Goal: Task Accomplishment & Management: Complete application form

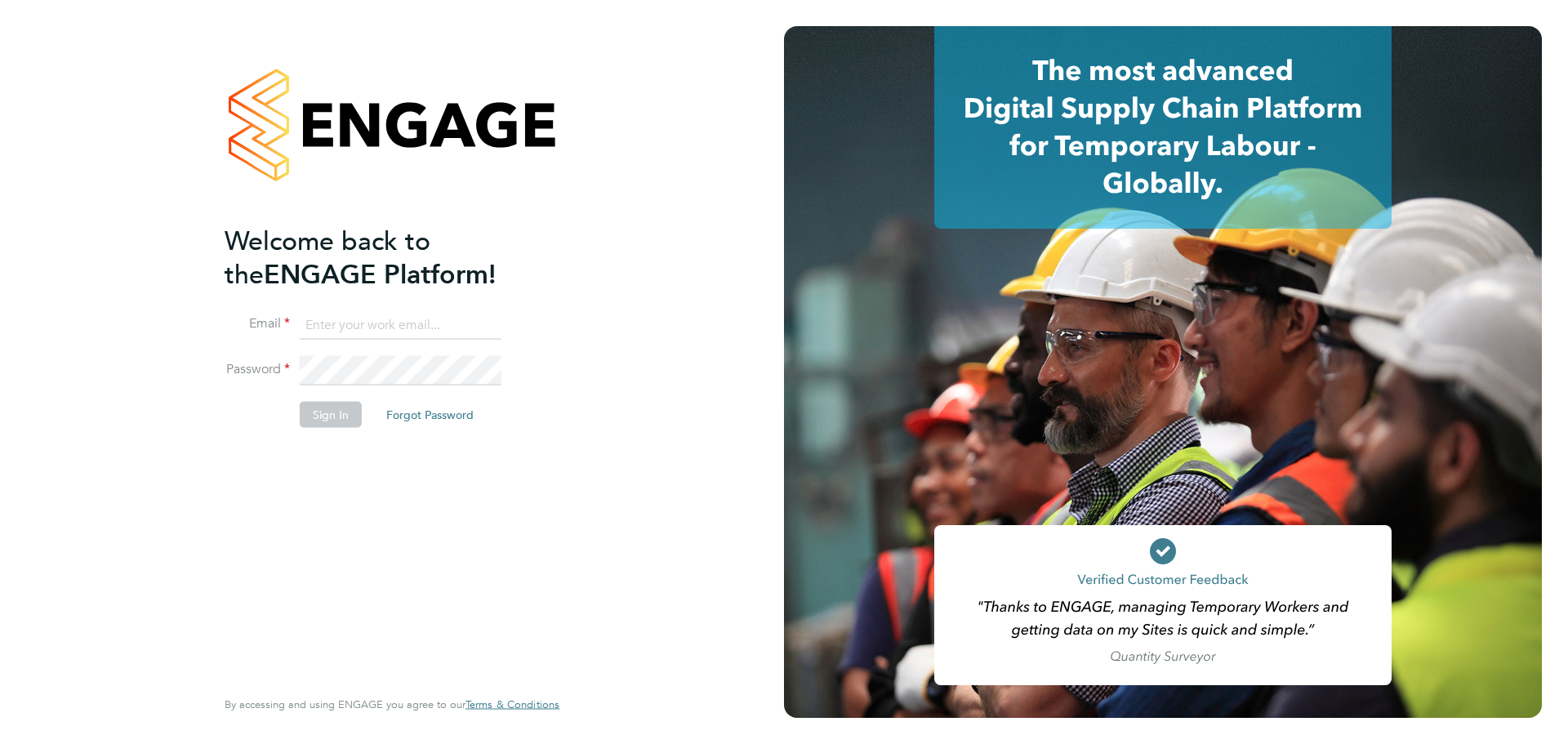
type input "abbie.weatherby@bcuk.co.uk"
click at [340, 414] on button "Sign In" at bounding box center [331, 415] width 62 height 26
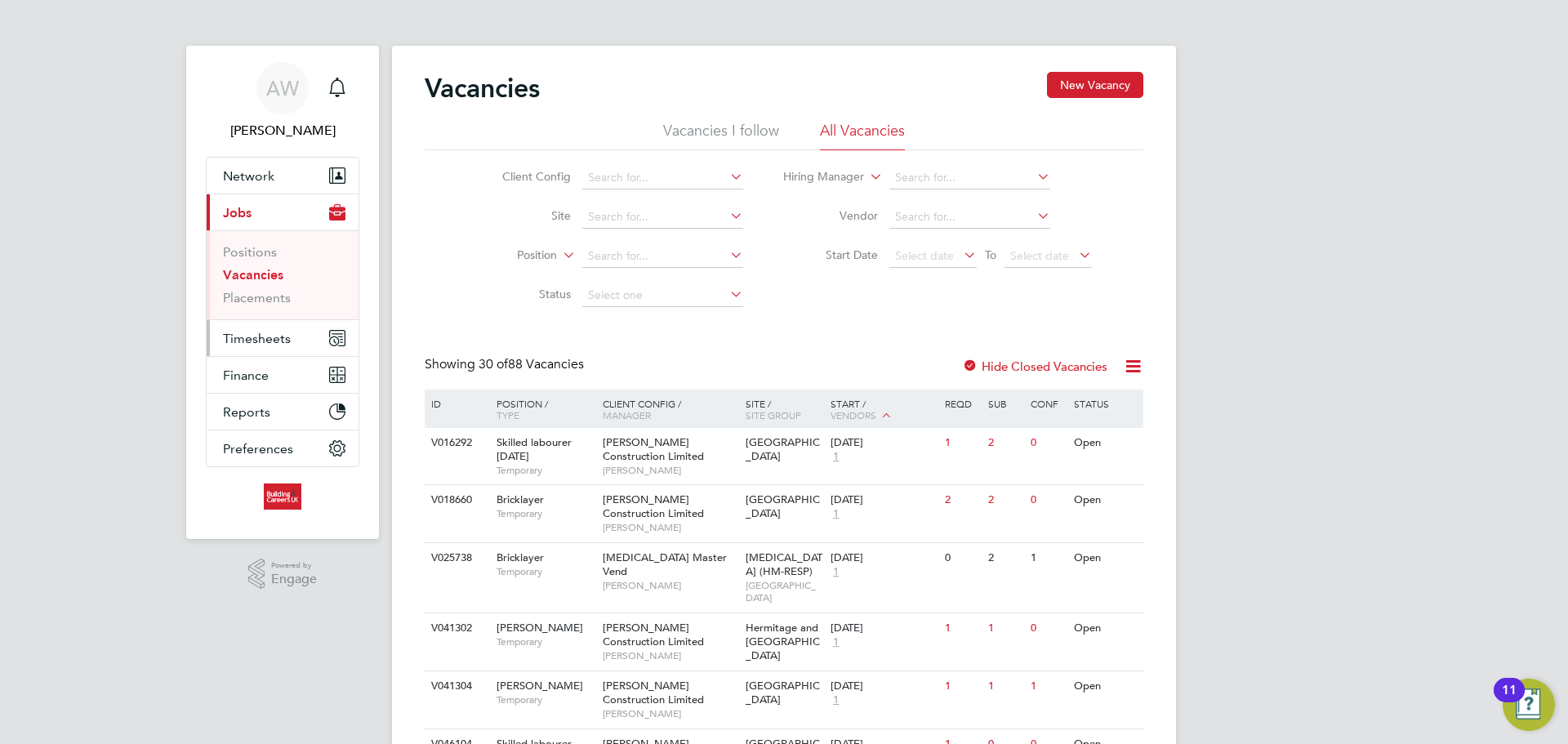
click at [278, 338] on span "Timesheets" at bounding box center [256, 338] width 68 height 16
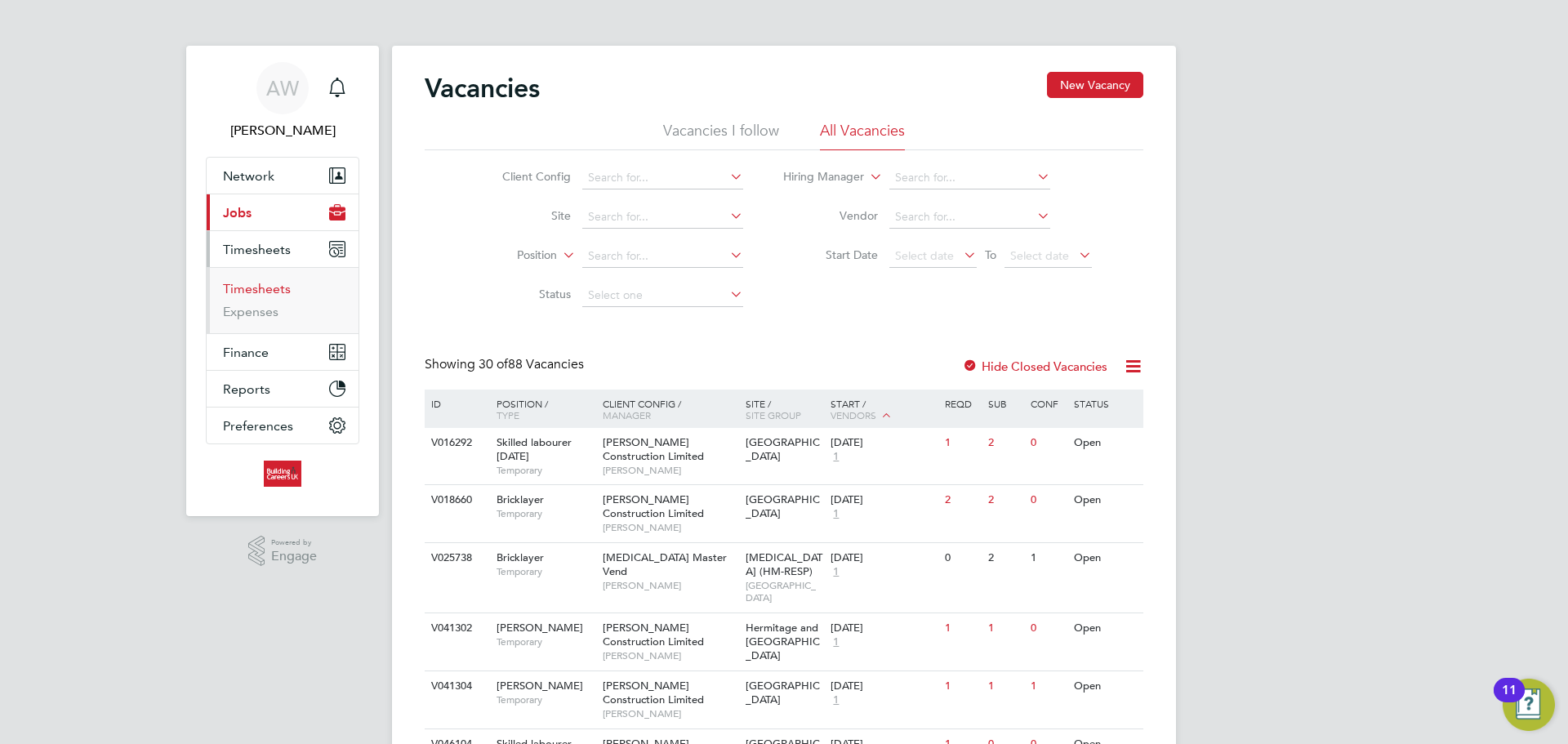
click at [273, 284] on link "Timesheets" at bounding box center [256, 288] width 68 height 16
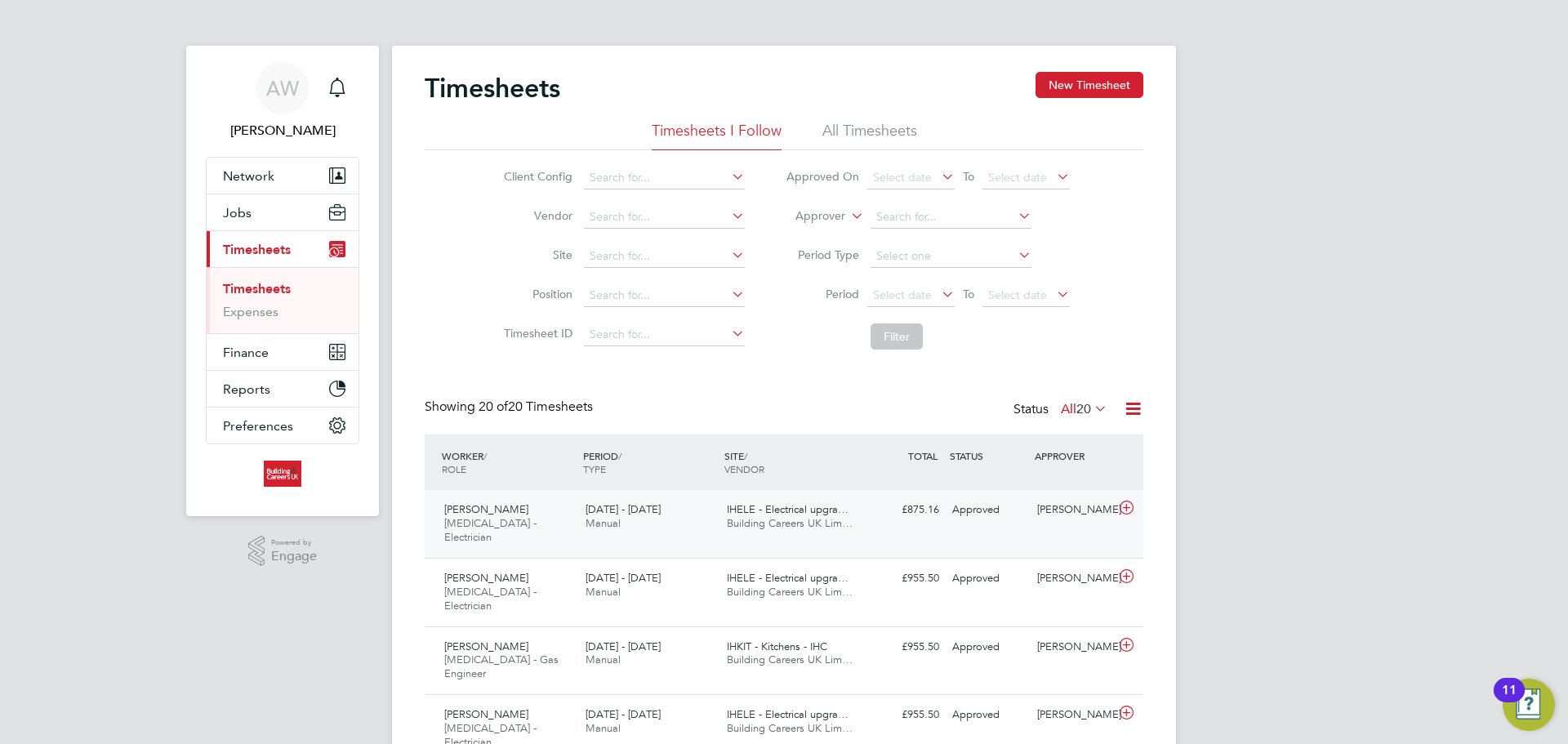
click at [874, 530] on div "Zak Lowe HMS - Electrician 18 - 24 Aug 2025 18 - 24 Aug 2025 Manual IHELE - Ele…" at bounding box center [784, 524] width 719 height 68
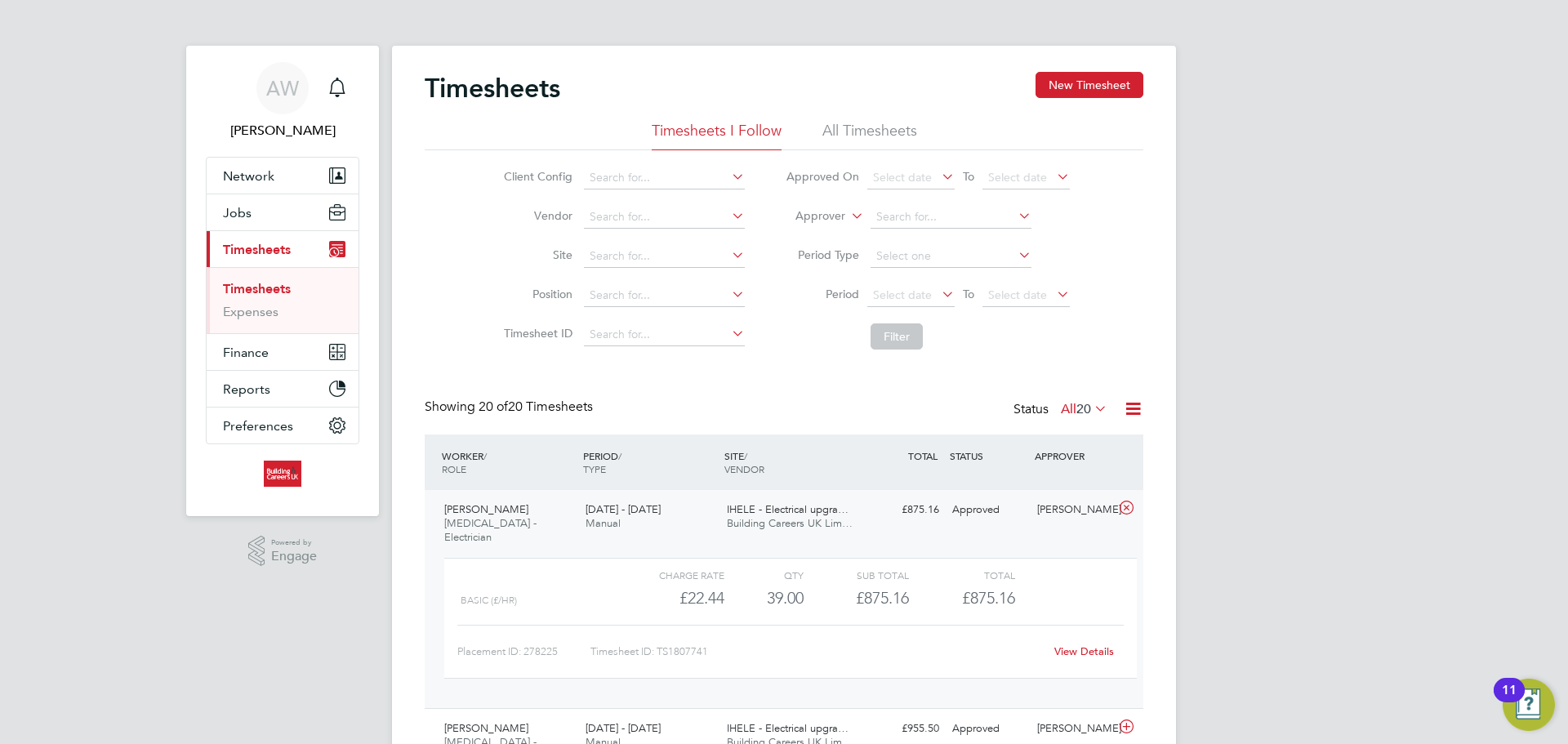
click at [658, 475] on div "PERIOD / TYPE" at bounding box center [650, 462] width 141 height 43
click at [680, 466] on div "PERIOD / TYPE" at bounding box center [650, 462] width 141 height 43
click at [1078, 526] on div "Zak Lowe HMS - Electrician 18 - 24 Aug 2025 18 - 24 Aug 2025 Manual IHELE - Ele…" at bounding box center [784, 599] width 719 height 218
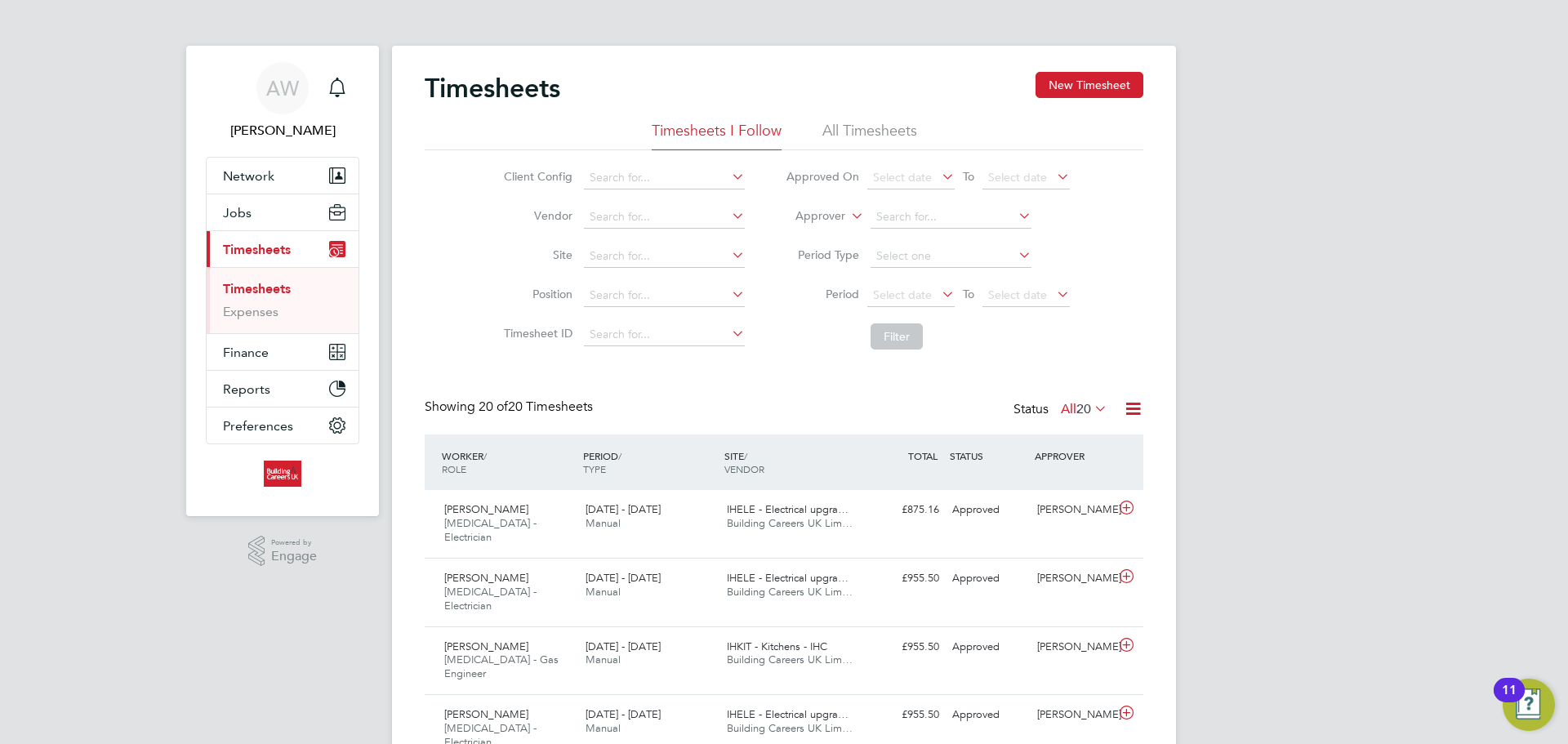
click at [864, 135] on li "All Timesheets" at bounding box center [869, 135] width 94 height 30
click at [758, 140] on li "Timesheets I Follow" at bounding box center [716, 135] width 130 height 30
click at [1126, 89] on button "New Timesheet" at bounding box center [1089, 85] width 108 height 26
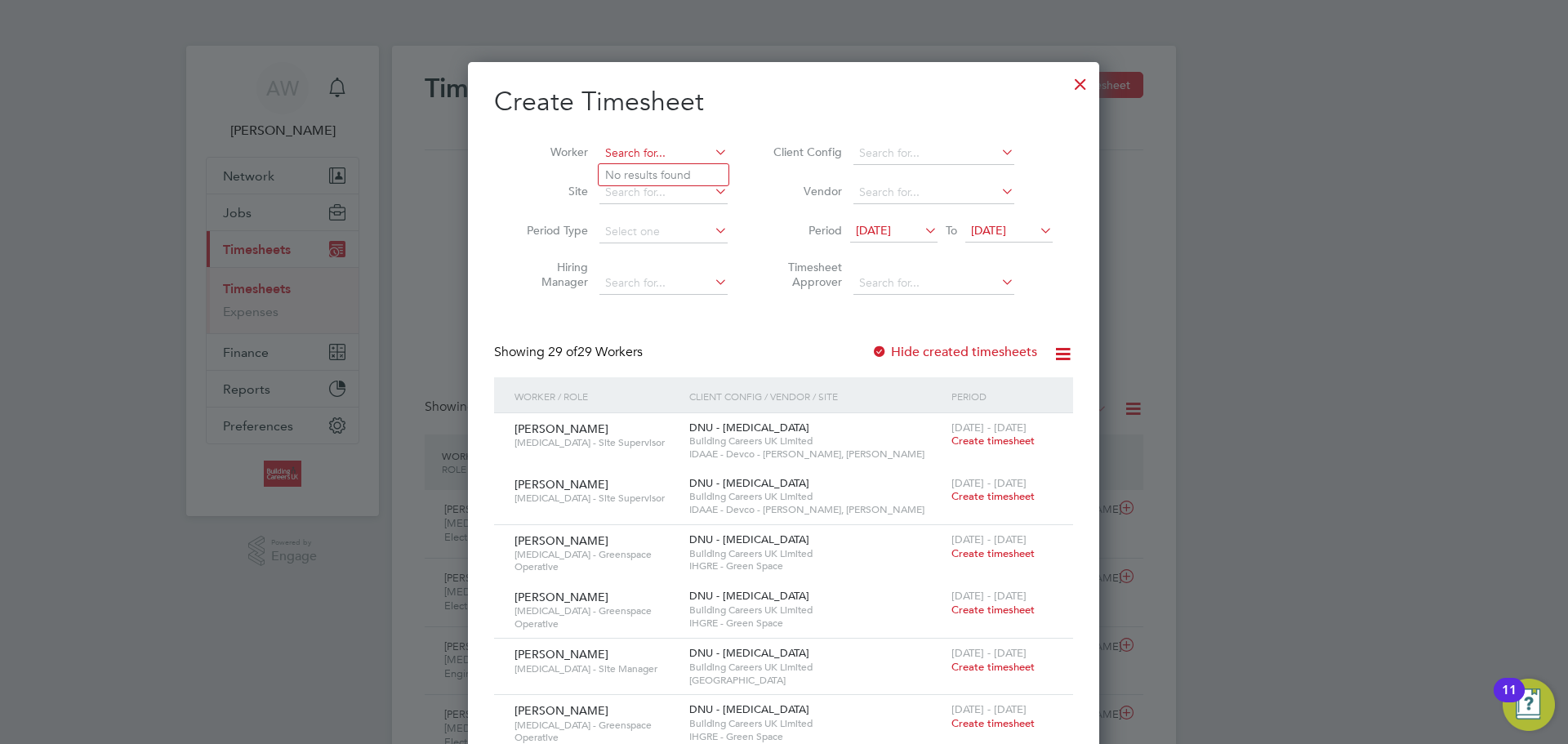
click at [672, 158] on input at bounding box center [664, 154] width 128 height 23
type input "z"
click at [691, 177] on li "Andrew Lee" at bounding box center [701, 175] width 206 height 22
type input "[PERSON_NAME]"
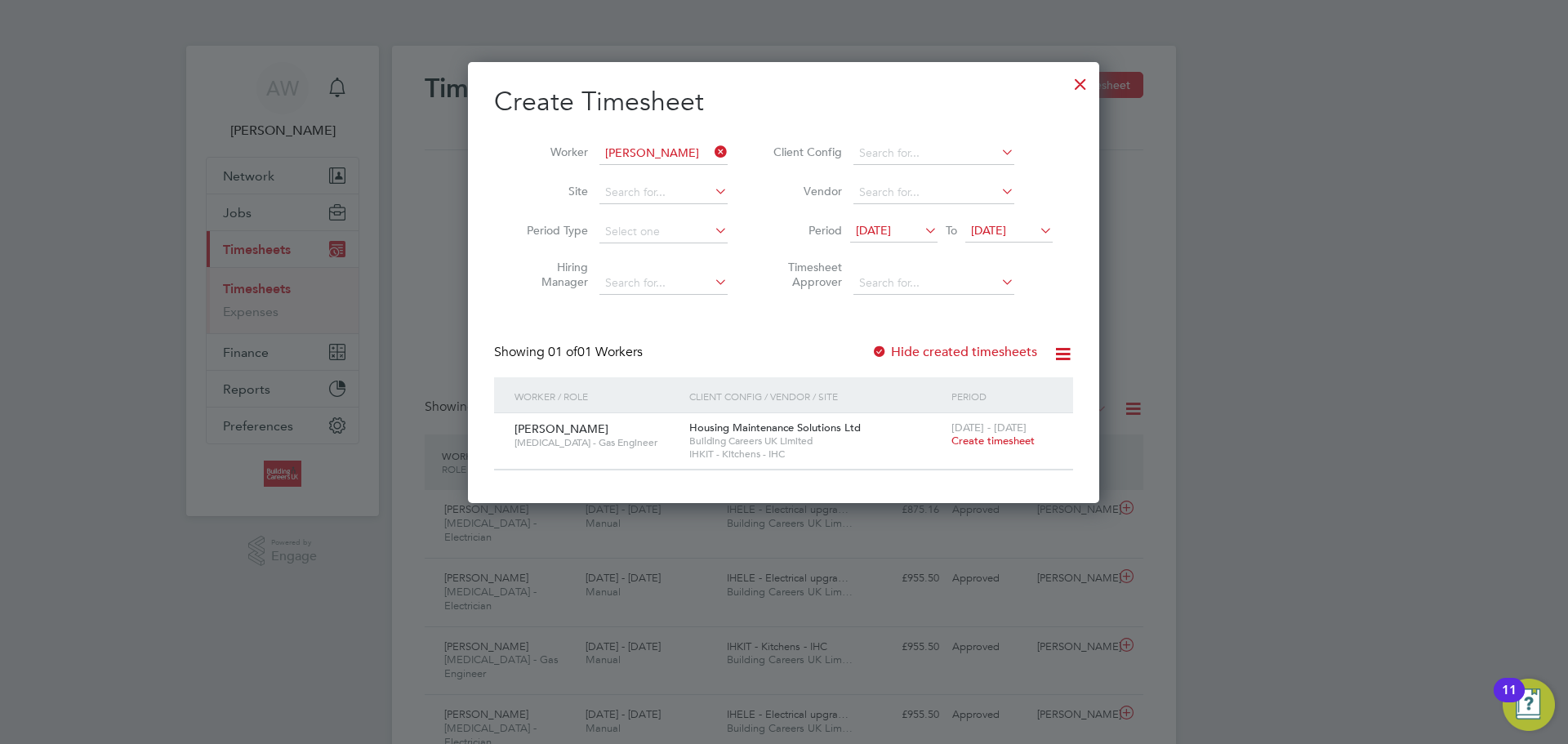
click at [1002, 447] on span "Create timesheet" at bounding box center [992, 440] width 83 height 14
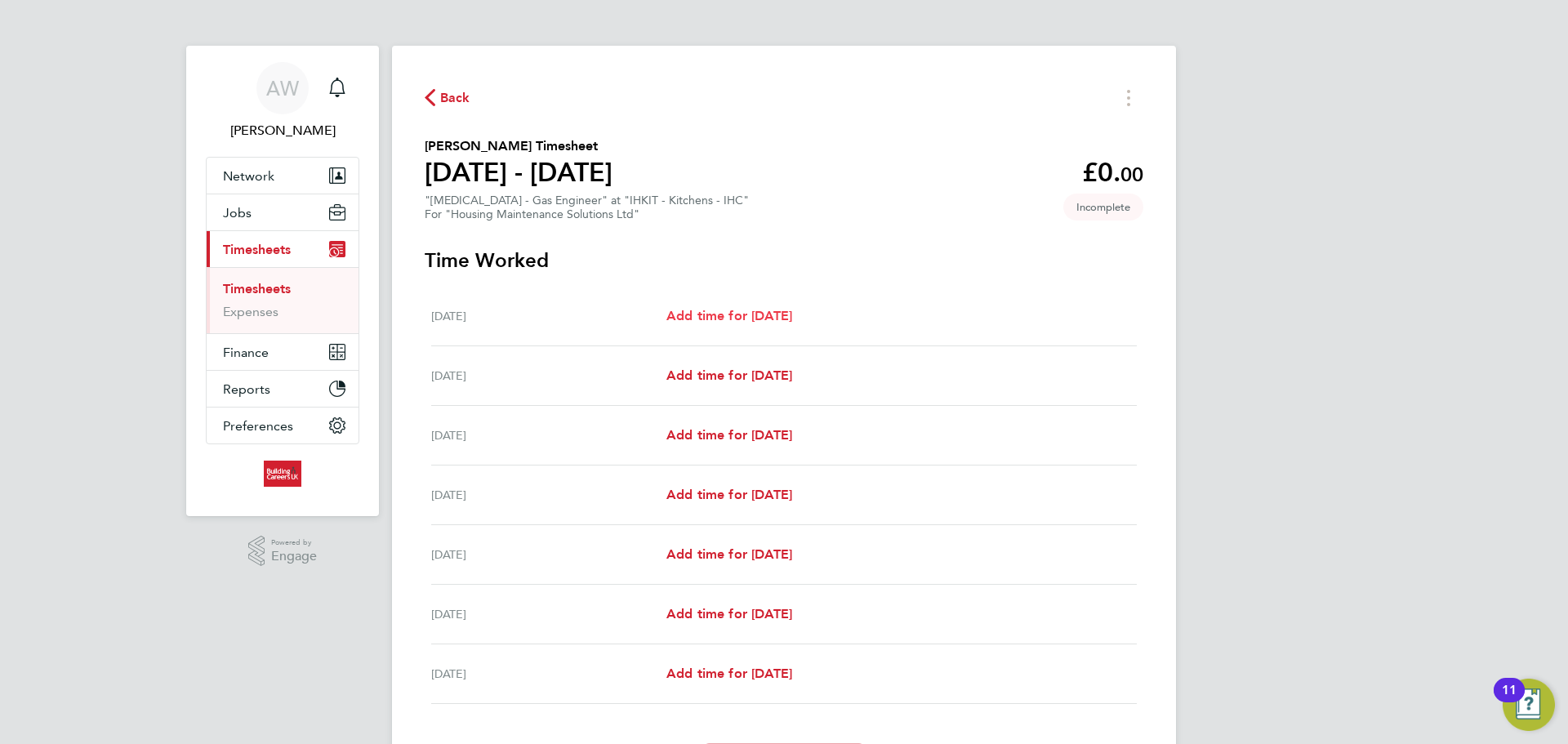
click at [792, 319] on span "Add time for Mon 25 Aug" at bounding box center [729, 315] width 126 height 16
select select "30"
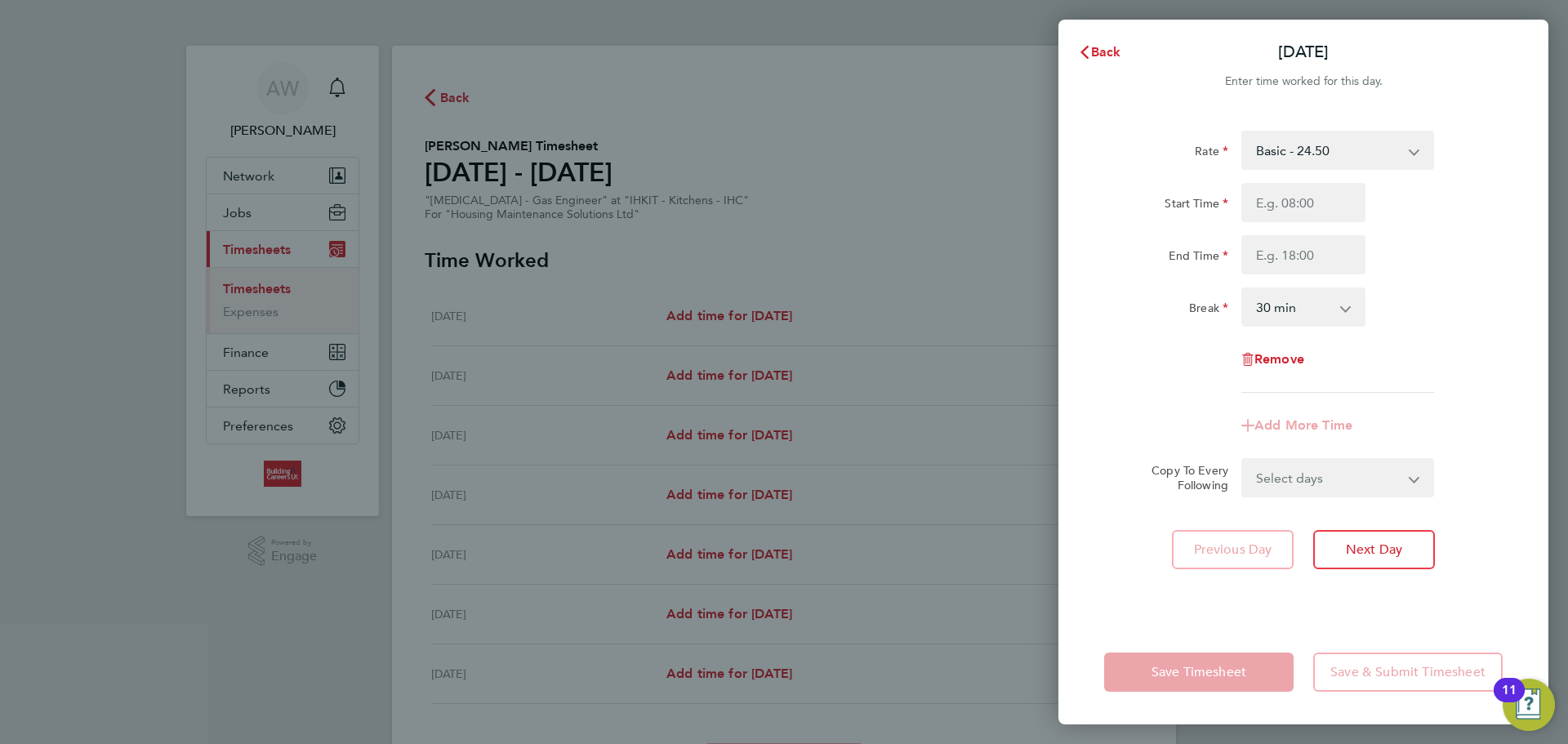
click at [1307, 161] on select "Basic - 24.50" at bounding box center [1327, 150] width 170 height 36
click at [1294, 204] on input "Start Time" at bounding box center [1303, 203] width 124 height 39
type input "08:00"
click at [1307, 256] on input "End Time" at bounding box center [1303, 255] width 124 height 39
type input "16:30"
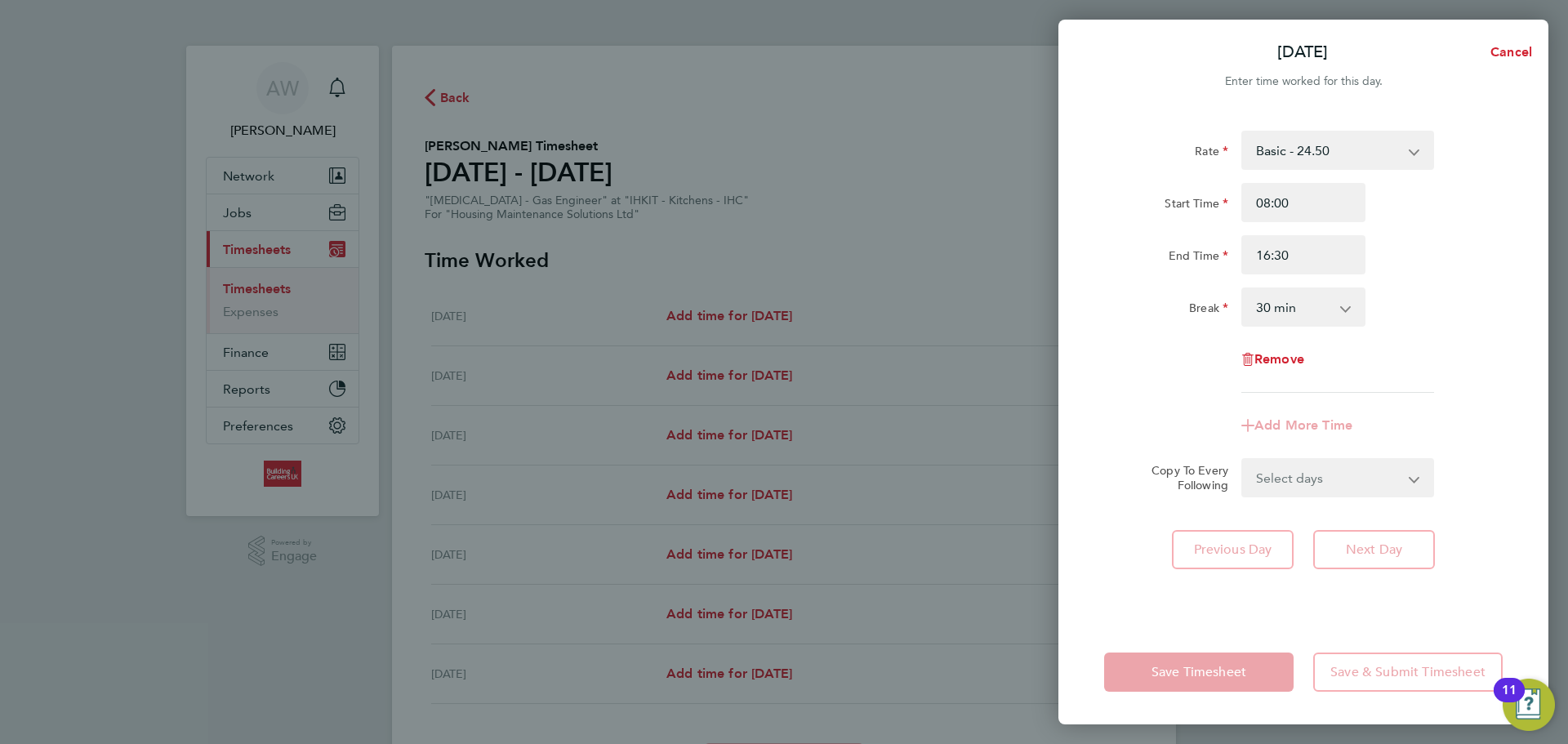
click at [1313, 483] on div "Select days Day Weekday (Mon-Fri) Weekend (Sat-Sun) Tuesday Wednesday Thursday …" at bounding box center [1337, 478] width 193 height 39
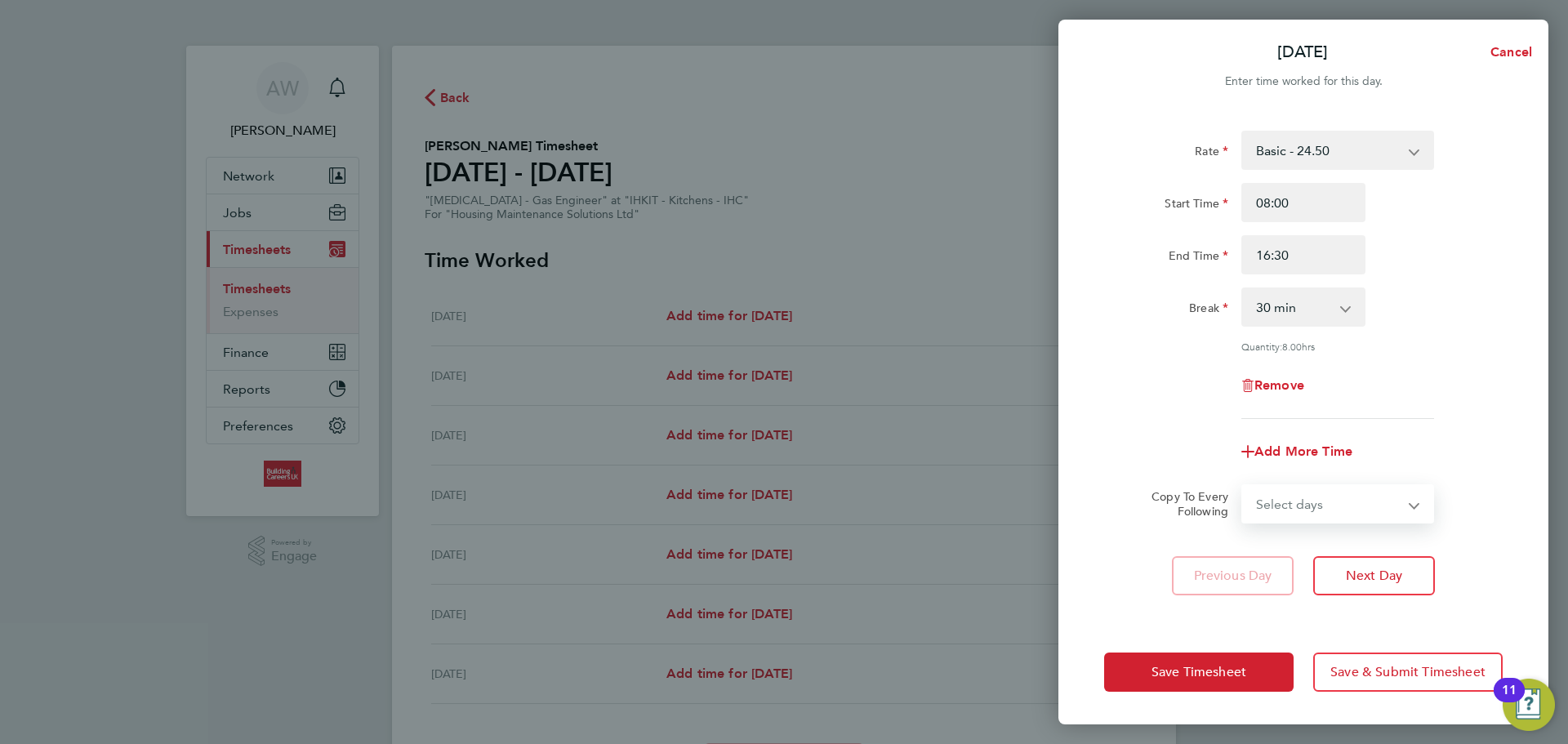
select select "WEEKDAY"
click at [1243, 486] on select "Select days Day Weekday (Mon-Fri) Weekend (Sat-Sun) Tuesday Wednesday Thursday …" at bounding box center [1328, 504] width 172 height 36
select select "2025-08-31"
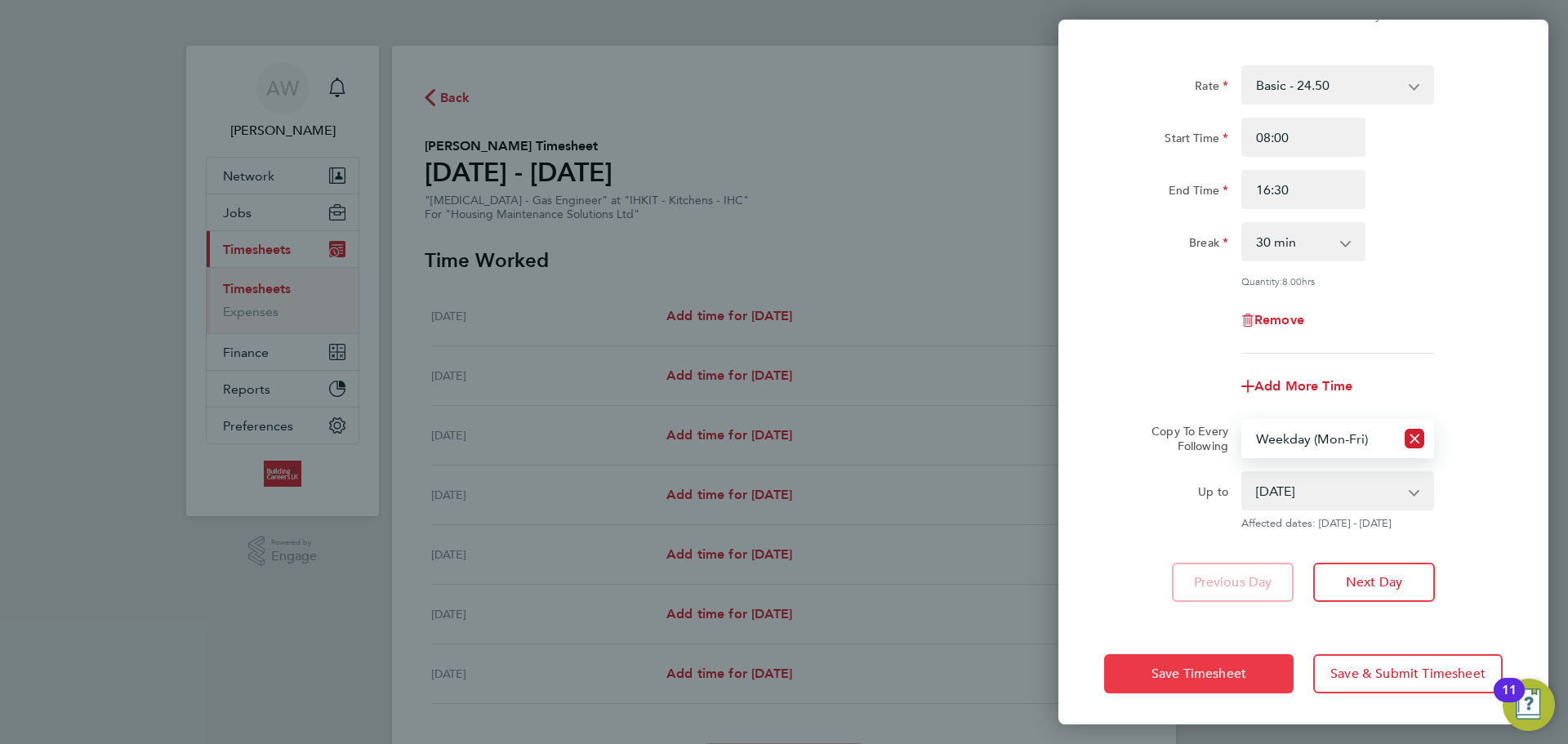
click at [1262, 661] on button "Save Timesheet" at bounding box center [1198, 673] width 190 height 39
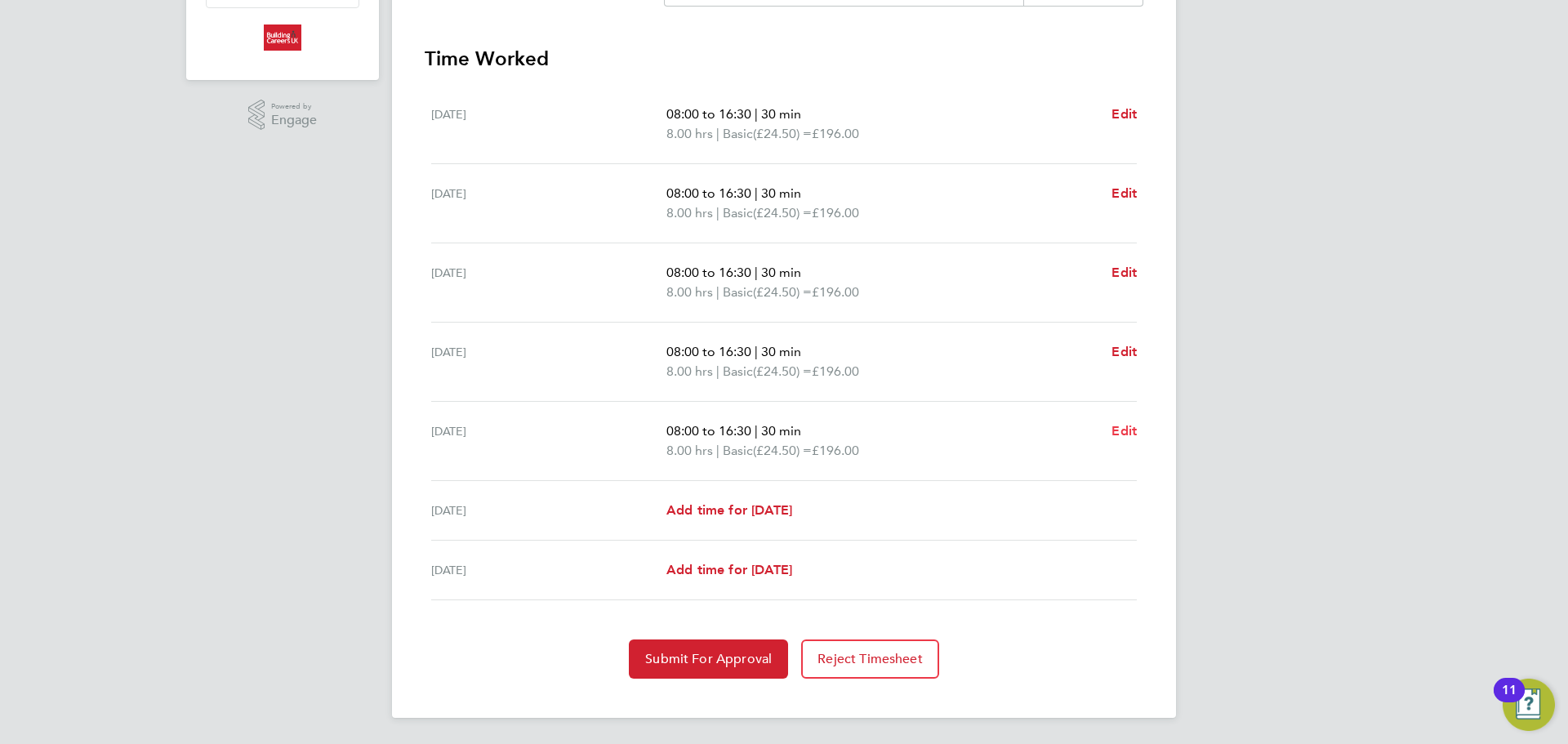
click at [1119, 433] on span "Edit" at bounding box center [1124, 430] width 25 height 16
select select "30"
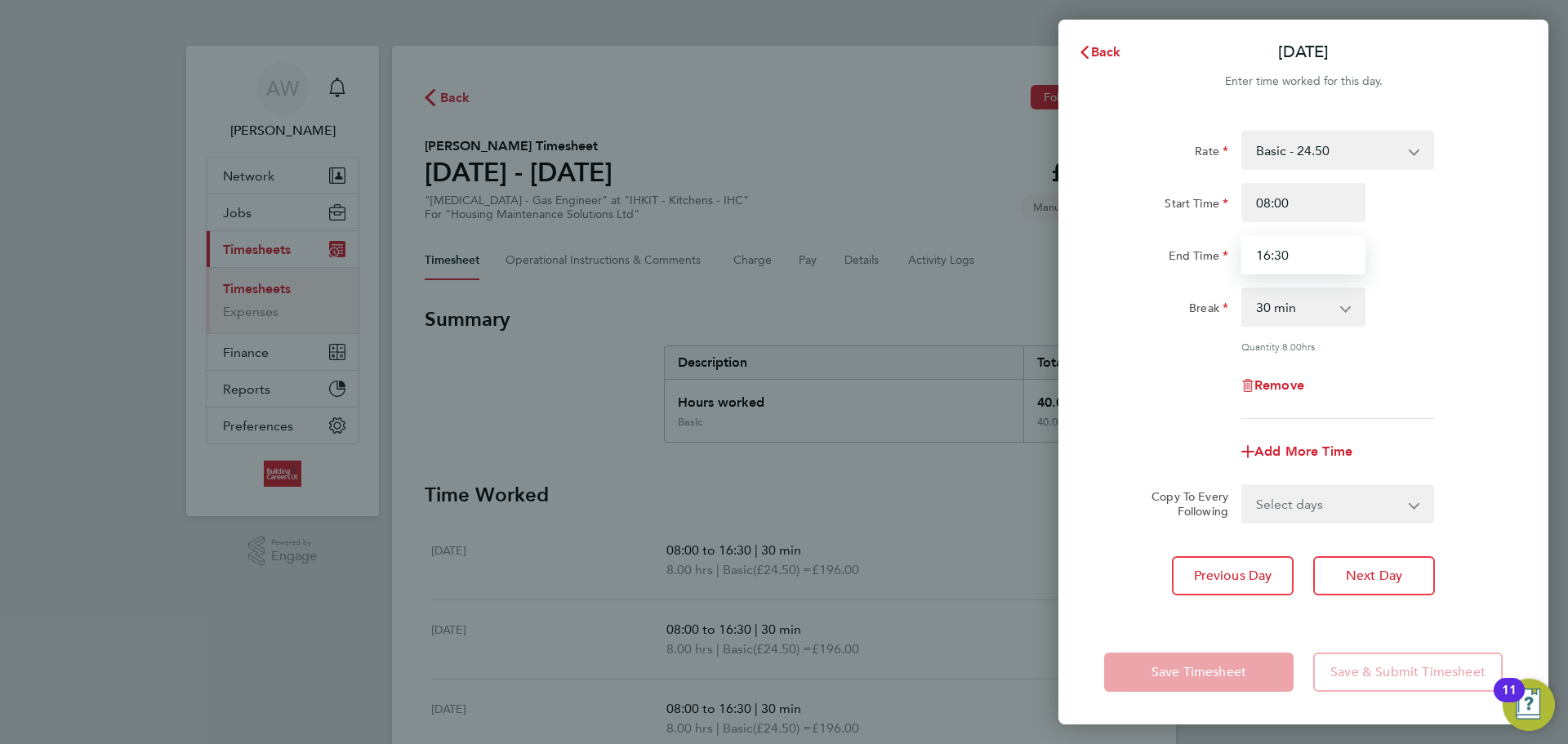
drag, startPoint x: 1336, startPoint y: 255, endPoint x: 1157, endPoint y: 274, distance: 180.0
click at [1157, 274] on div "Rate Basic - 24.50 Start Time 08:00 End Time 16:30 Break 0 min 15 min 30 min 45…" at bounding box center [1303, 274] width 398 height 288
type input "15:30"
click at [1132, 368] on div "Remove" at bounding box center [1303, 385] width 412 height 39
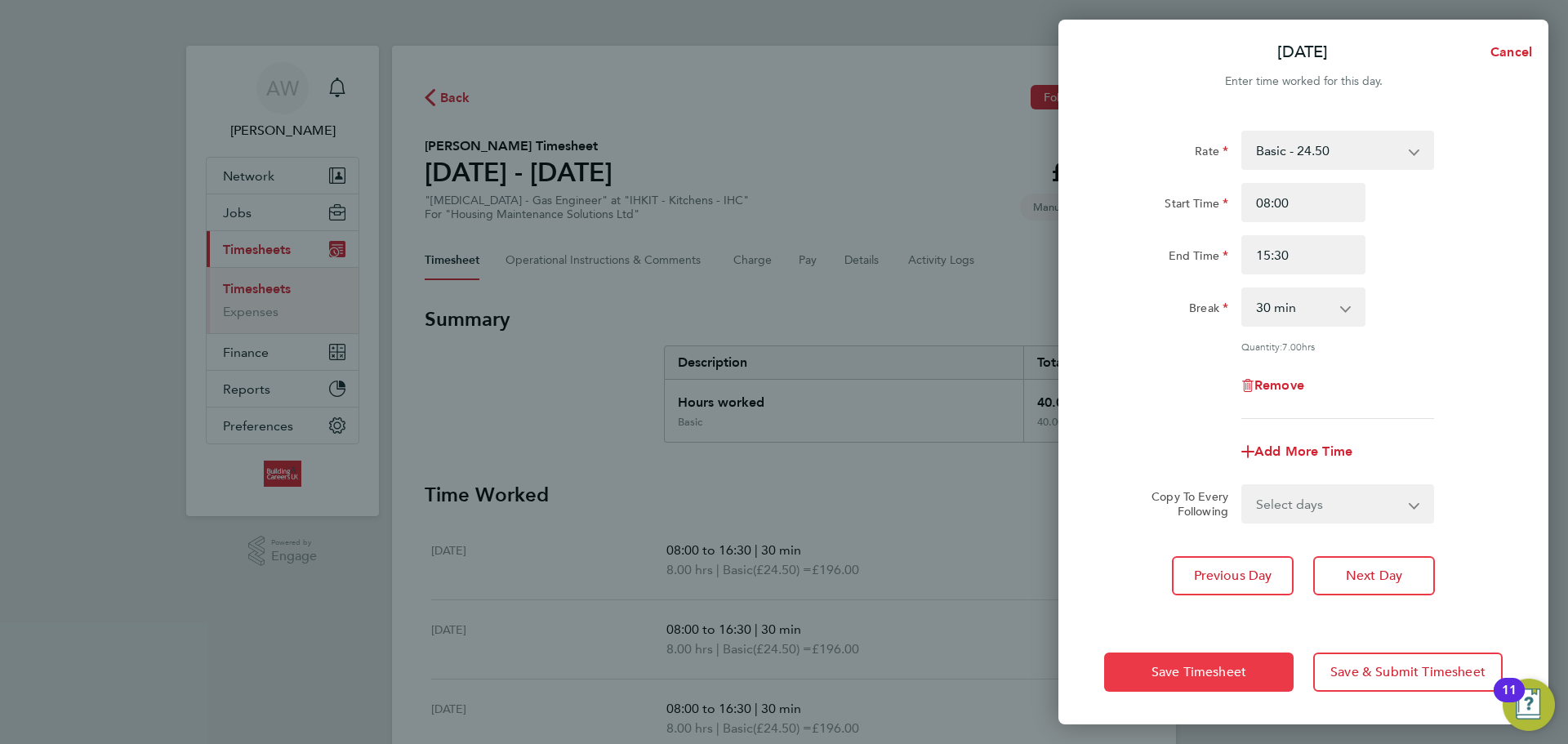
click at [1256, 677] on button "Save Timesheet" at bounding box center [1198, 672] width 190 height 39
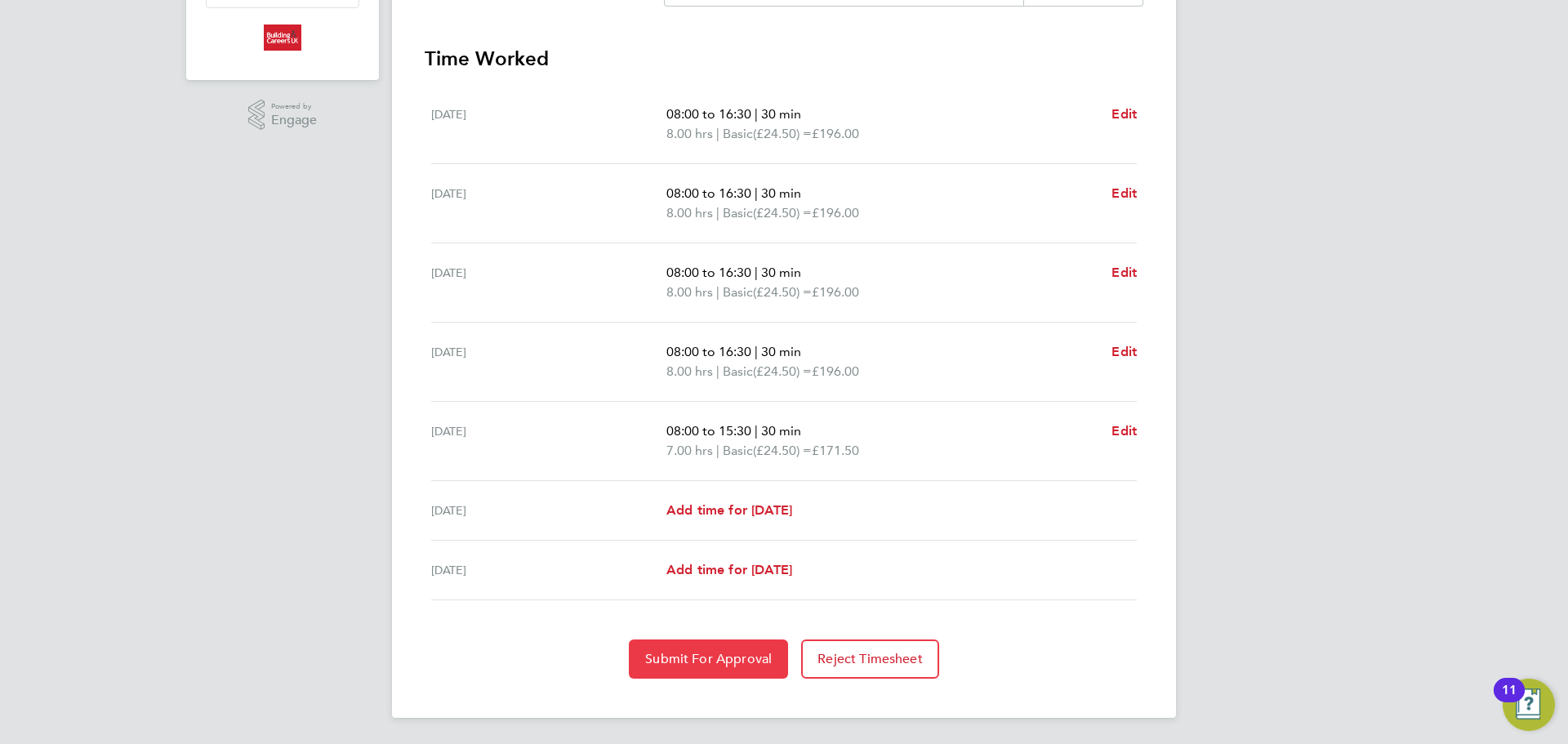
click at [764, 664] on span "Submit For Approval" at bounding box center [708, 659] width 126 height 16
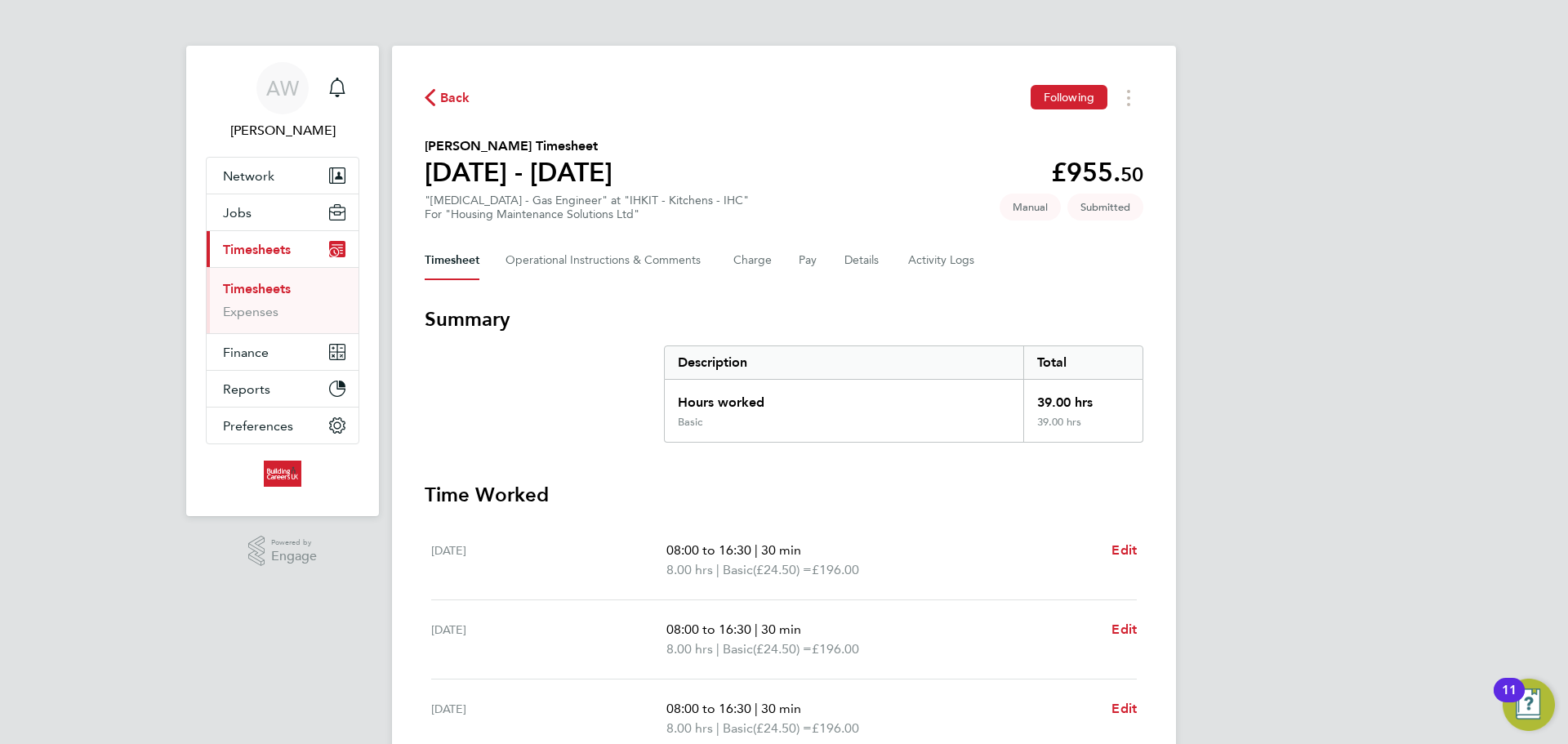
click at [275, 293] on link "Timesheets" at bounding box center [256, 288] width 68 height 16
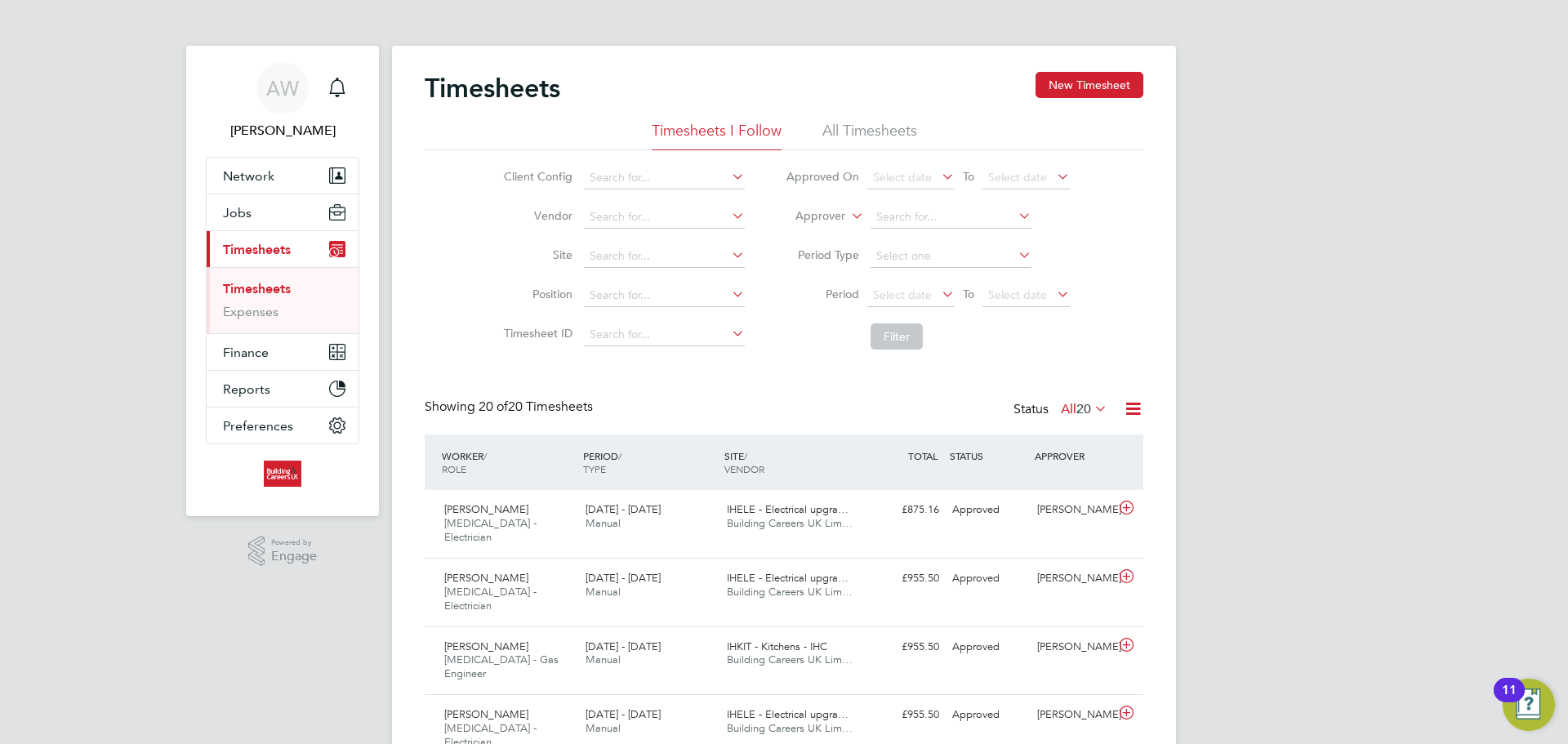
click at [838, 130] on li "All Timesheets" at bounding box center [869, 135] width 94 height 30
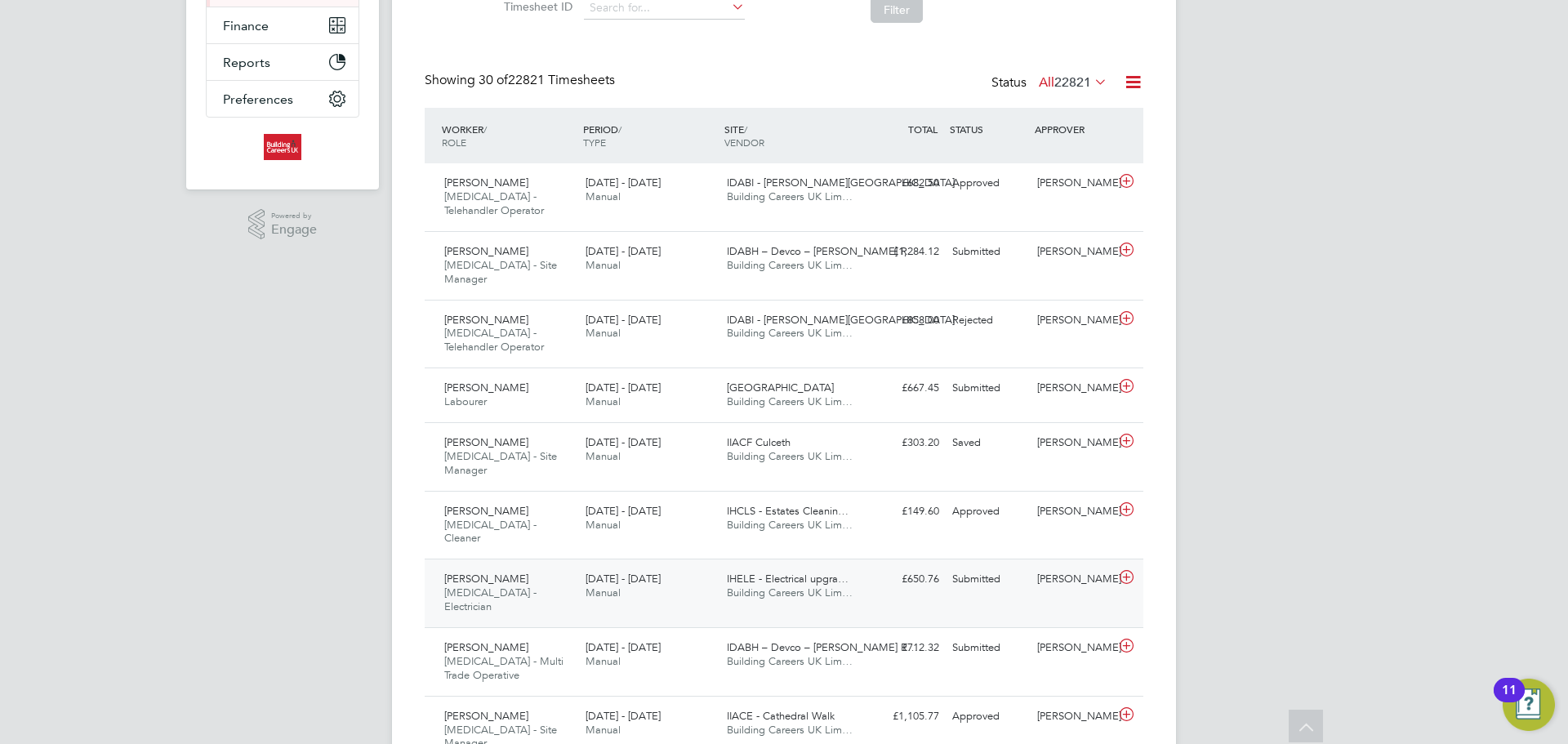
click at [694, 566] on div "25 - 31 Aug 2025 Manual" at bounding box center [650, 586] width 141 height 41
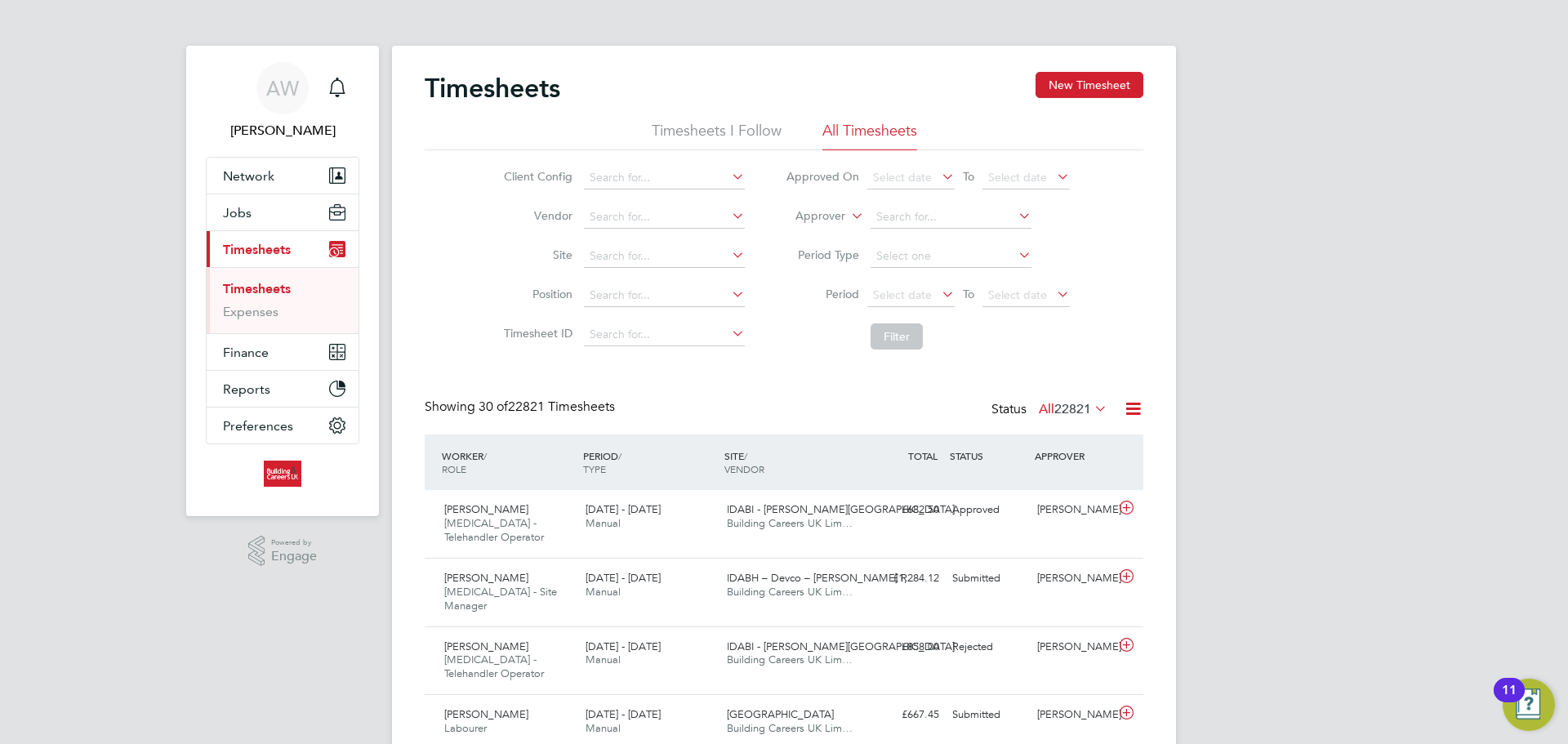
click at [684, 132] on li "Timesheets I Follow" at bounding box center [716, 135] width 130 height 30
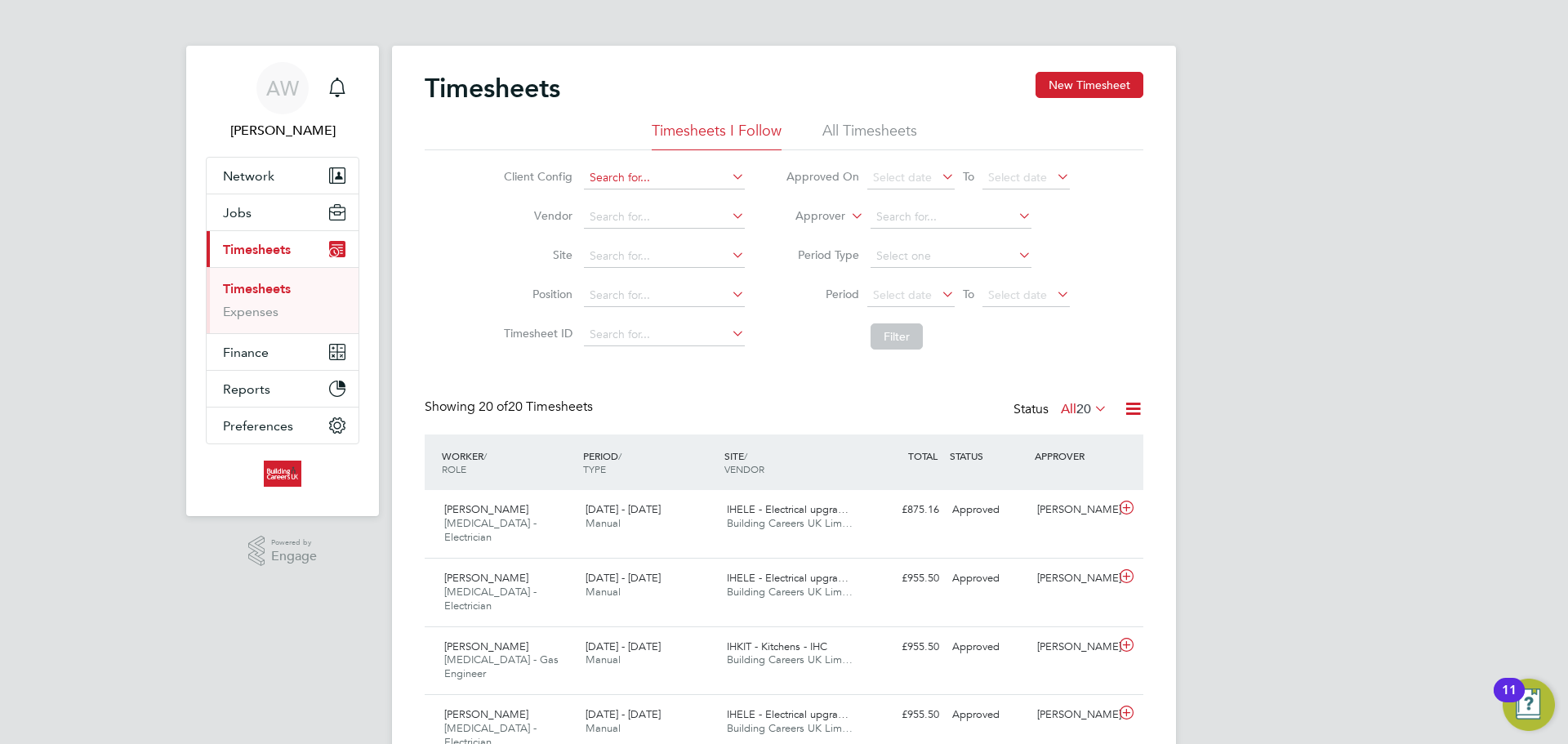
click at [649, 178] on input at bounding box center [664, 178] width 161 height 23
type input "michael"
click at [1106, 76] on button "New Timesheet" at bounding box center [1089, 85] width 108 height 26
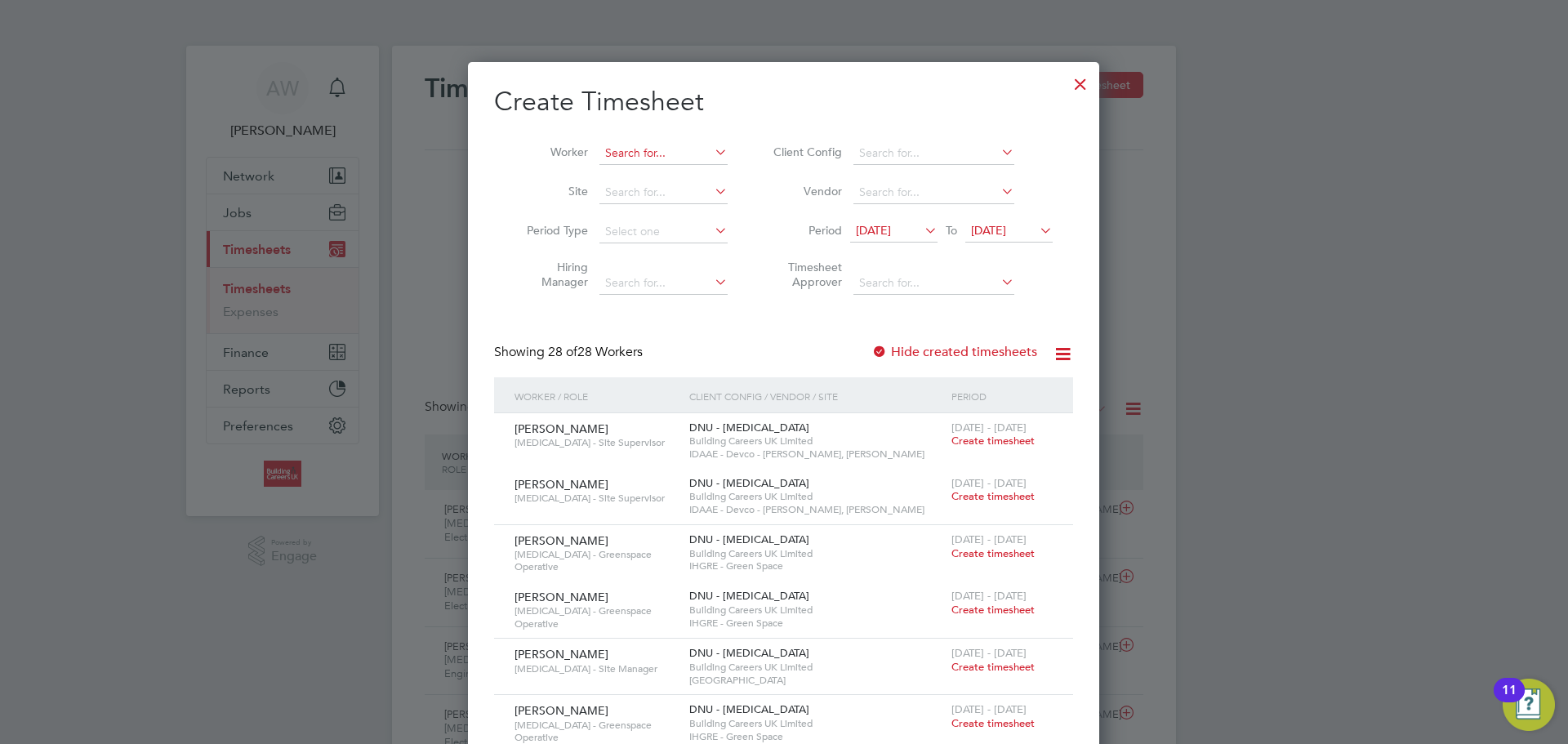
click at [649, 154] on input at bounding box center [664, 154] width 128 height 23
click at [706, 171] on li "Michael Cav anagh" at bounding box center [711, 175] width 225 height 22
type input "[PERSON_NAME]"
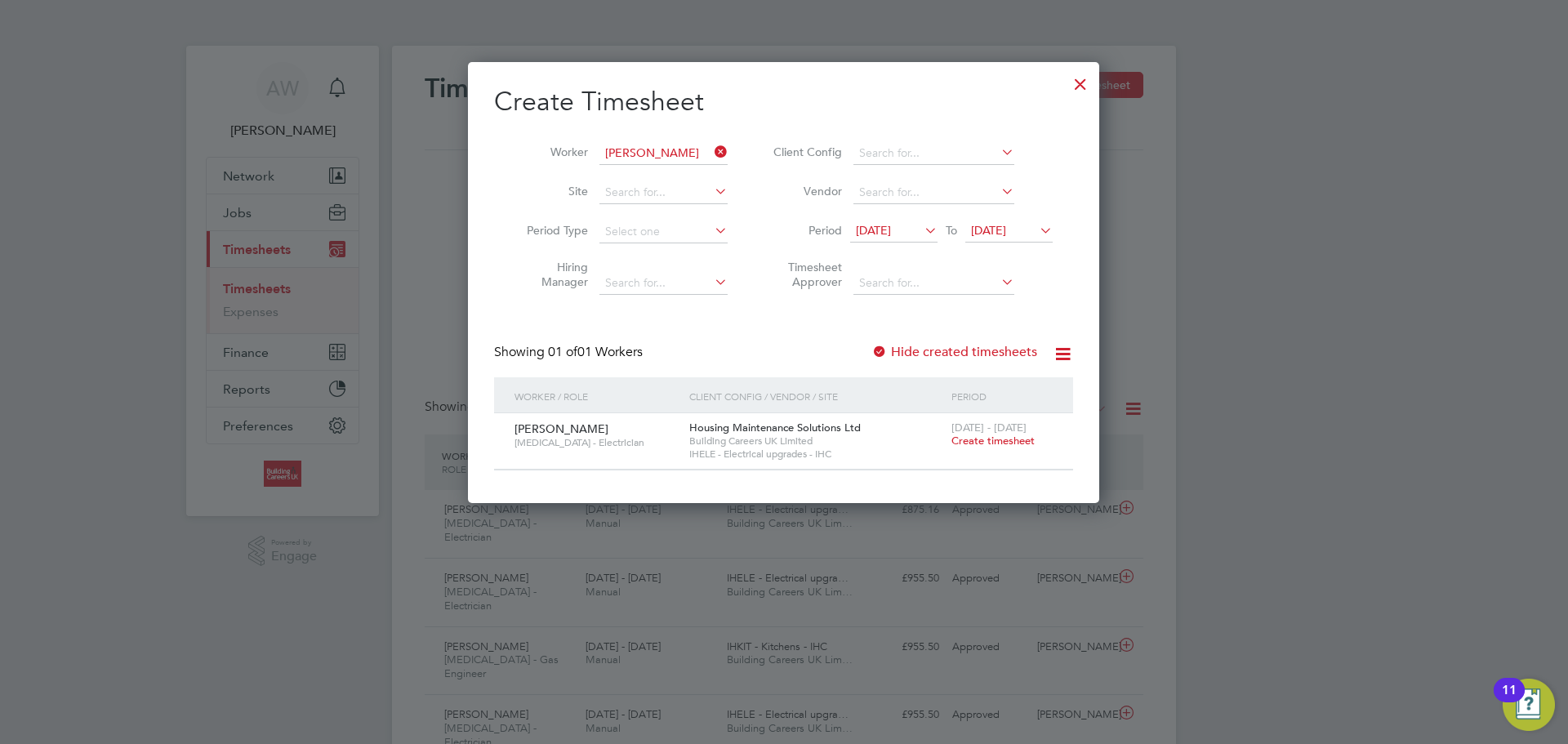
click at [976, 436] on span "Create timesheet" at bounding box center [992, 440] width 83 height 14
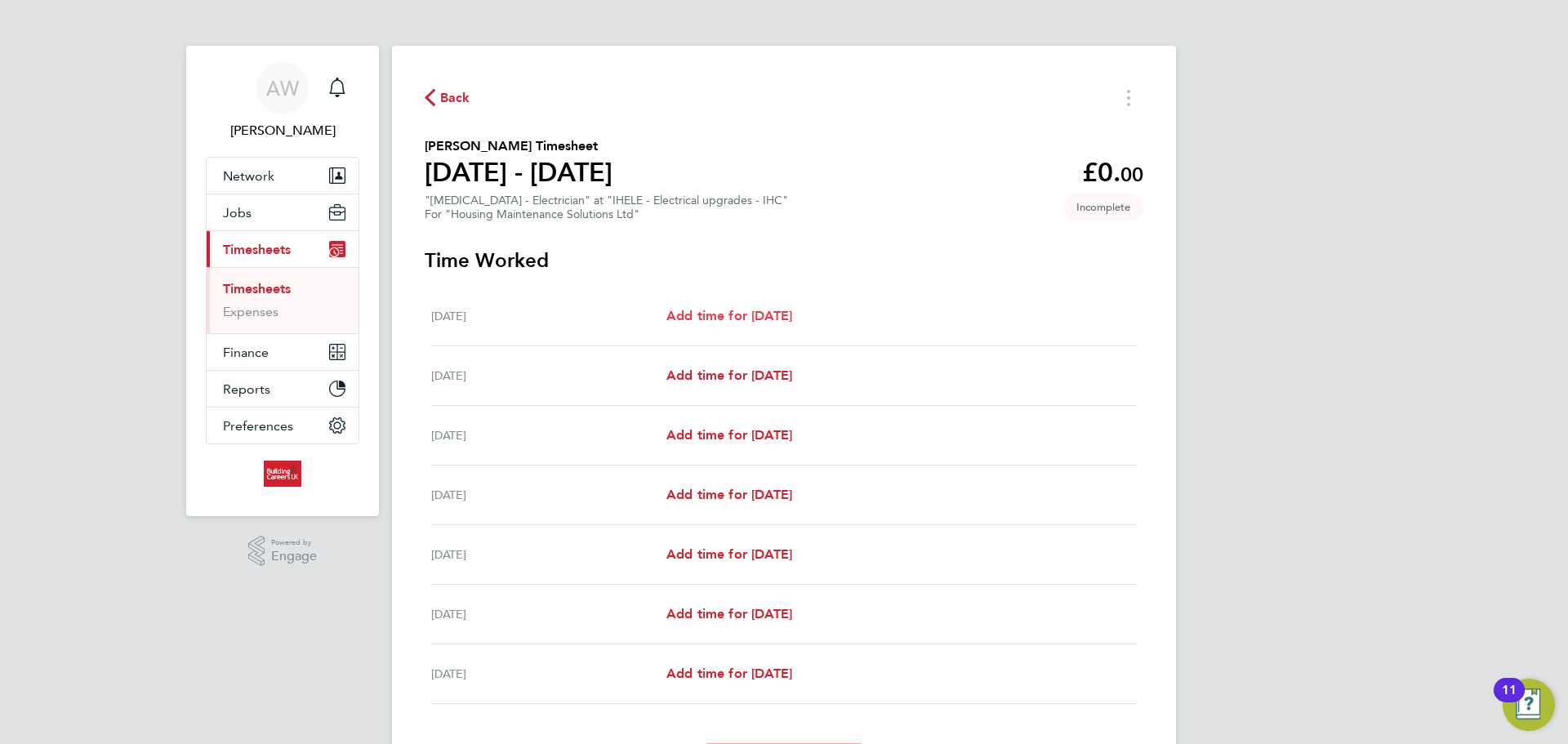
click at [783, 318] on span "Add time for Mon 25 Aug" at bounding box center [729, 315] width 126 height 16
select select "30"
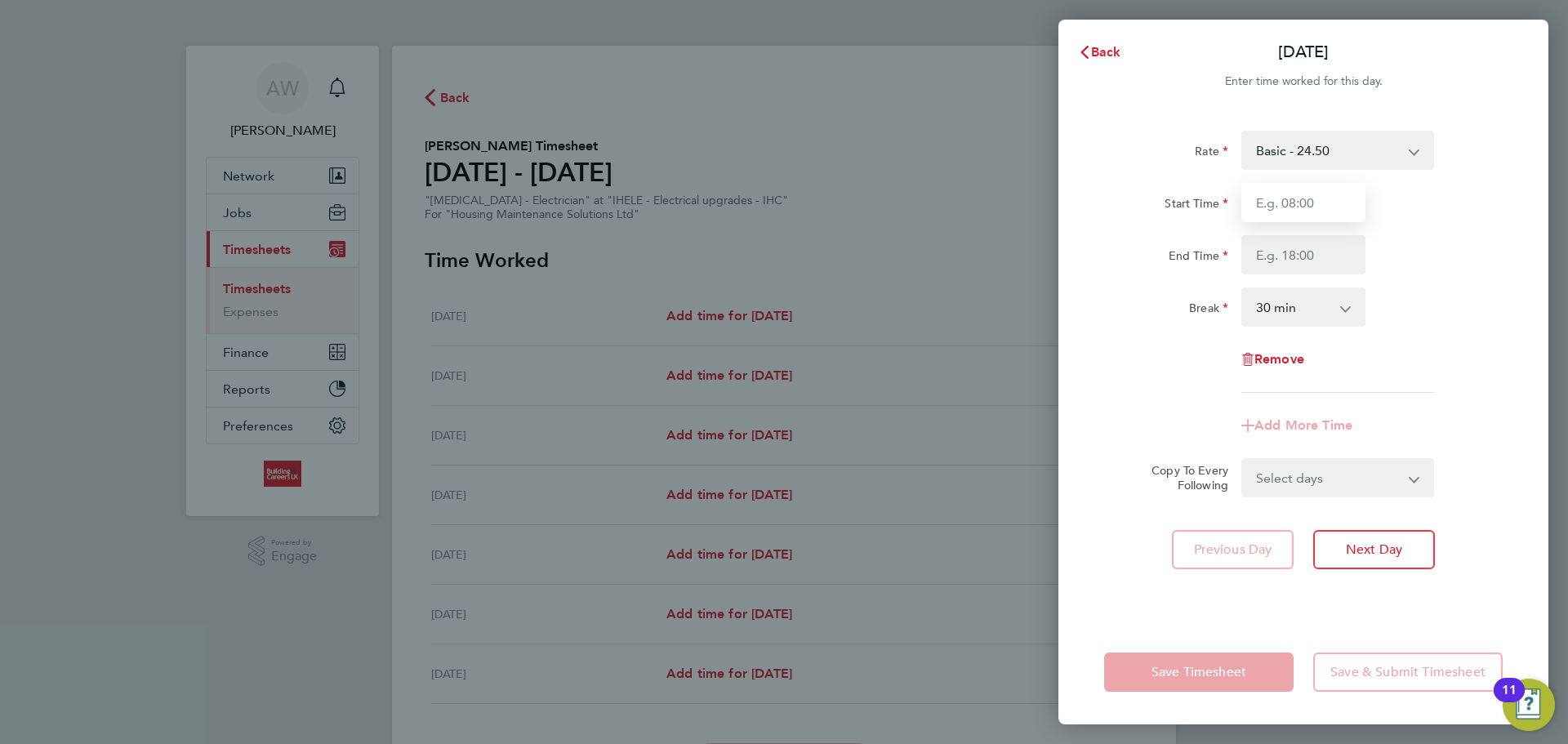
click at [1316, 198] on input "Start Time" at bounding box center [1303, 203] width 124 height 39
type input "08:00"
click at [1318, 237] on input "End Time" at bounding box center [1303, 255] width 124 height 39
type input "16:30"
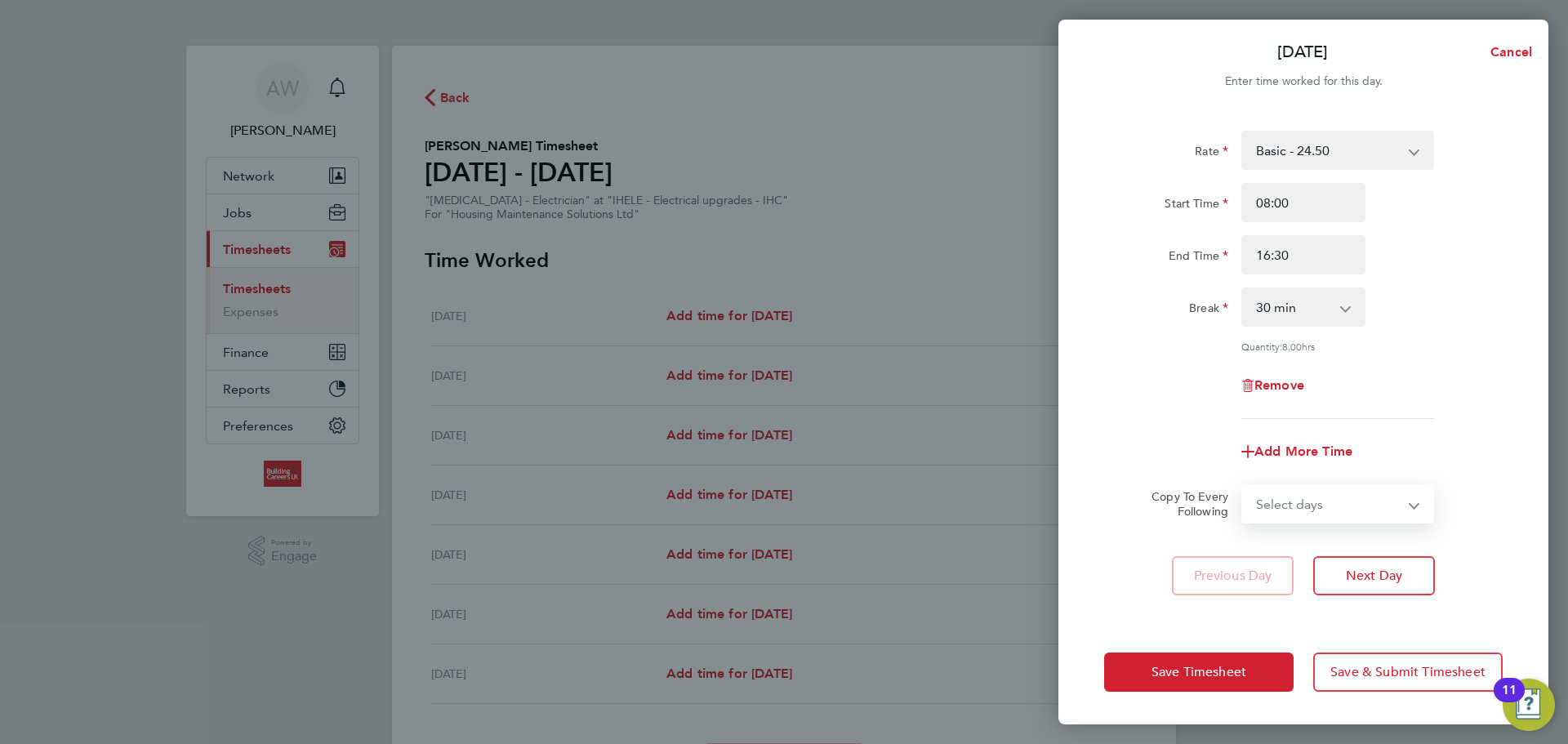
click at [1337, 466] on form "Rate Basic - 24.50 Start Time 08:00 End Time 16:30 Break 0 min 15 min 30 min 45…" at bounding box center [1303, 327] width 398 height 393
select select "WEEKDAY"
click at [1243, 486] on select "Select days Day Weekday (Mon-Fri) Weekend (Sat-Sun) Tuesday Wednesday Thursday …" at bounding box center [1328, 504] width 172 height 36
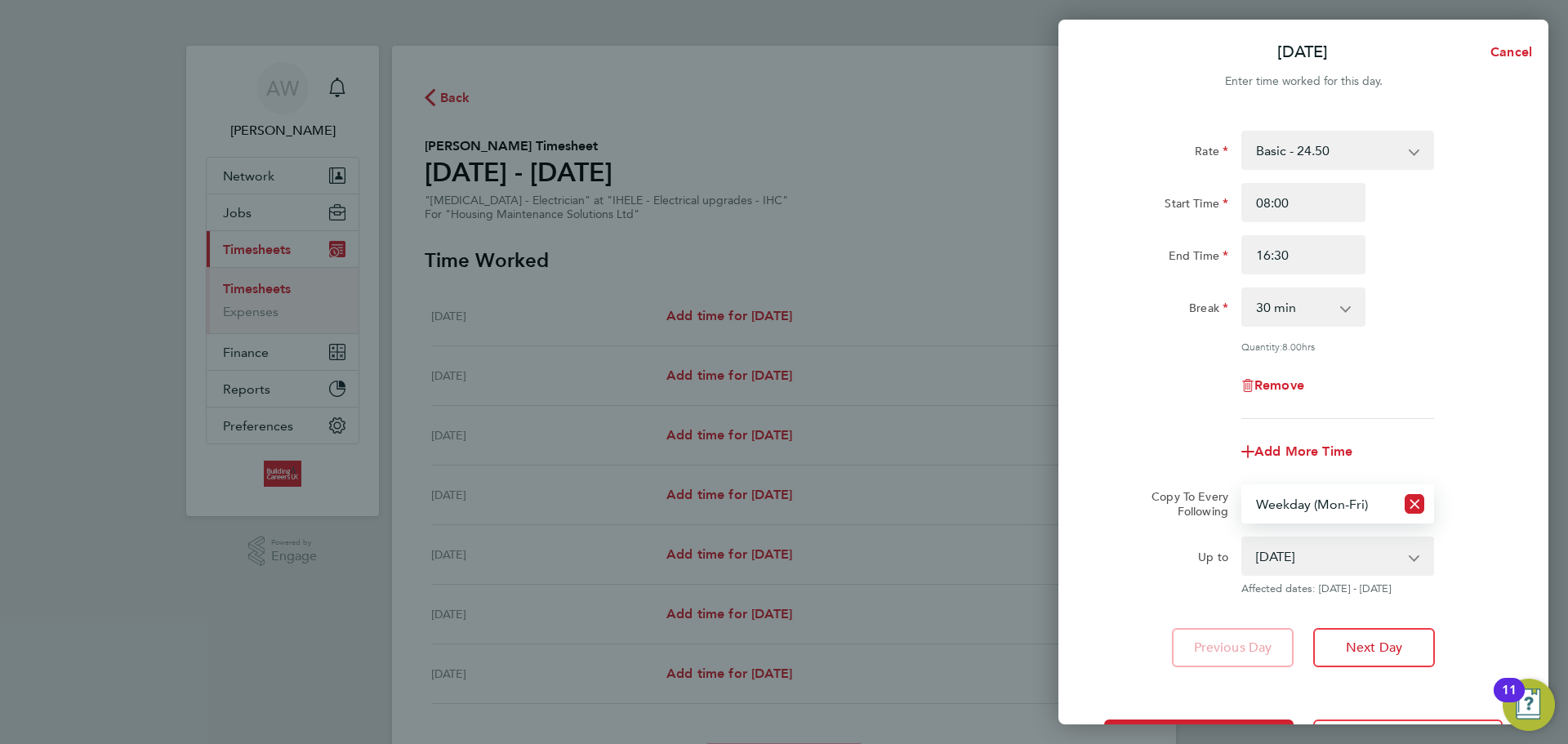
click at [1294, 561] on select "26 Aug 2025 27 Aug 2025 28 Aug 2025 29 Aug 2025 30 Aug 2025 31 Aug 2025" at bounding box center [1327, 556] width 170 height 36
select select "2025-08-28"
click at [1243, 538] on select "26 Aug 2025 27 Aug 2025 28 Aug 2025 29 Aug 2025 30 Aug 2025 31 Aug 2025" at bounding box center [1327, 556] width 170 height 36
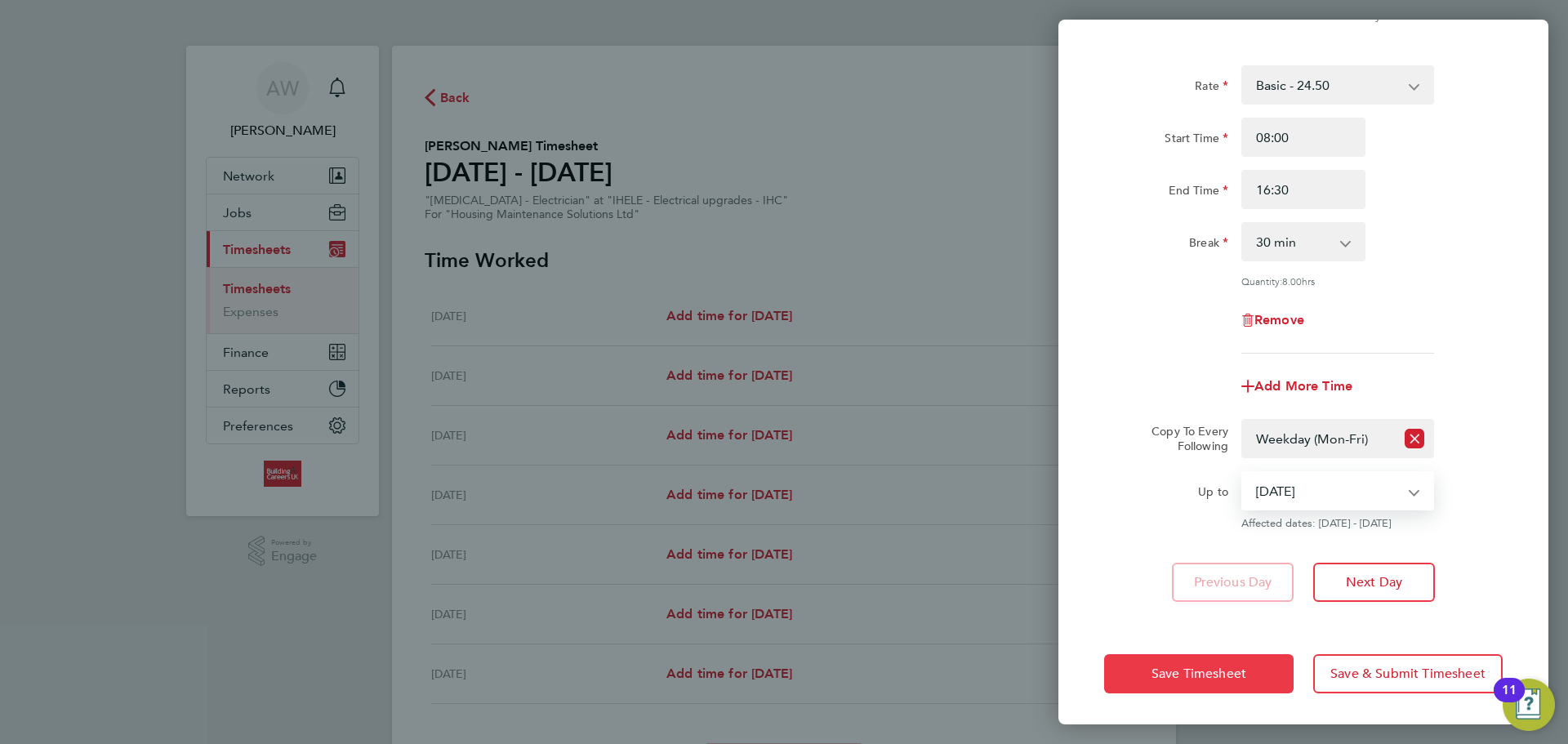
click at [1218, 681] on button "Save Timesheet" at bounding box center [1198, 673] width 190 height 39
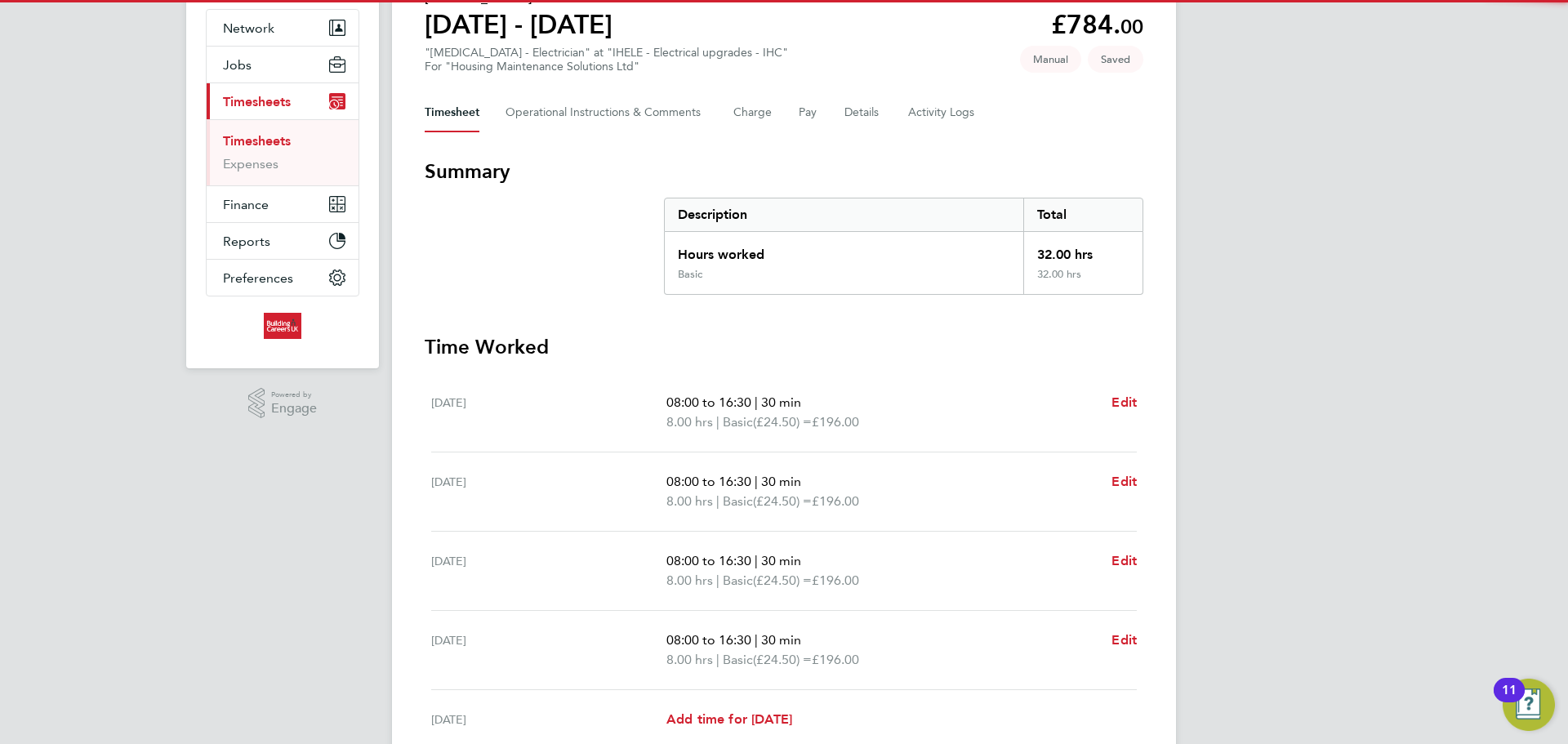
scroll to position [327, 0]
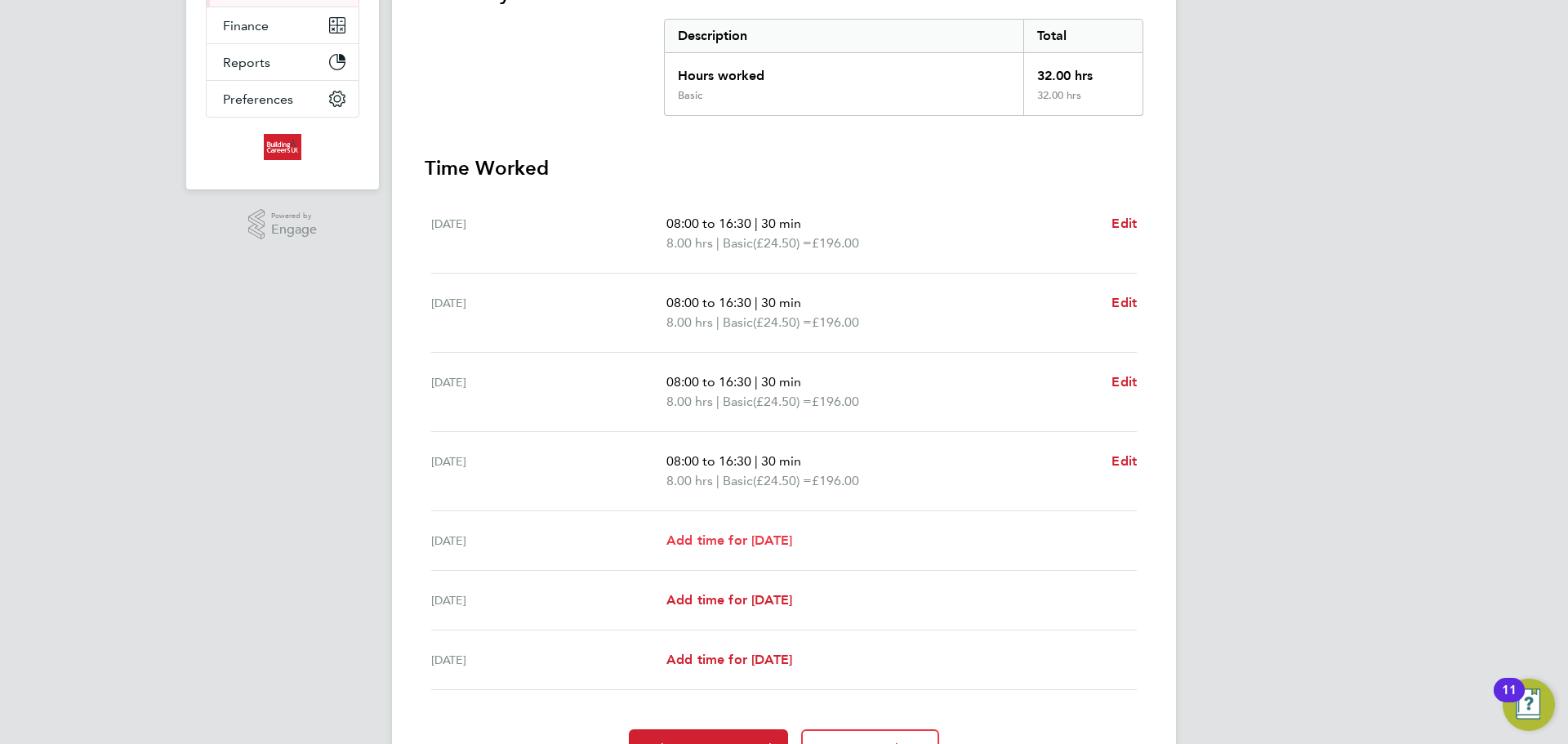
click at [791, 541] on span "Add time for Fri 29 Aug" at bounding box center [729, 540] width 126 height 16
select select "30"
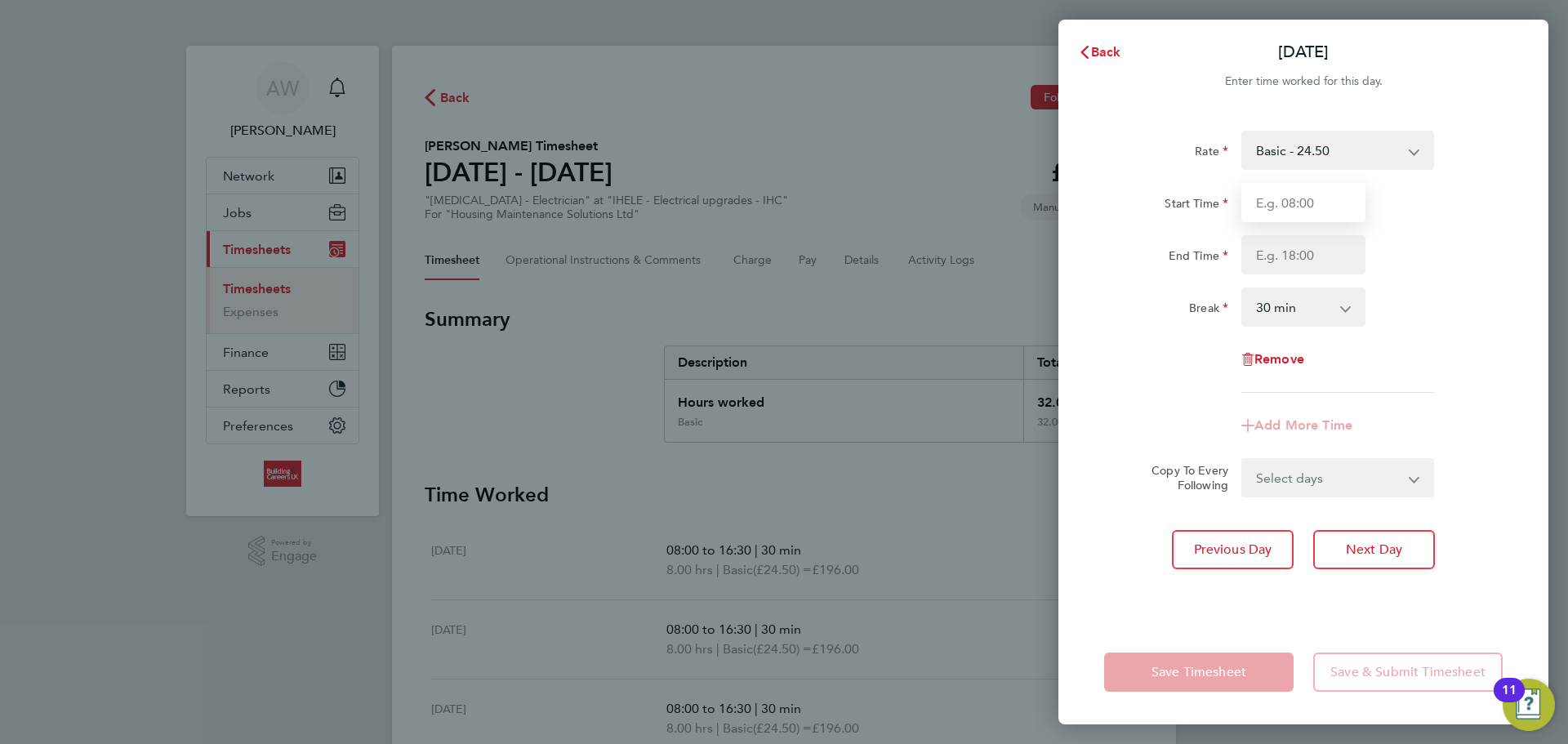
click at [1344, 215] on input "Start Time" at bounding box center [1303, 203] width 124 height 39
type input "08:00"
drag, startPoint x: 1322, startPoint y: 291, endPoint x: 1333, endPoint y: 261, distance: 32.0
click at [1322, 291] on select "0 min 15 min 30 min 45 min 60 min 75 min 90 min" at bounding box center [1293, 307] width 101 height 36
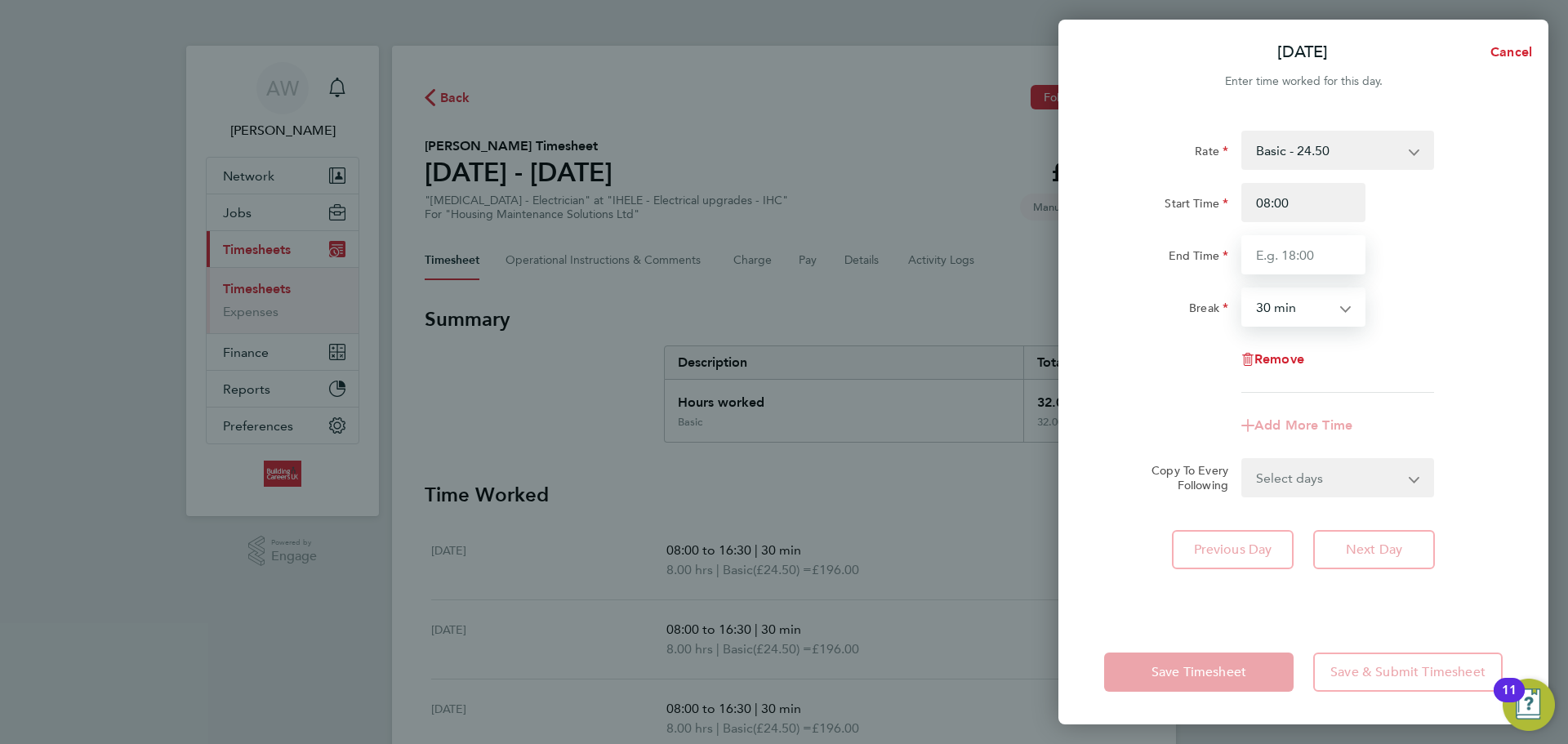
click at [1336, 259] on input "End Time" at bounding box center [1303, 255] width 124 height 39
type input "15:30"
click at [1422, 244] on div "End Time 15:30" at bounding box center [1303, 255] width 412 height 39
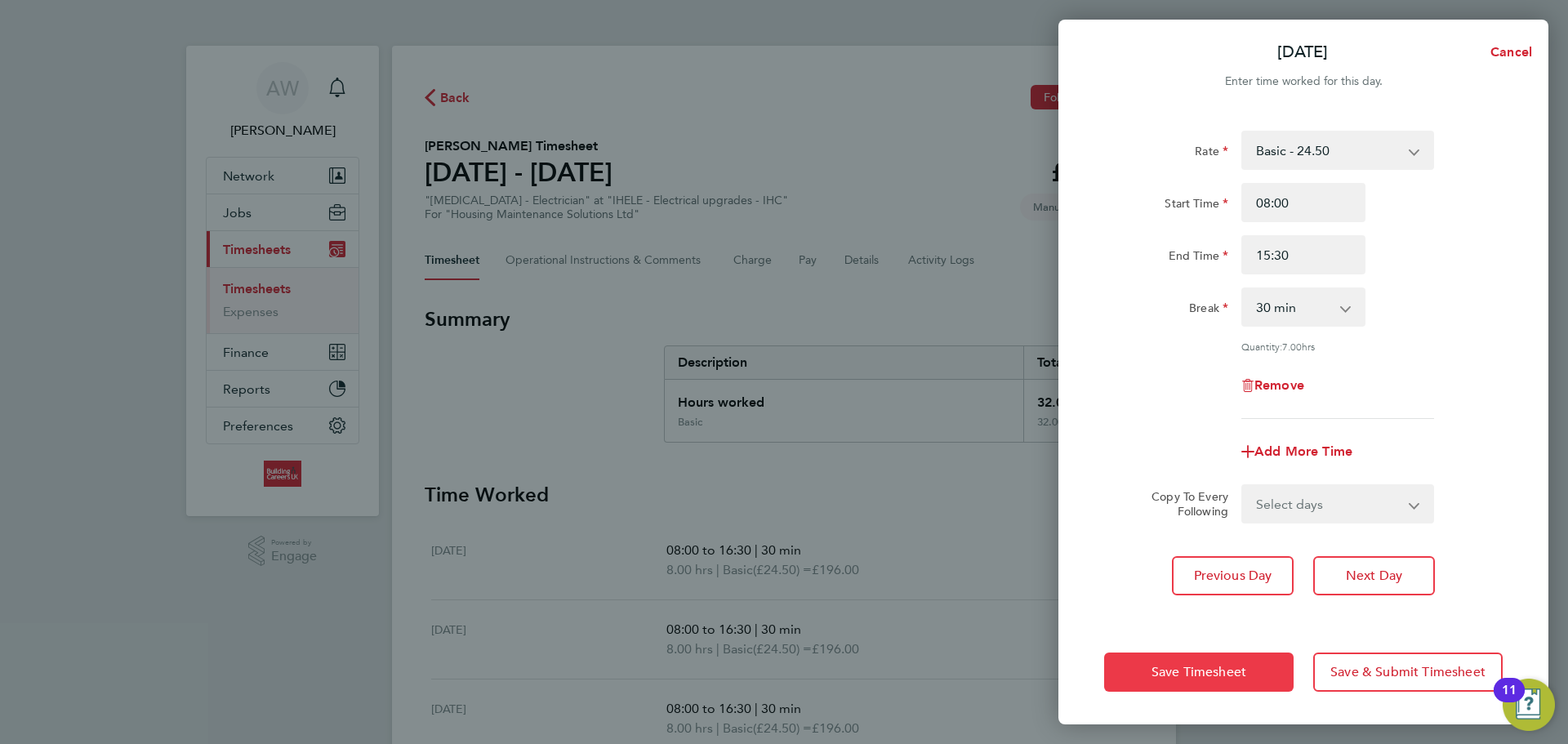
click at [1277, 677] on button "Save Timesheet" at bounding box center [1198, 672] width 190 height 39
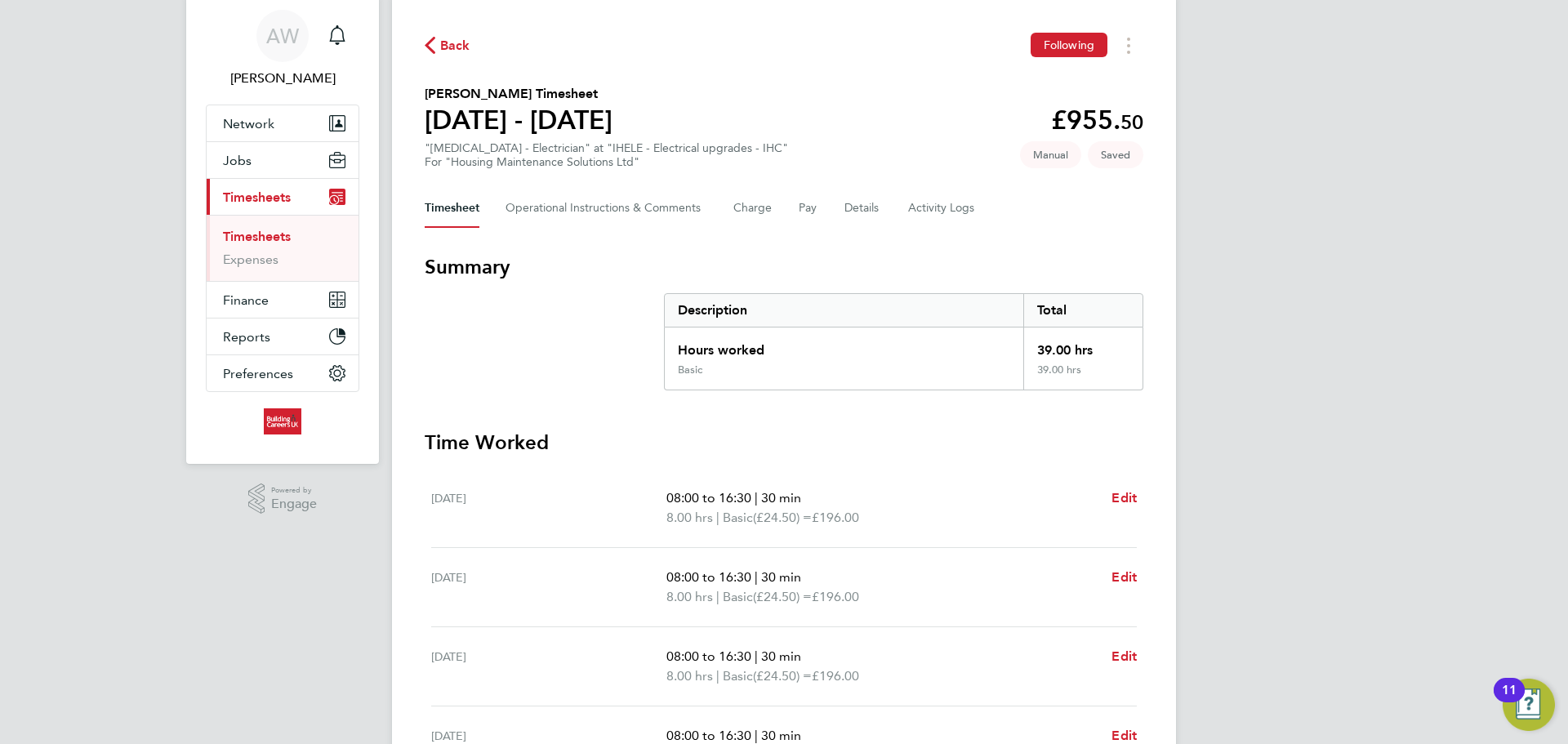
scroll to position [81, 0]
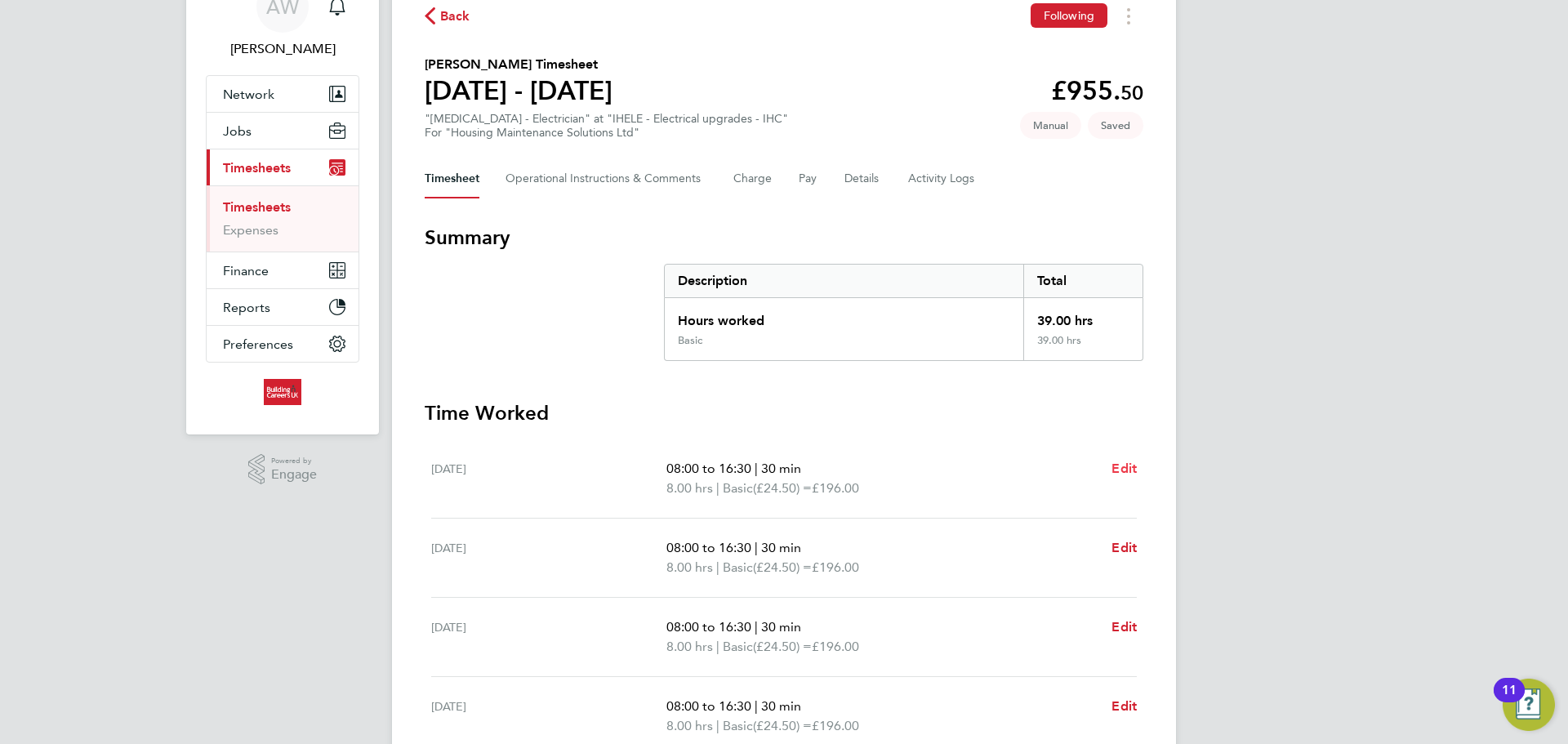
click at [1127, 459] on link "Edit" at bounding box center [1124, 469] width 25 height 20
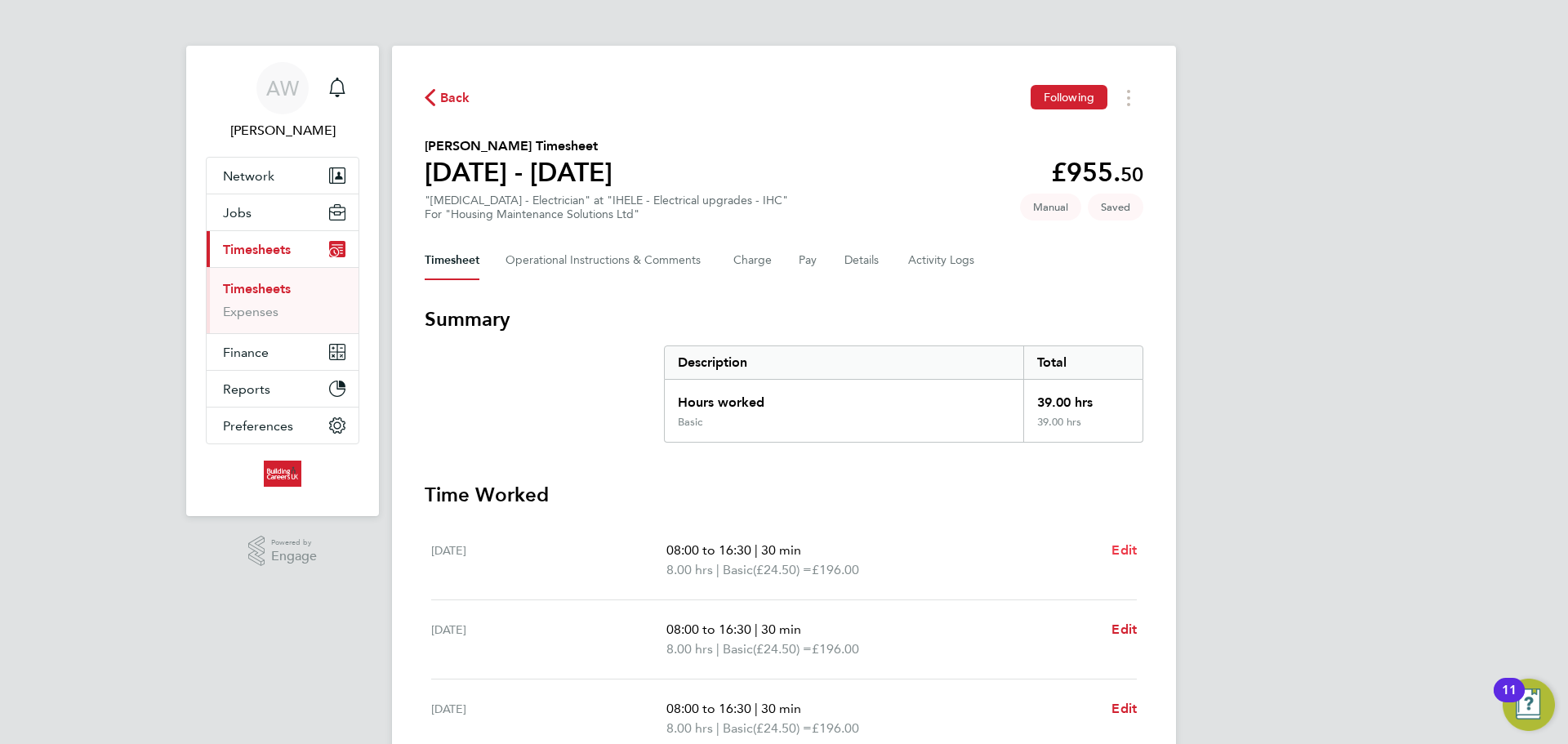
select select "30"
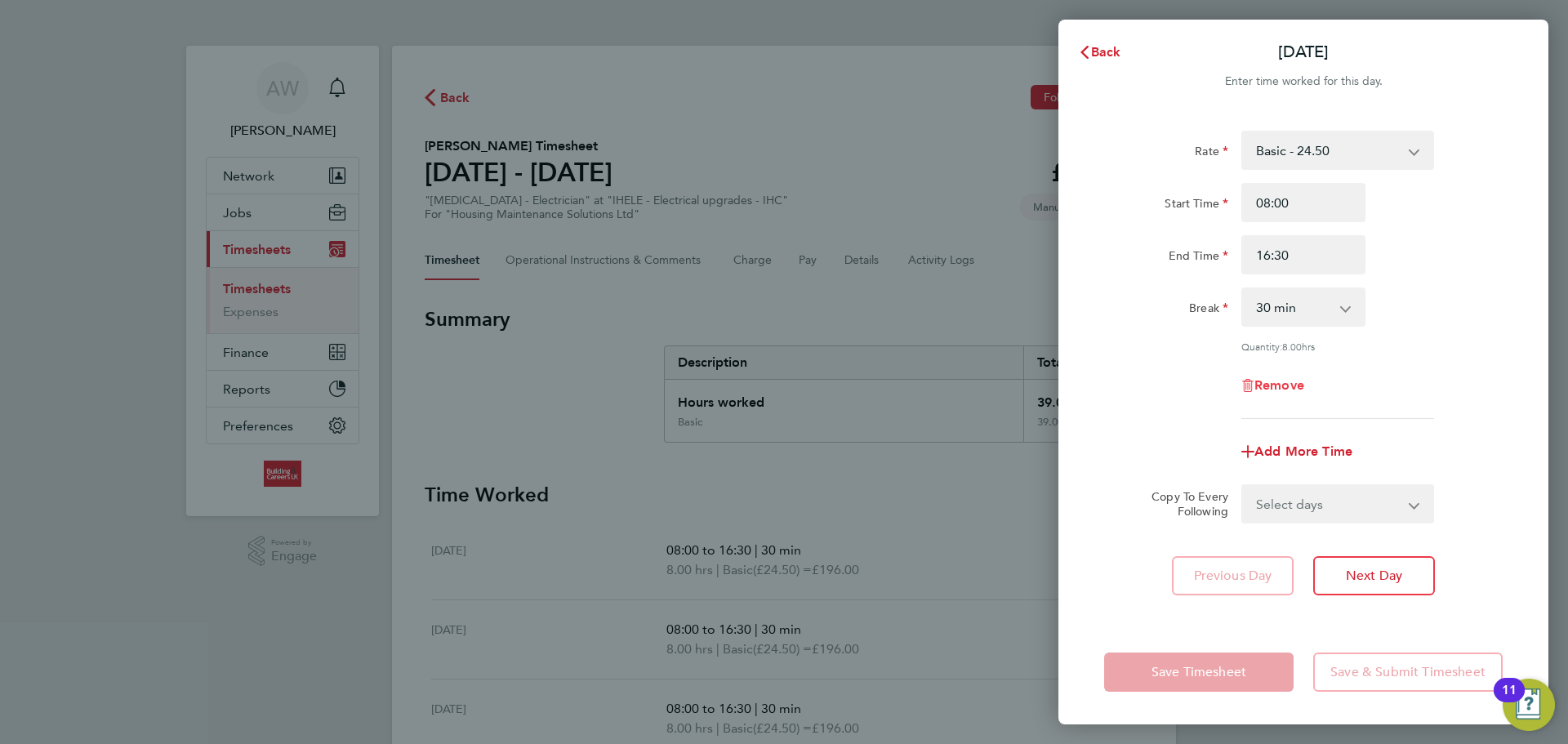
click at [1267, 382] on span "Remove" at bounding box center [1279, 384] width 50 height 16
select select "null"
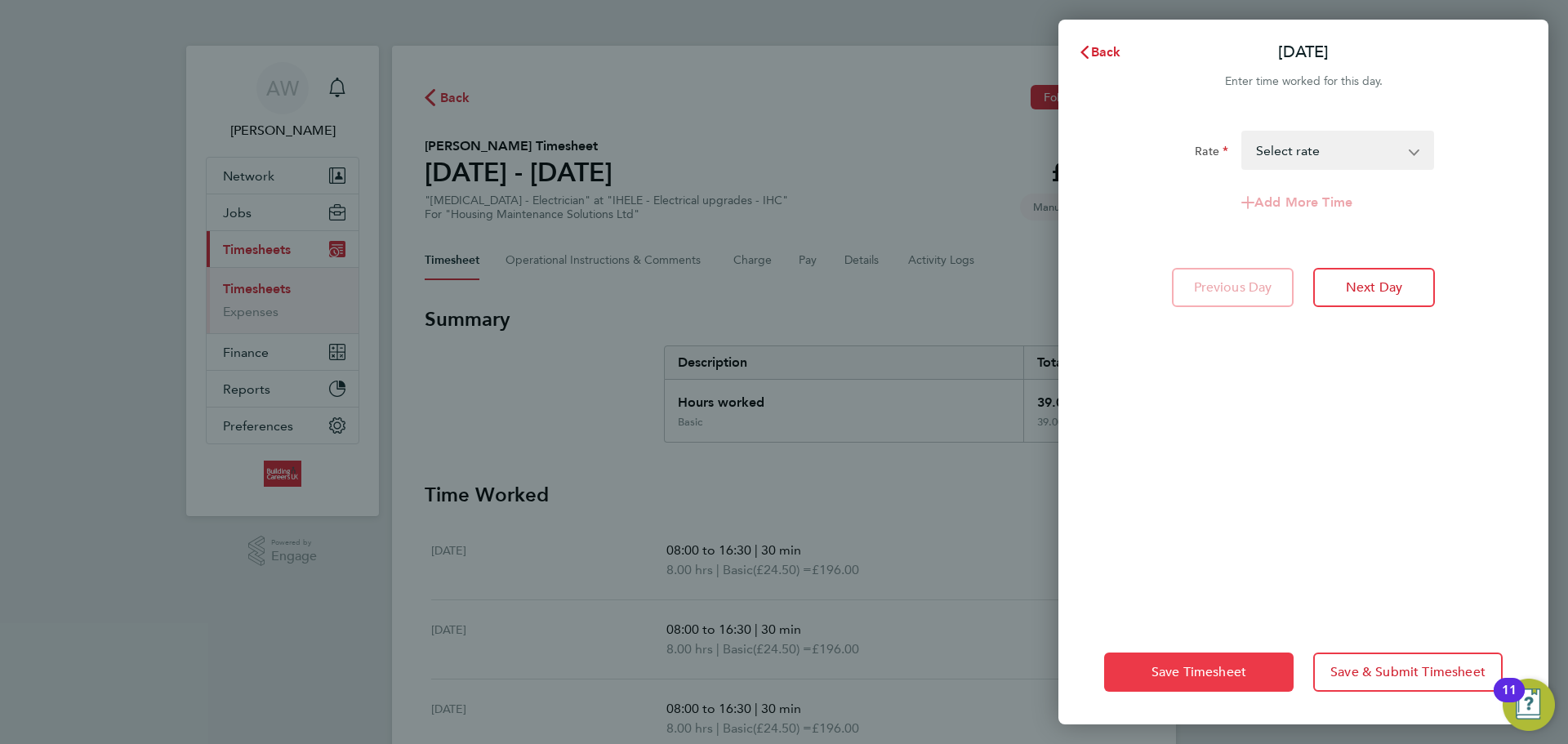
click at [1194, 677] on span "Save Timesheet" at bounding box center [1198, 672] width 94 height 16
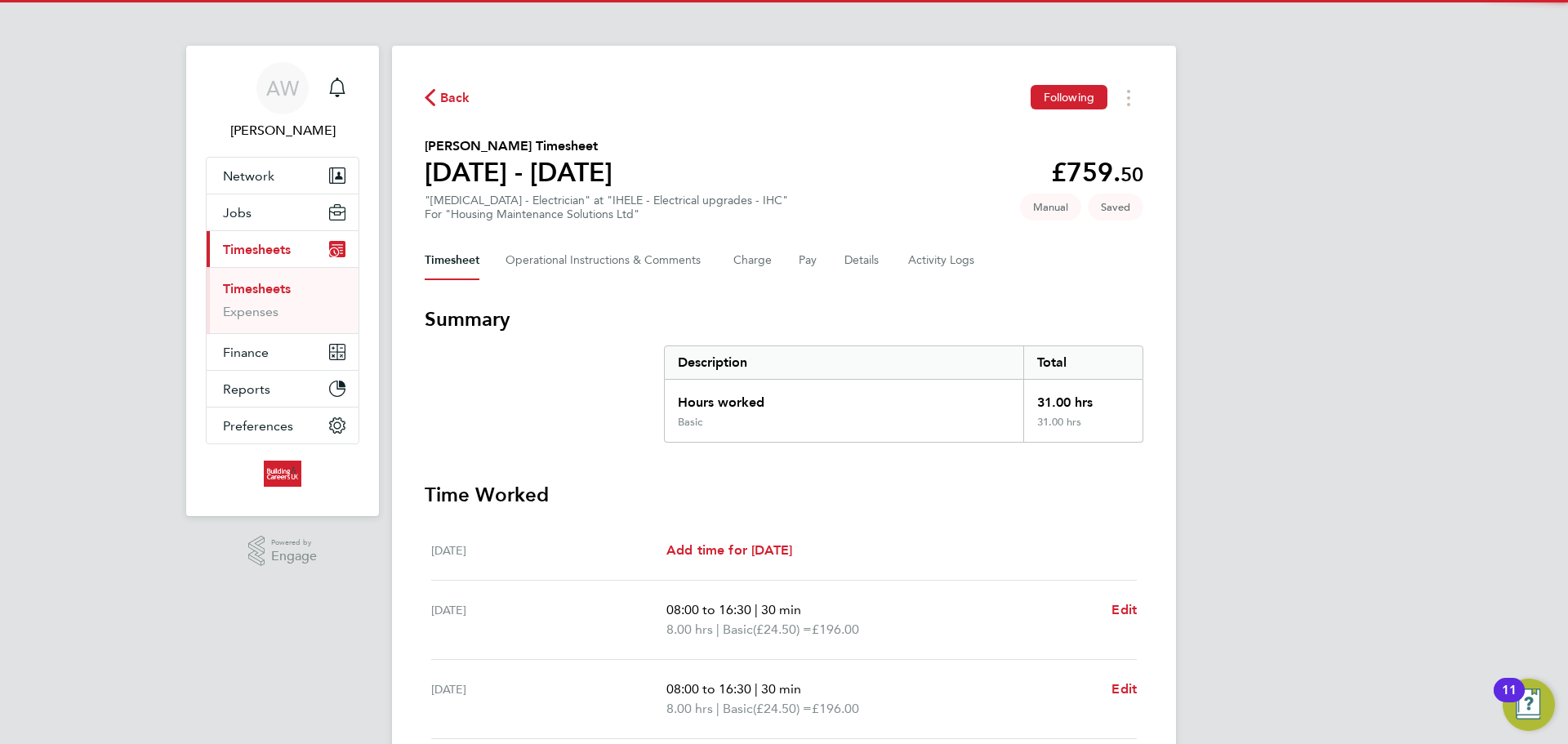
scroll to position [416, 0]
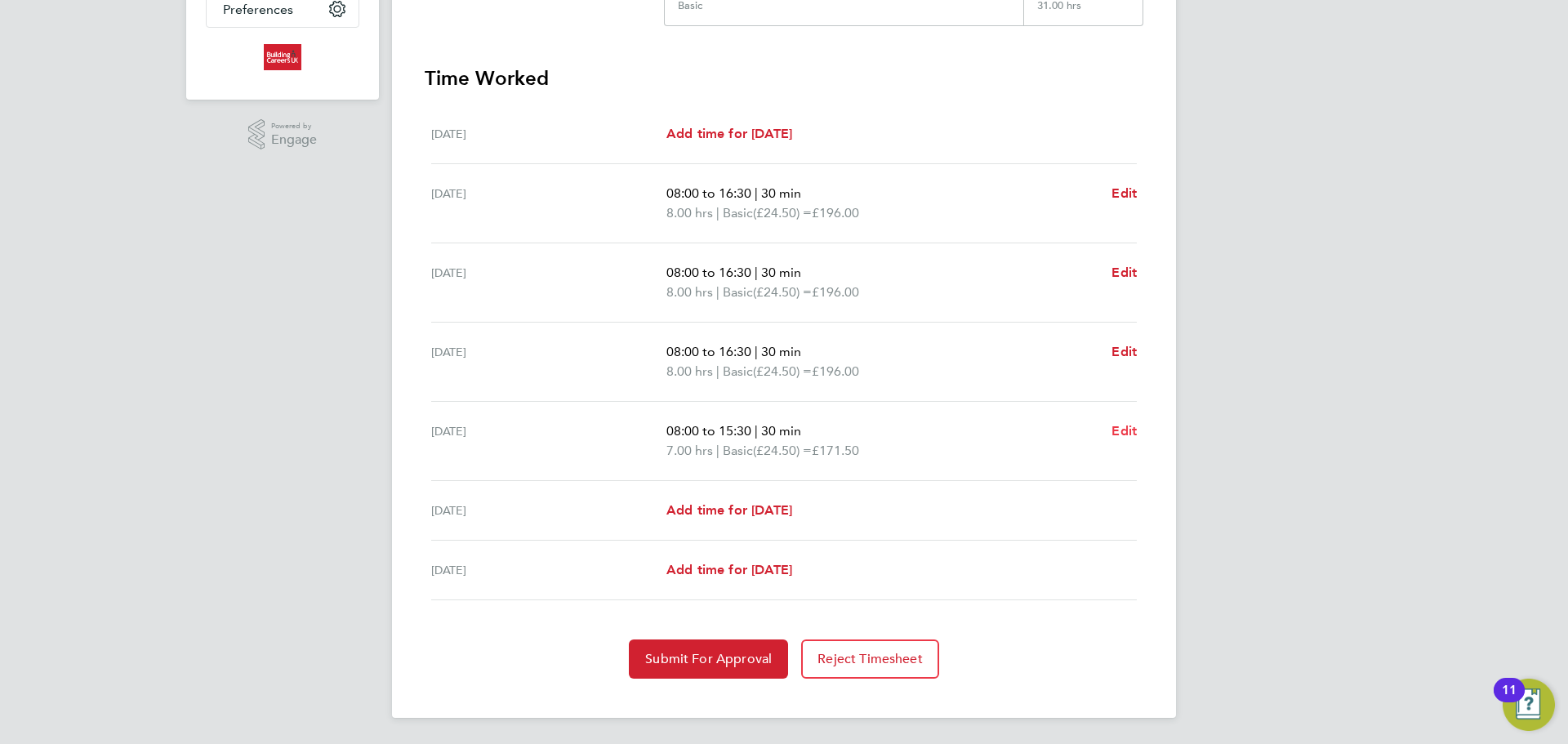
click at [1115, 432] on span "Edit" at bounding box center [1124, 430] width 25 height 16
select select "30"
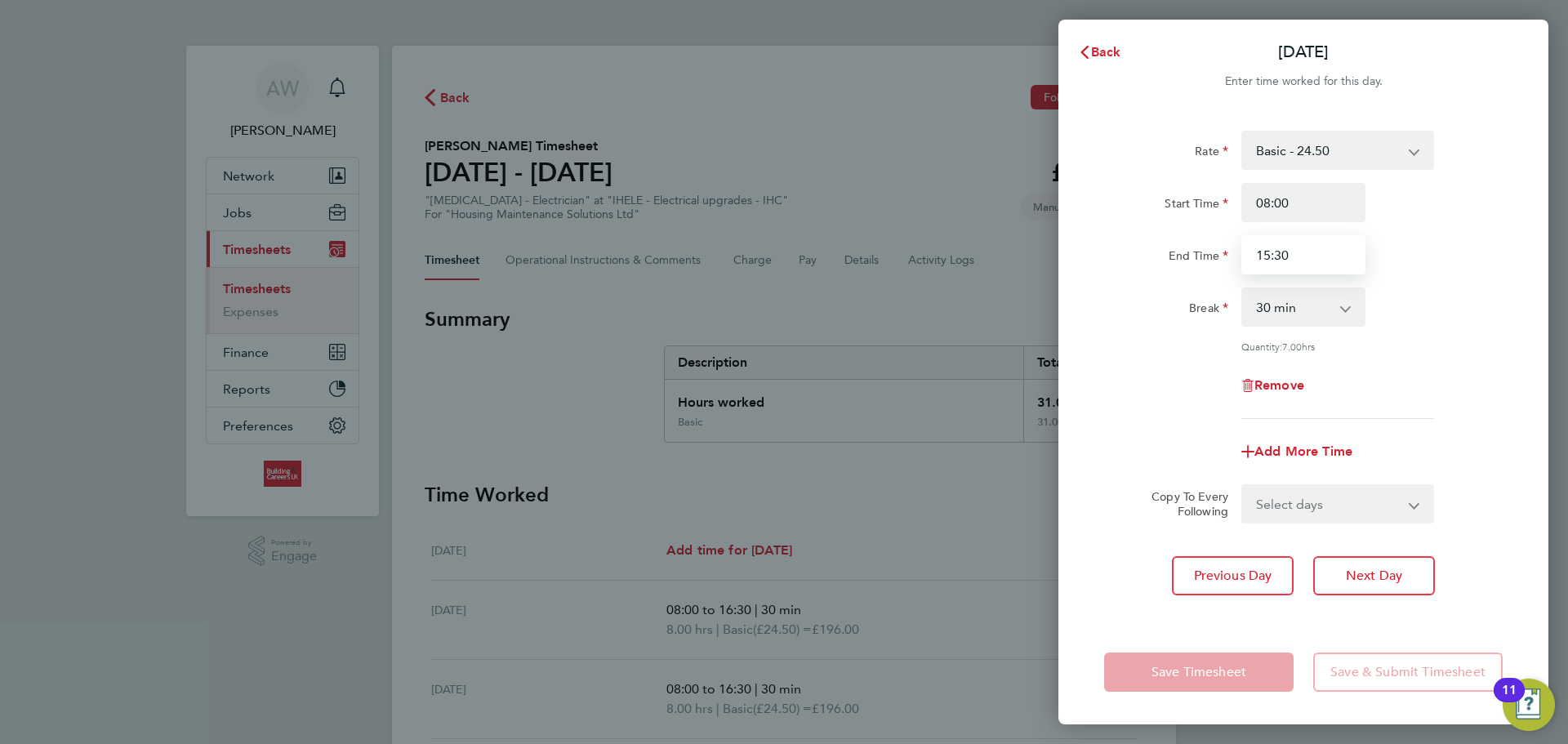
drag, startPoint x: 1285, startPoint y: 264, endPoint x: 1083, endPoint y: 278, distance: 202.5
click at [1083, 278] on div "Rate Basic - 24.50 Start Time 08:00 End Time 15:30 Break 0 min 15 min 30 min 45…" at bounding box center [1304, 365] width 490 height 508
click at [1337, 286] on div "Rate Basic - 24.50 Start Time 08:00 End Time 26 Break 0 min 15 min 30 min 45 mi…" at bounding box center [1303, 274] width 398 height 288
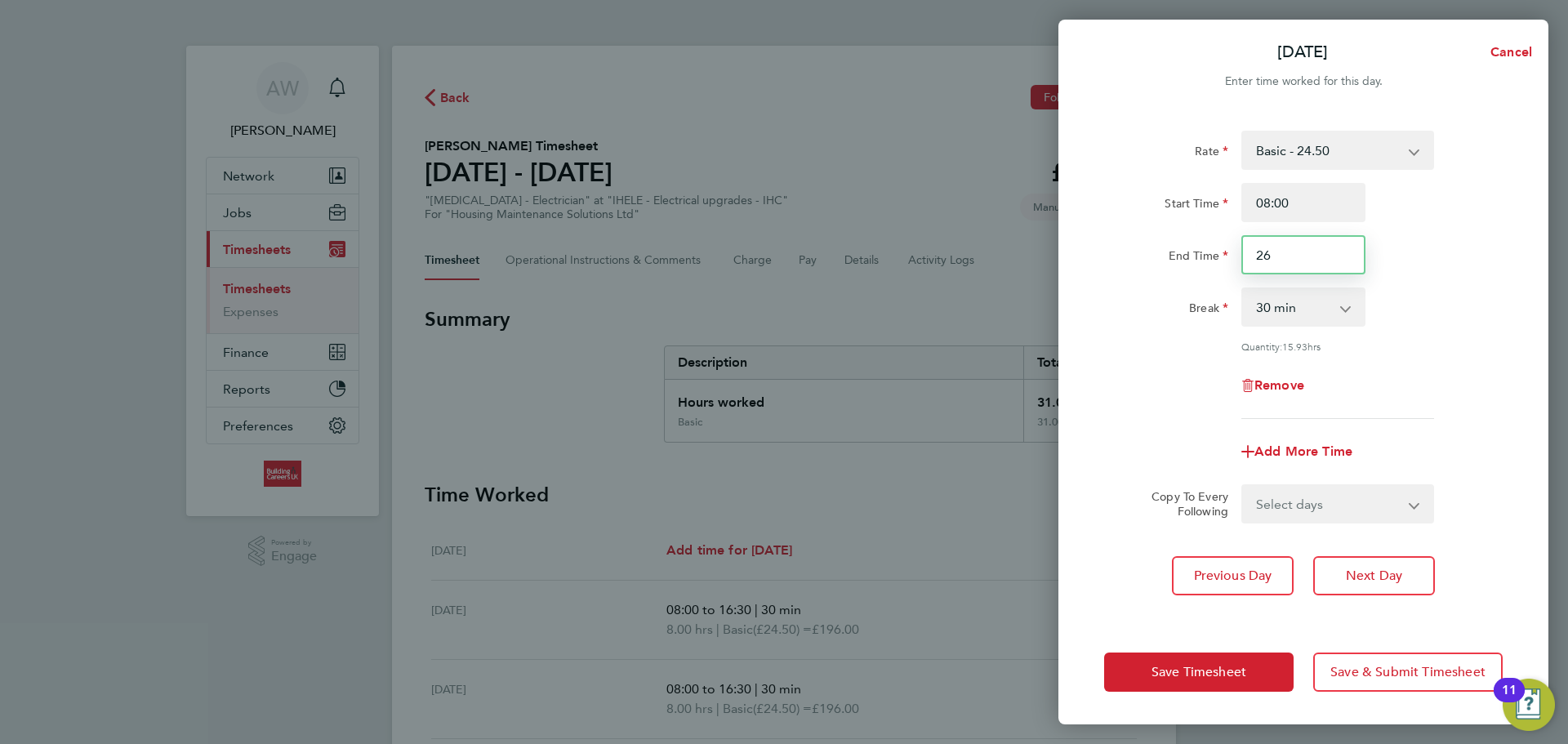
drag, startPoint x: 1212, startPoint y: 257, endPoint x: 1127, endPoint y: 255, distance: 85.0
click at [1124, 256] on div "End Time 26" at bounding box center [1303, 255] width 412 height 39
type input "16:30"
click at [1139, 250] on div "End Time" at bounding box center [1166, 251] width 124 height 33
click at [1224, 664] on span "Save Timesheet" at bounding box center [1198, 672] width 94 height 16
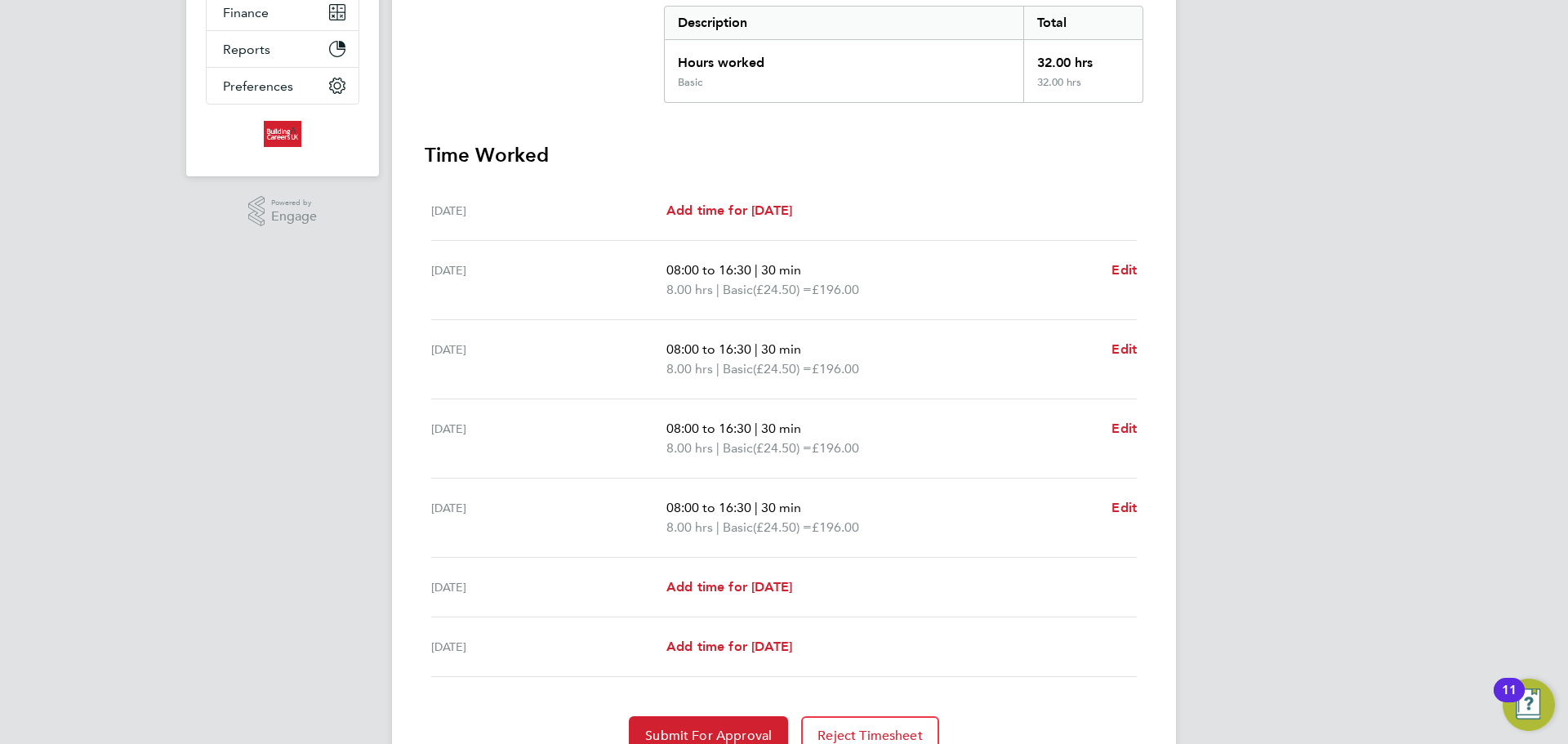
scroll to position [416, 0]
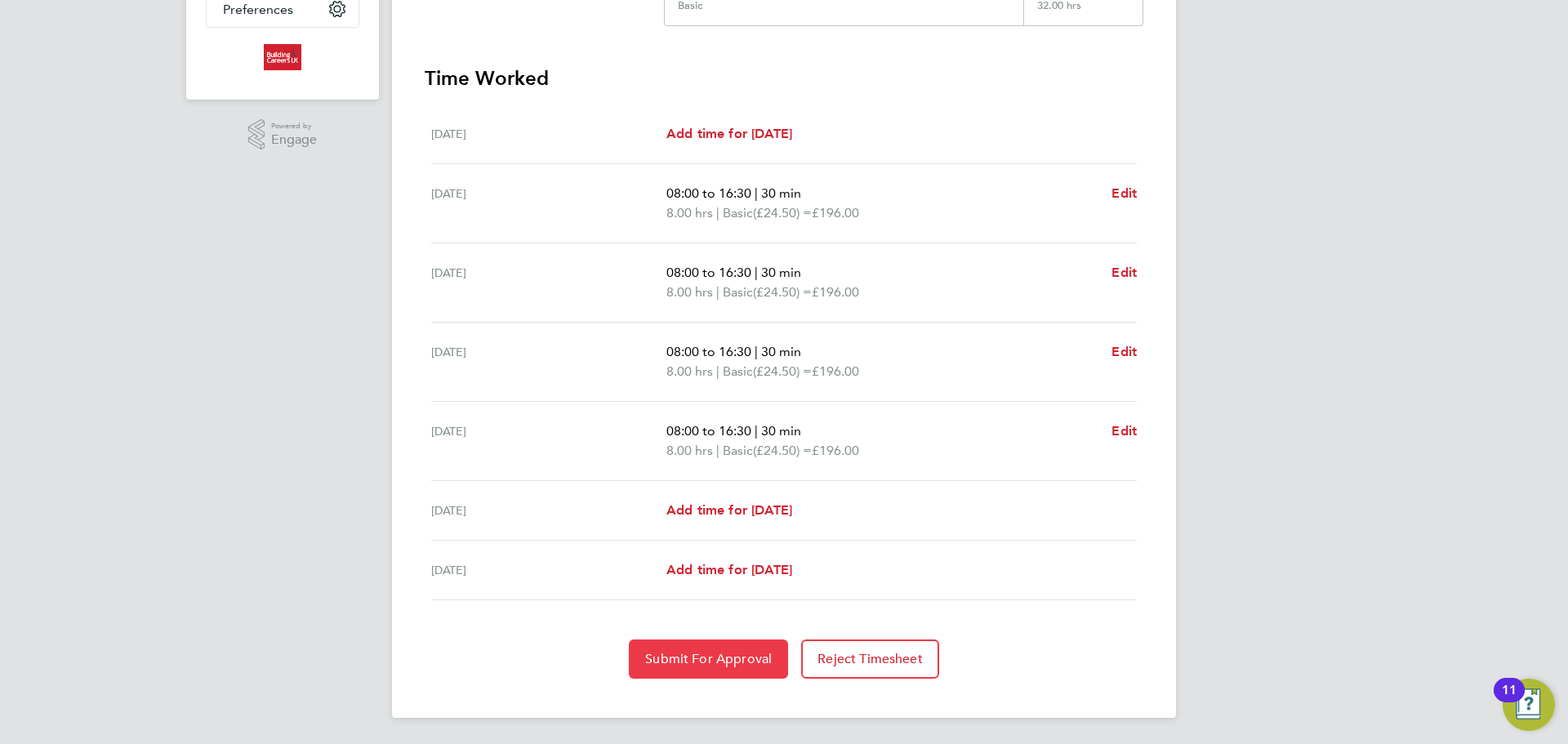
click at [781, 671] on button "Submit For Approval" at bounding box center [709, 659] width 159 height 39
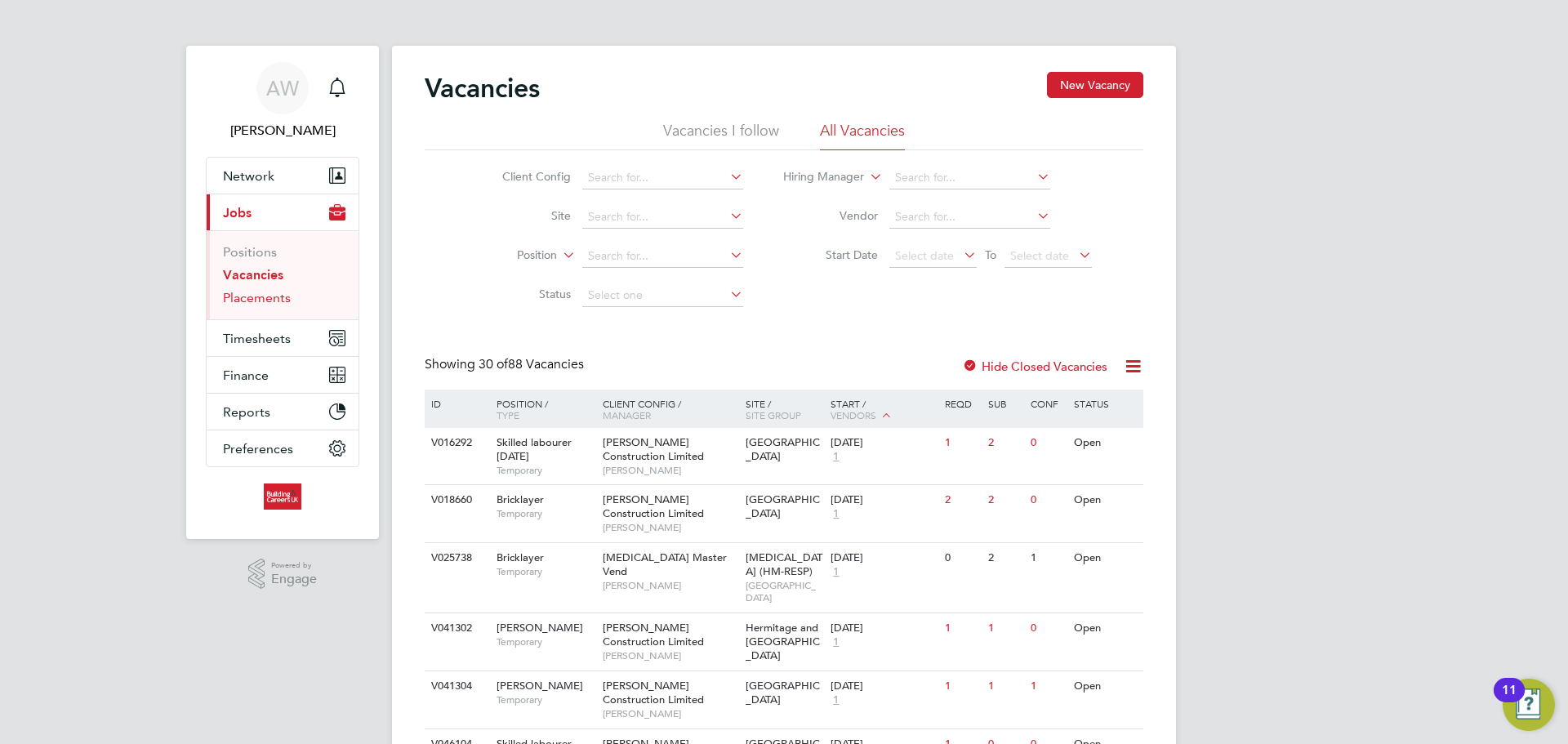
click at [269, 296] on link "Placements" at bounding box center [256, 297] width 68 height 16
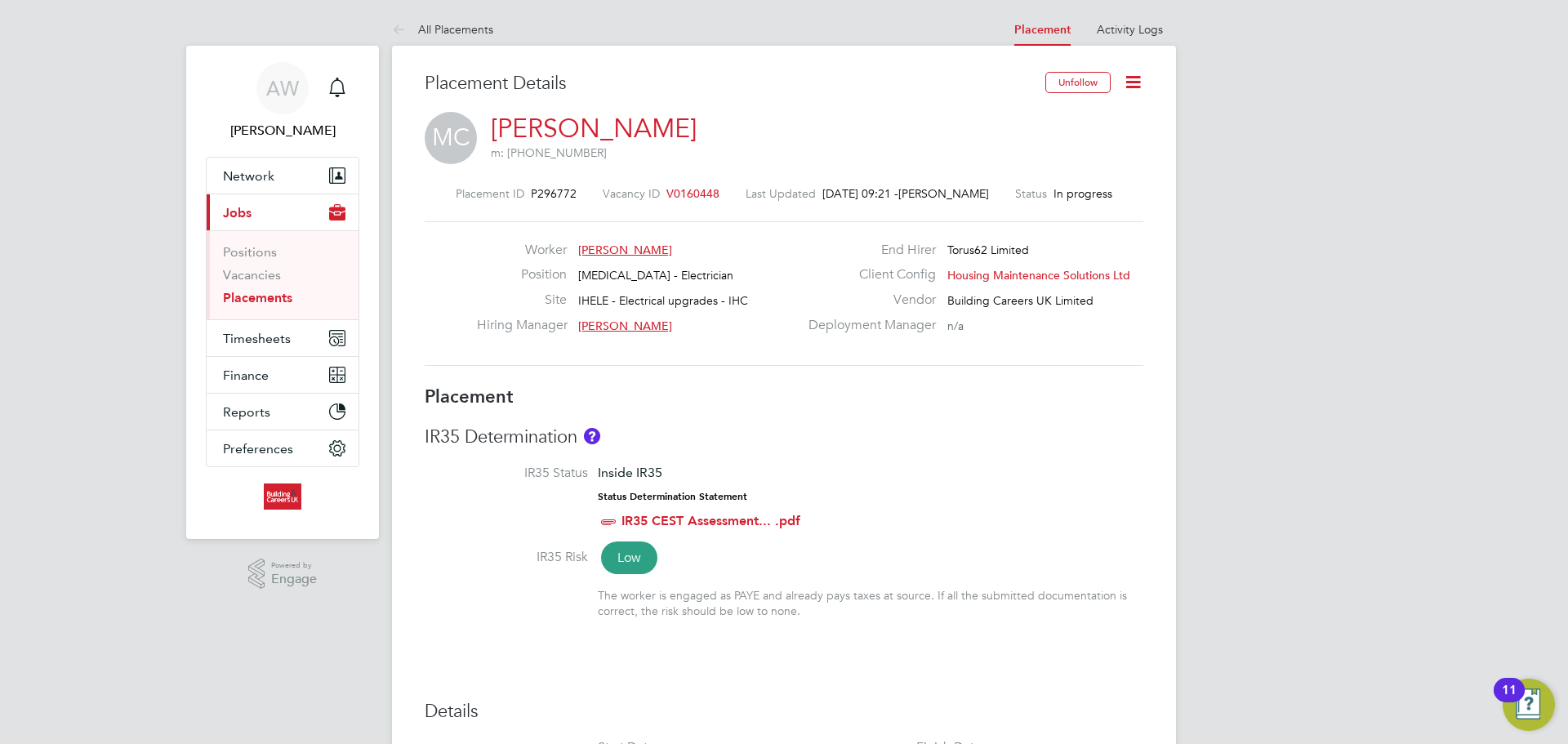
click at [1132, 86] on icon at bounding box center [1133, 81] width 21 height 21
click at [1089, 149] on li "Timesheet Settings" at bounding box center [1080, 144] width 120 height 23
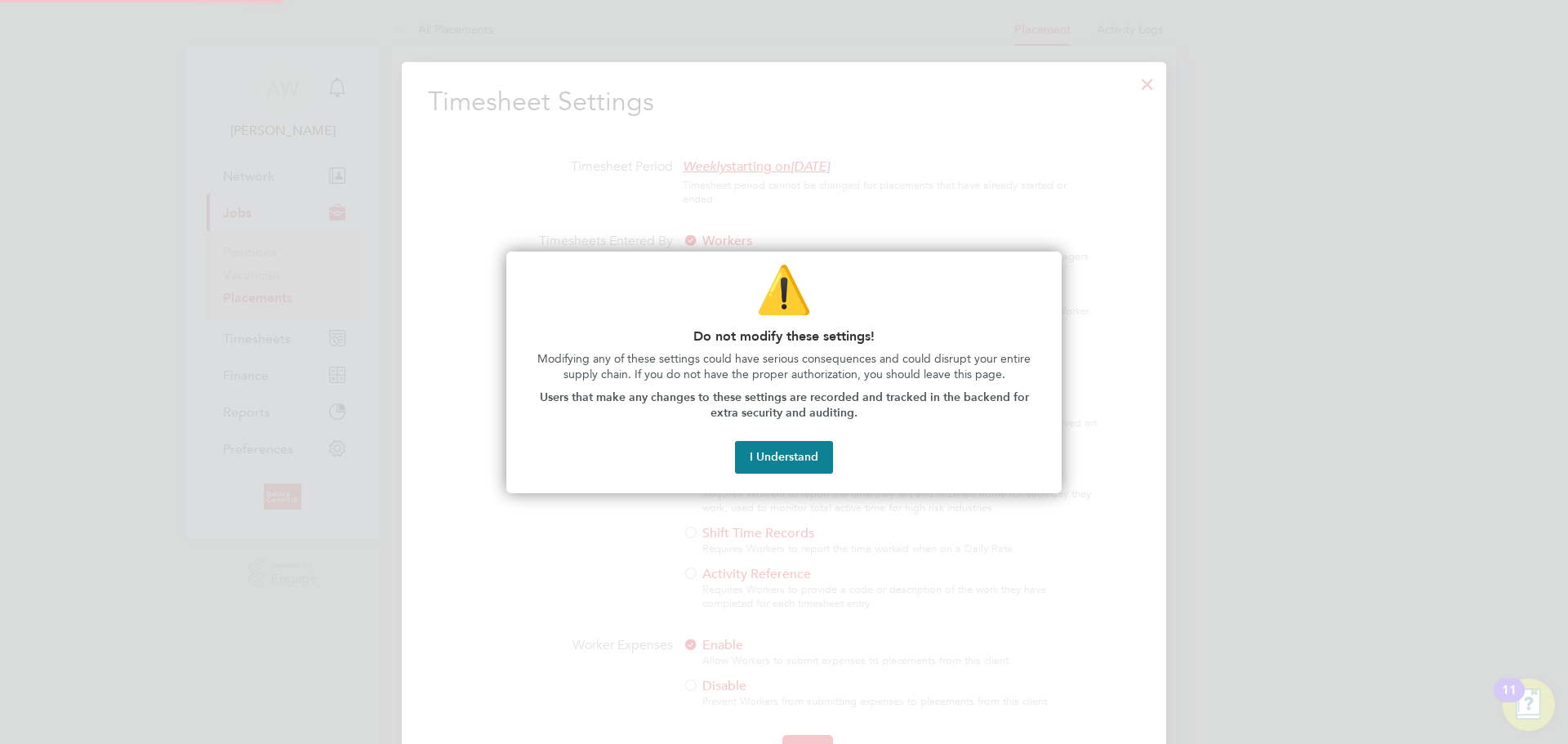
scroll to position [8, 8]
click at [802, 460] on button "I Understand" at bounding box center [784, 457] width 98 height 33
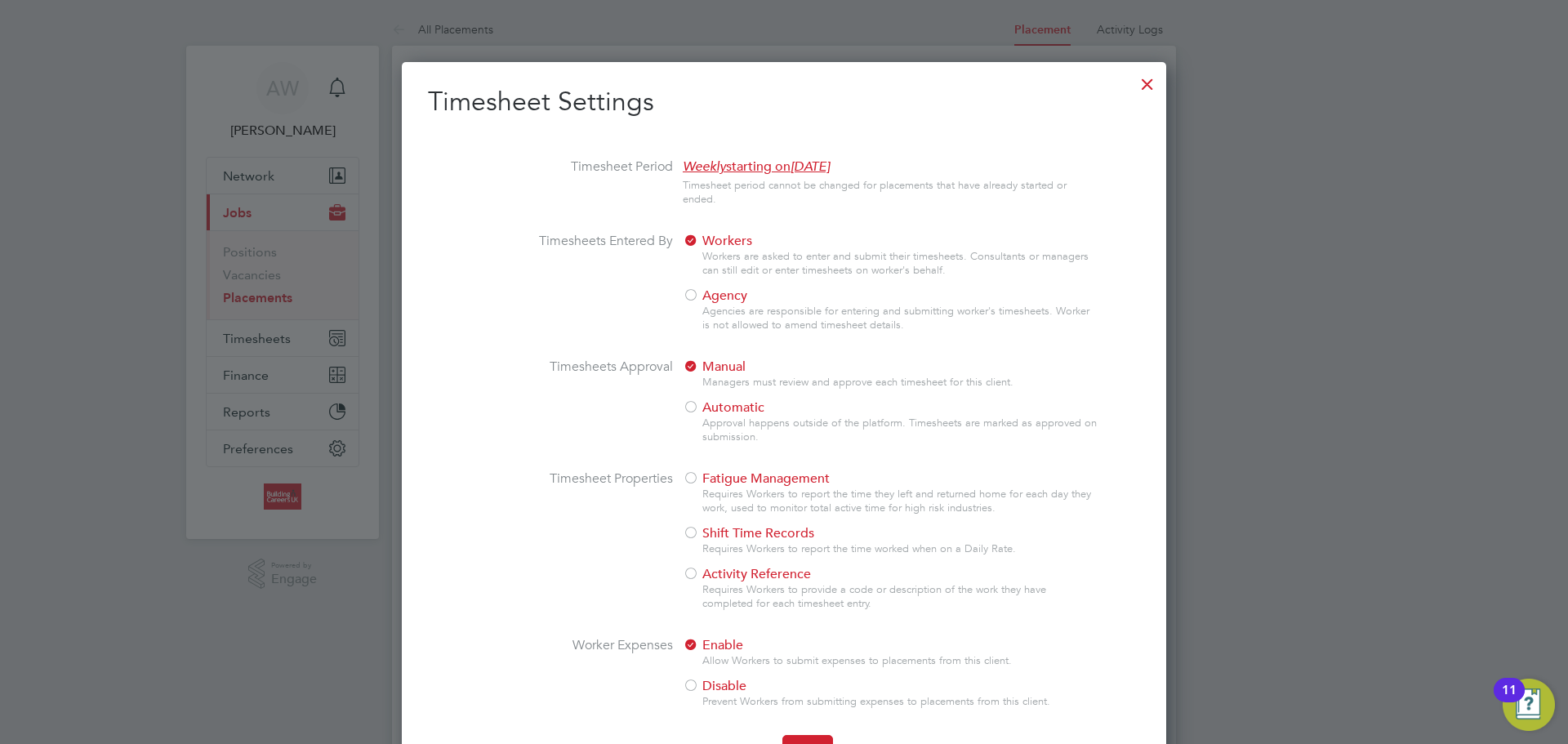
click at [1154, 86] on div at bounding box center [1147, 80] width 30 height 30
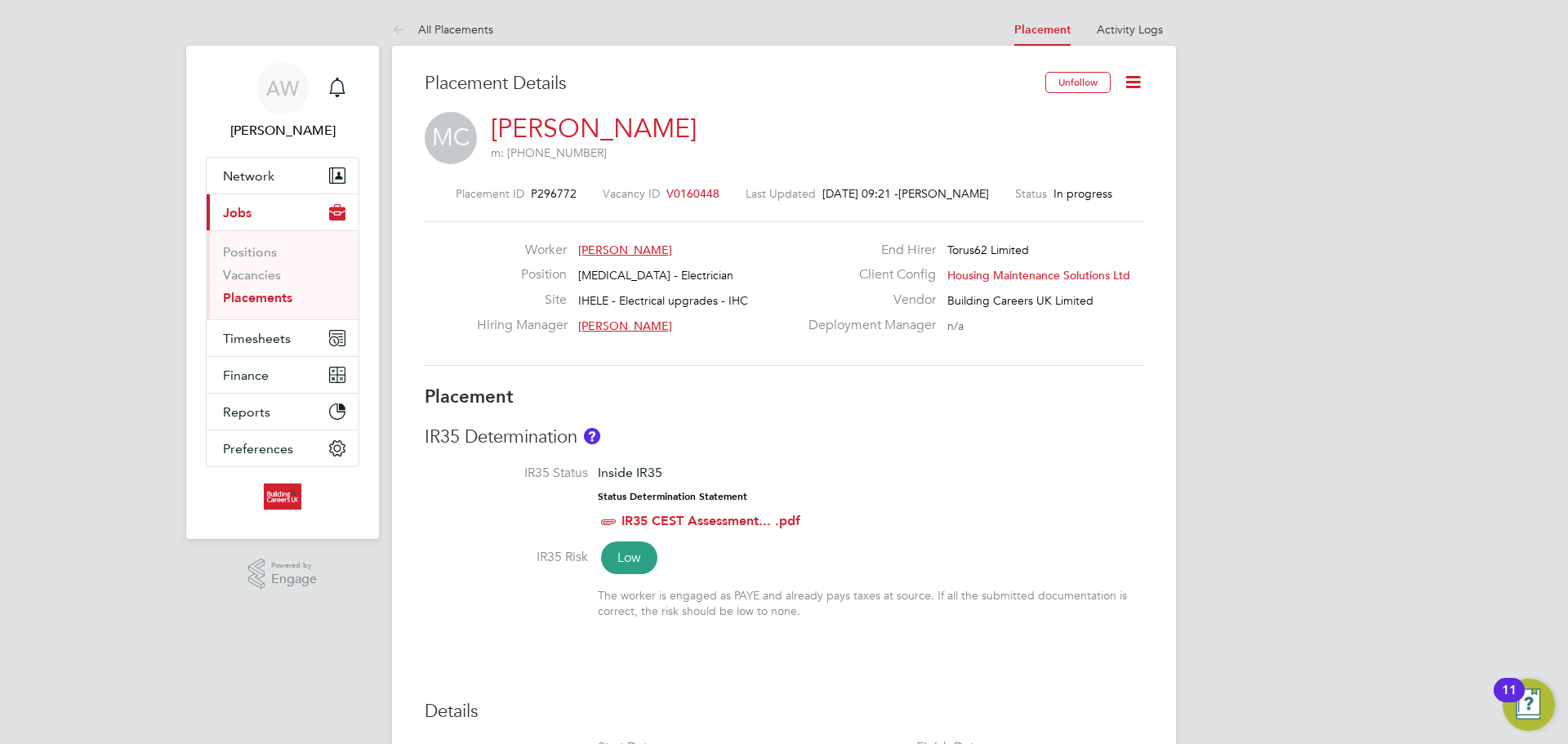
click at [1141, 80] on icon at bounding box center [1133, 81] width 21 height 21
click at [1094, 111] on li "Edit Placement e" at bounding box center [1080, 121] width 120 height 23
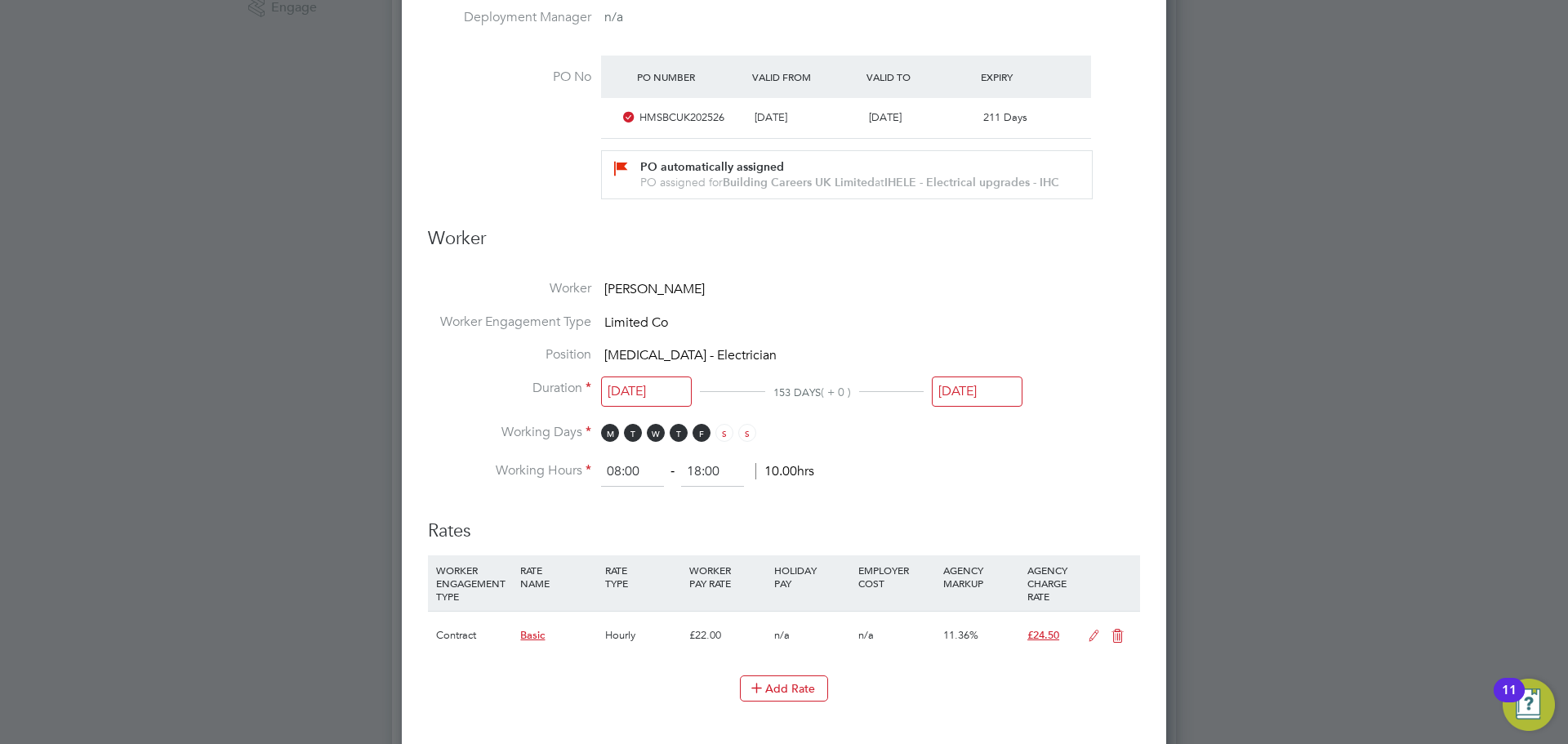
click at [976, 393] on input "01 Dec 2025" at bounding box center [977, 391] width 90 height 30
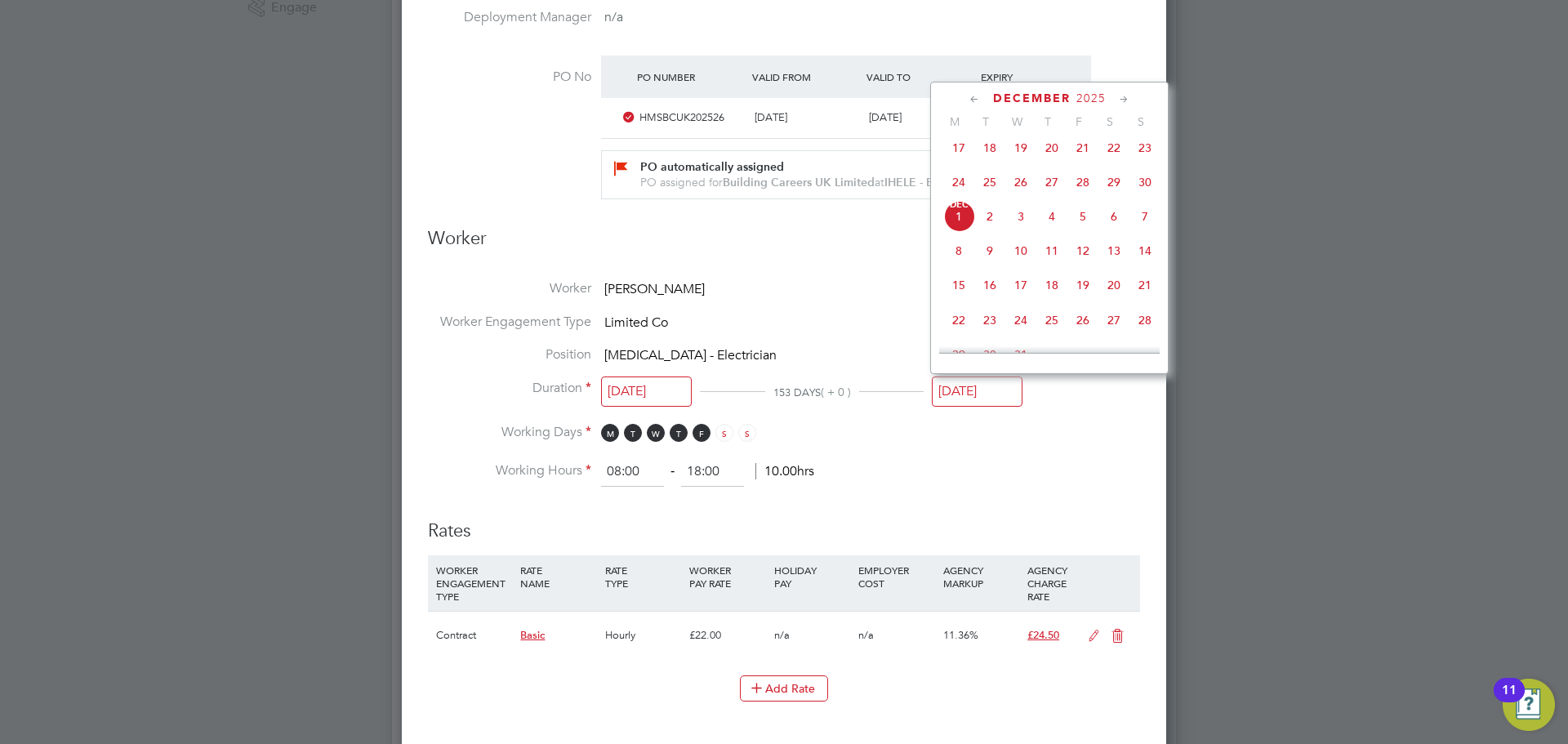
click at [971, 93] on icon at bounding box center [974, 99] width 16 height 18
click at [1089, 301] on span "29" at bounding box center [1083, 297] width 31 height 31
type input "29 Aug 2025"
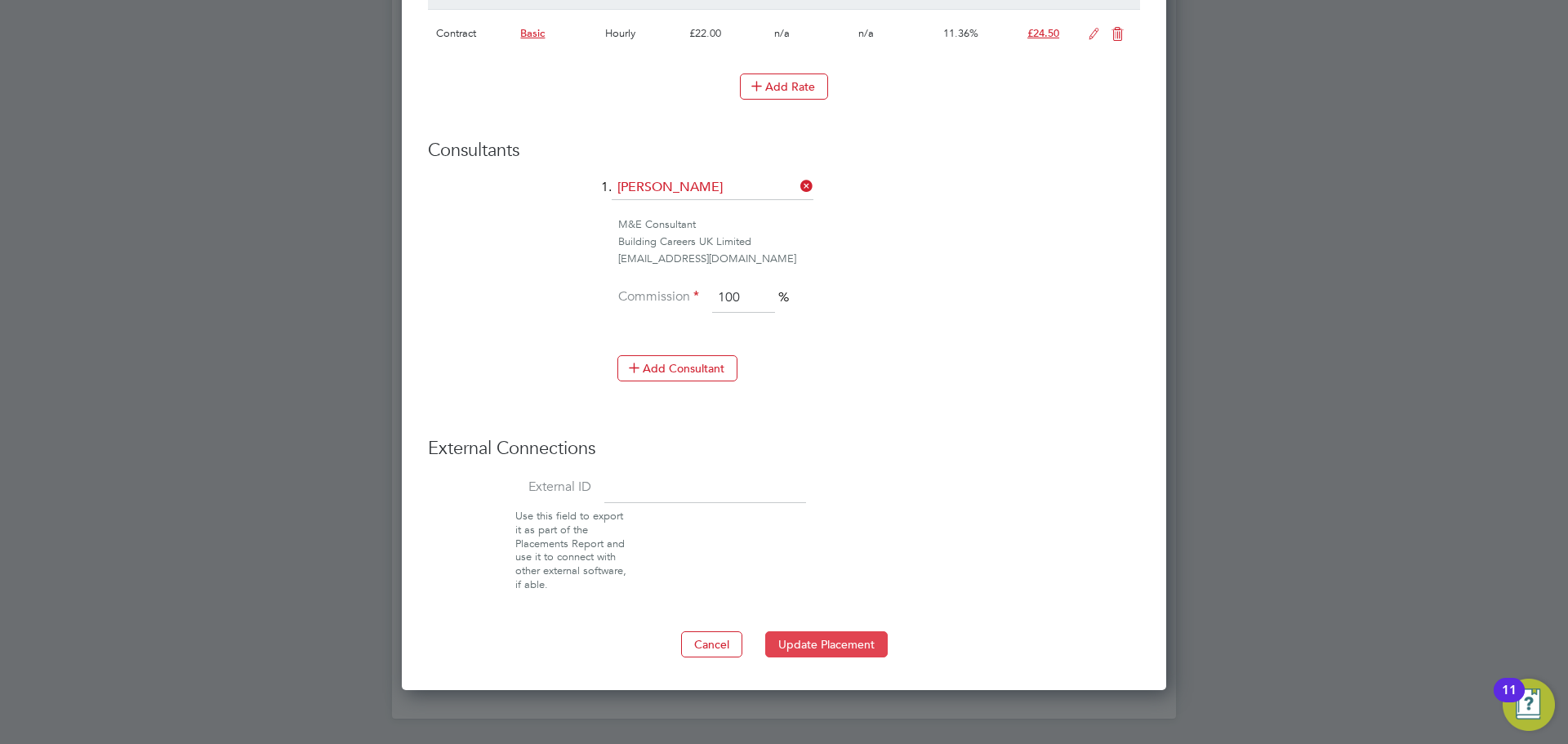
click at [867, 635] on button "Update Placement" at bounding box center [826, 645] width 122 height 26
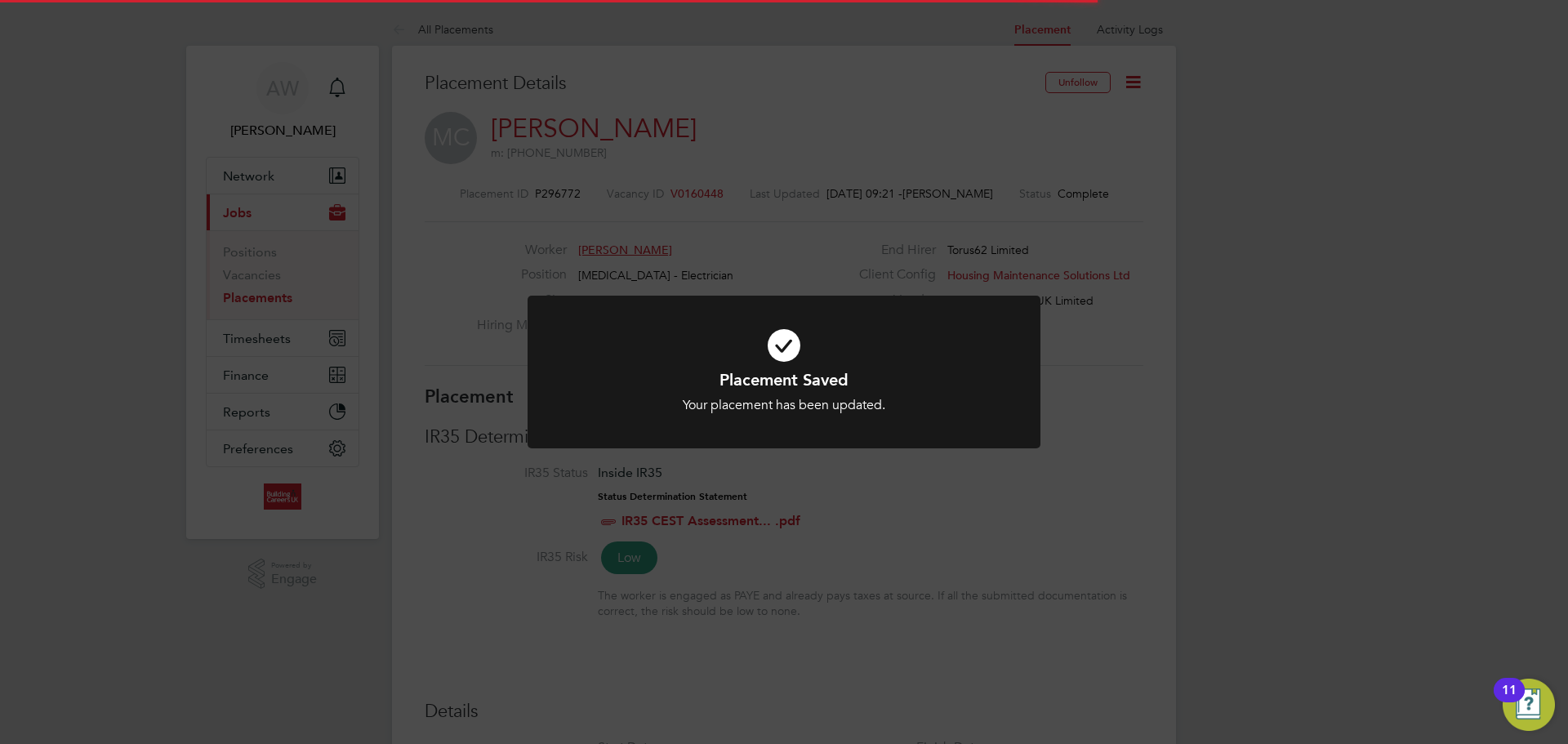
click at [1018, 338] on div at bounding box center [784, 372] width 513 height 153
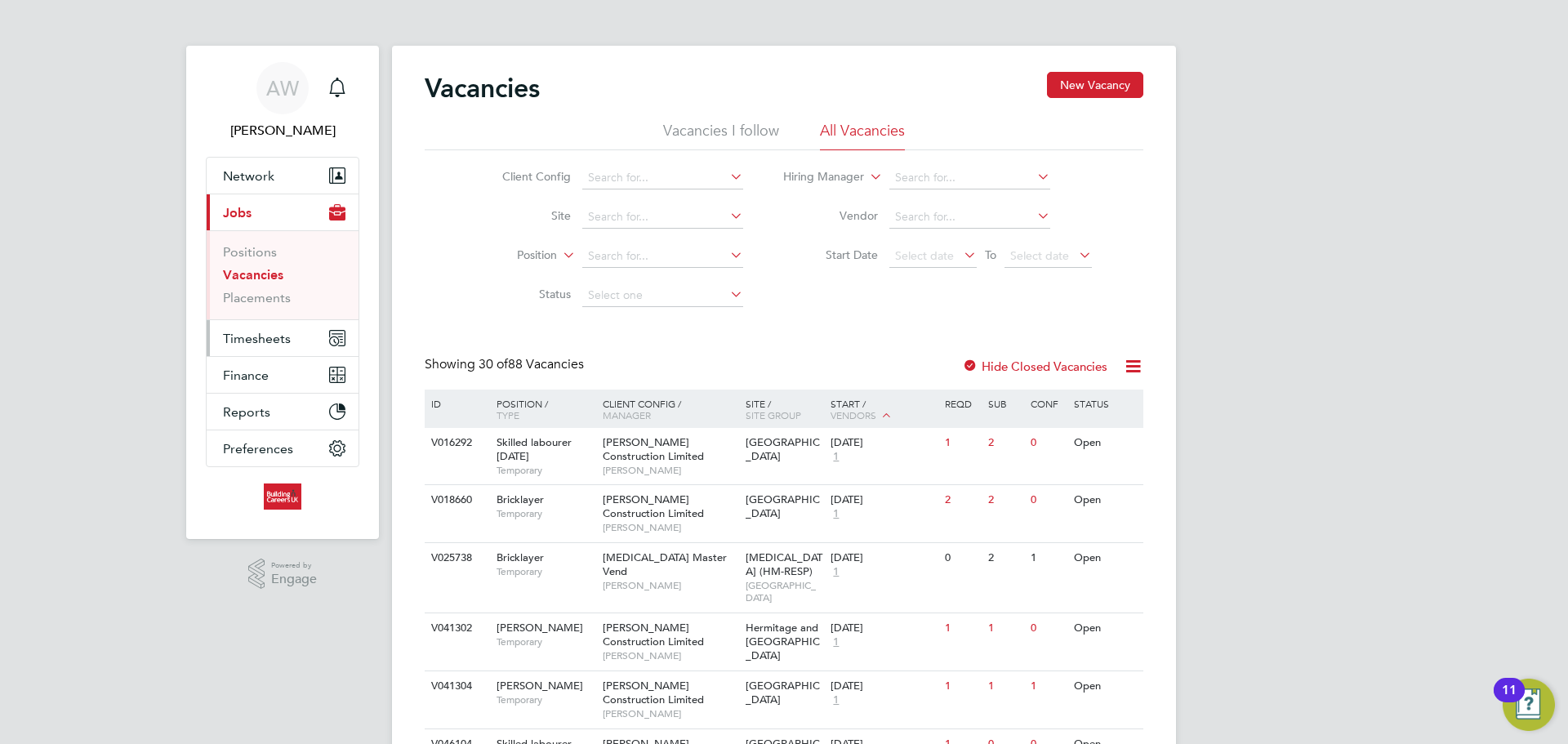
click at [269, 329] on button "Timesheets" at bounding box center [283, 338] width 152 height 36
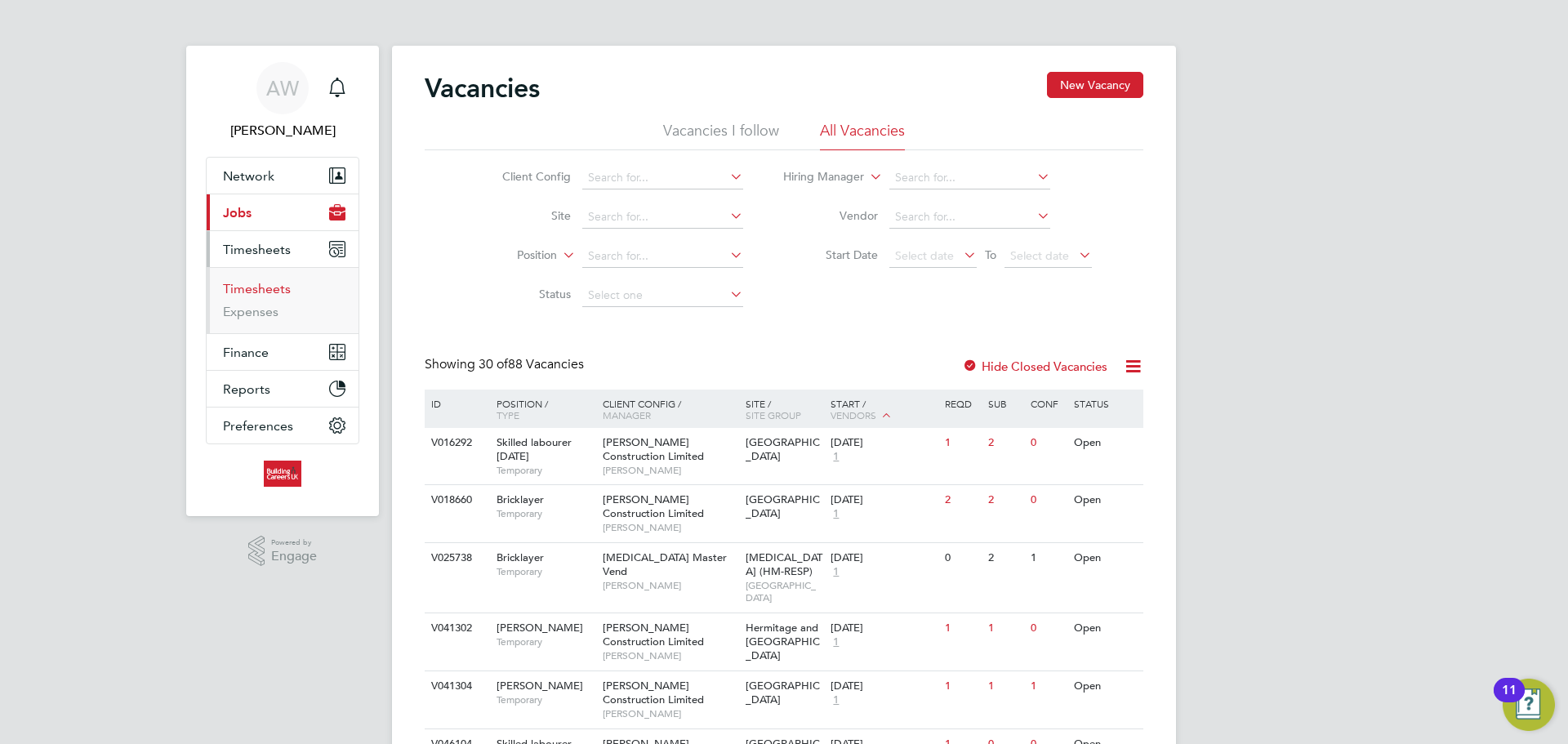
click at [276, 283] on link "Timesheets" at bounding box center [256, 288] width 68 height 16
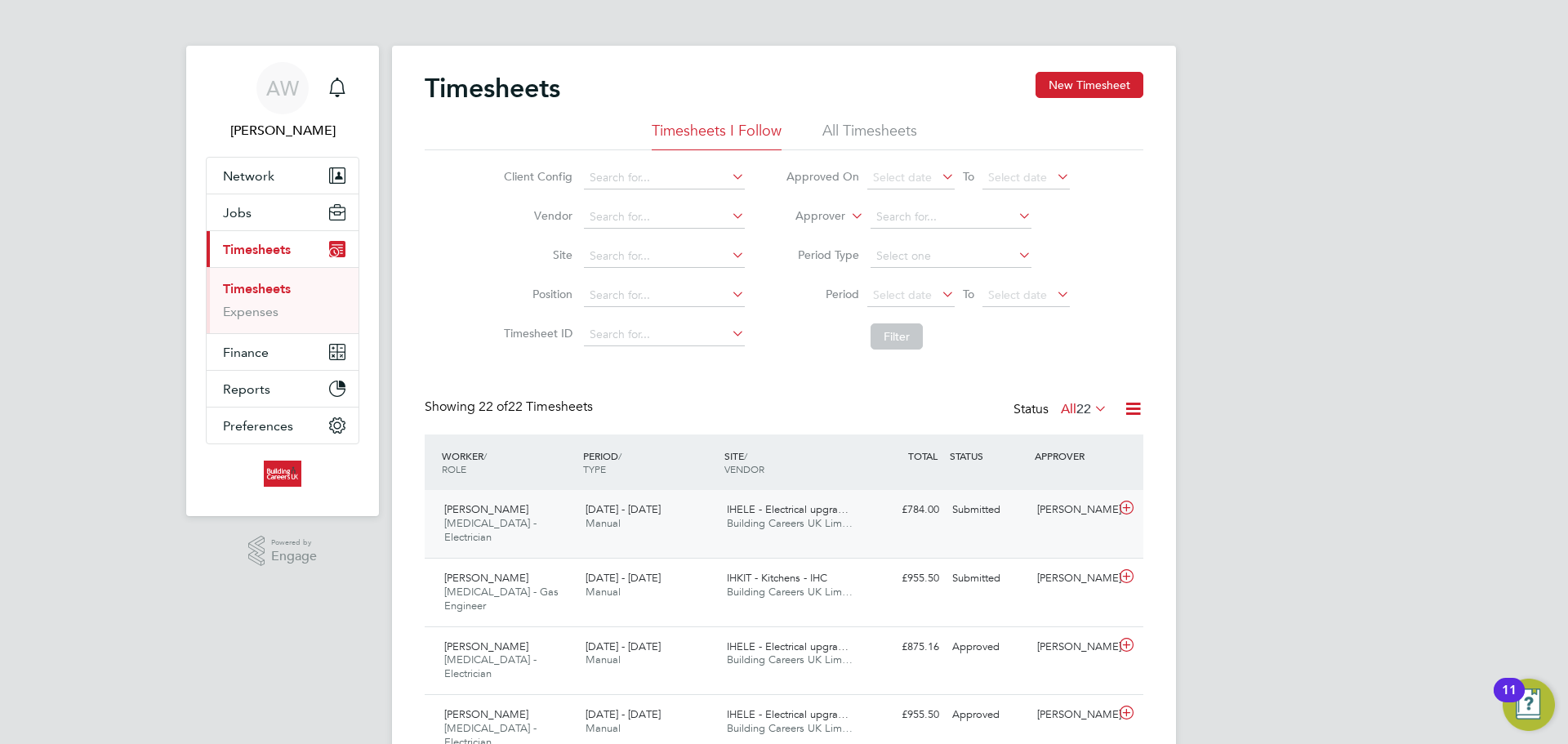
click at [871, 516] on div "£784.00 Submitted" at bounding box center [903, 510] width 85 height 27
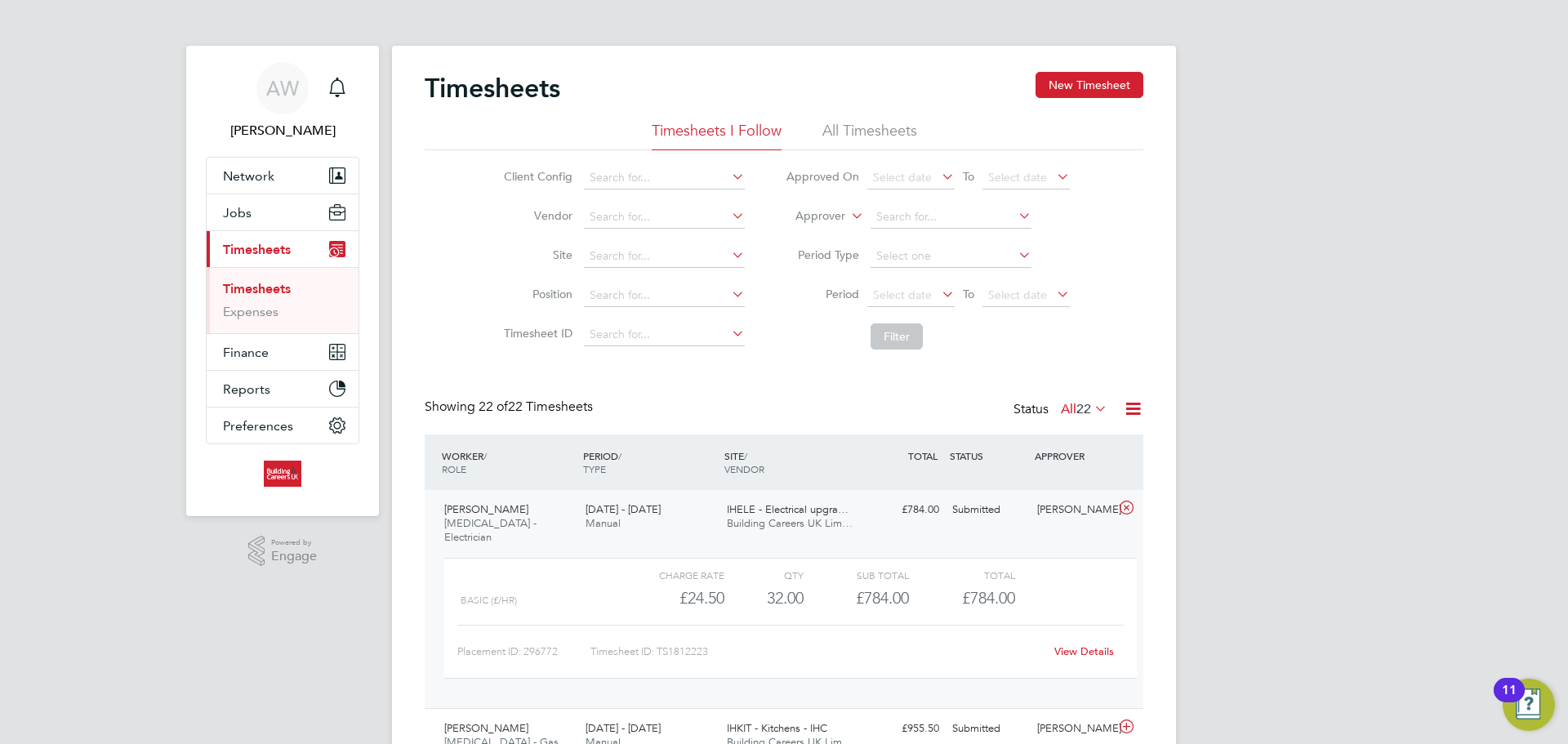
click at [669, 469] on div "PERIOD / TYPE" at bounding box center [650, 462] width 141 height 43
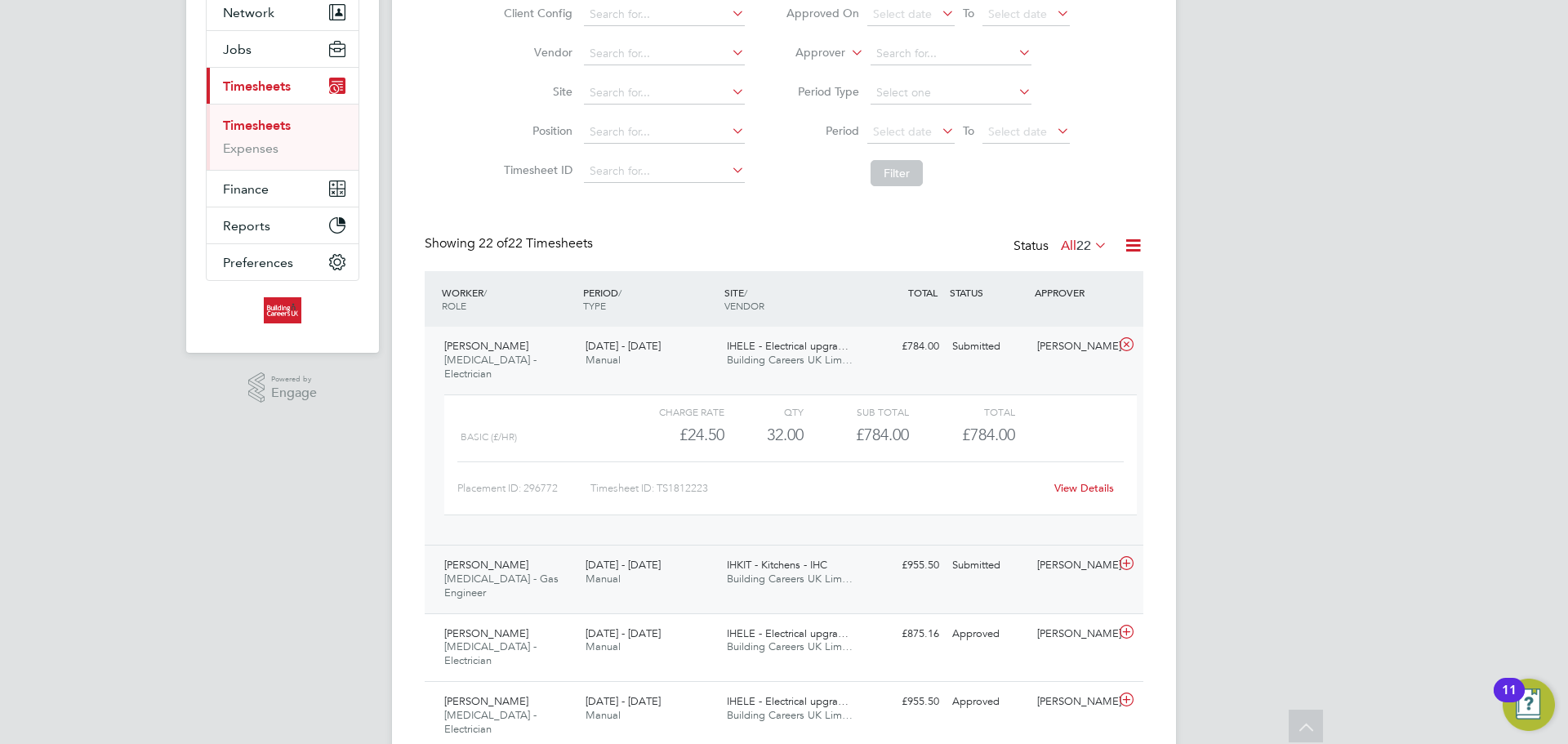
click at [887, 552] on div "£955.50 Submitted" at bounding box center [903, 565] width 85 height 27
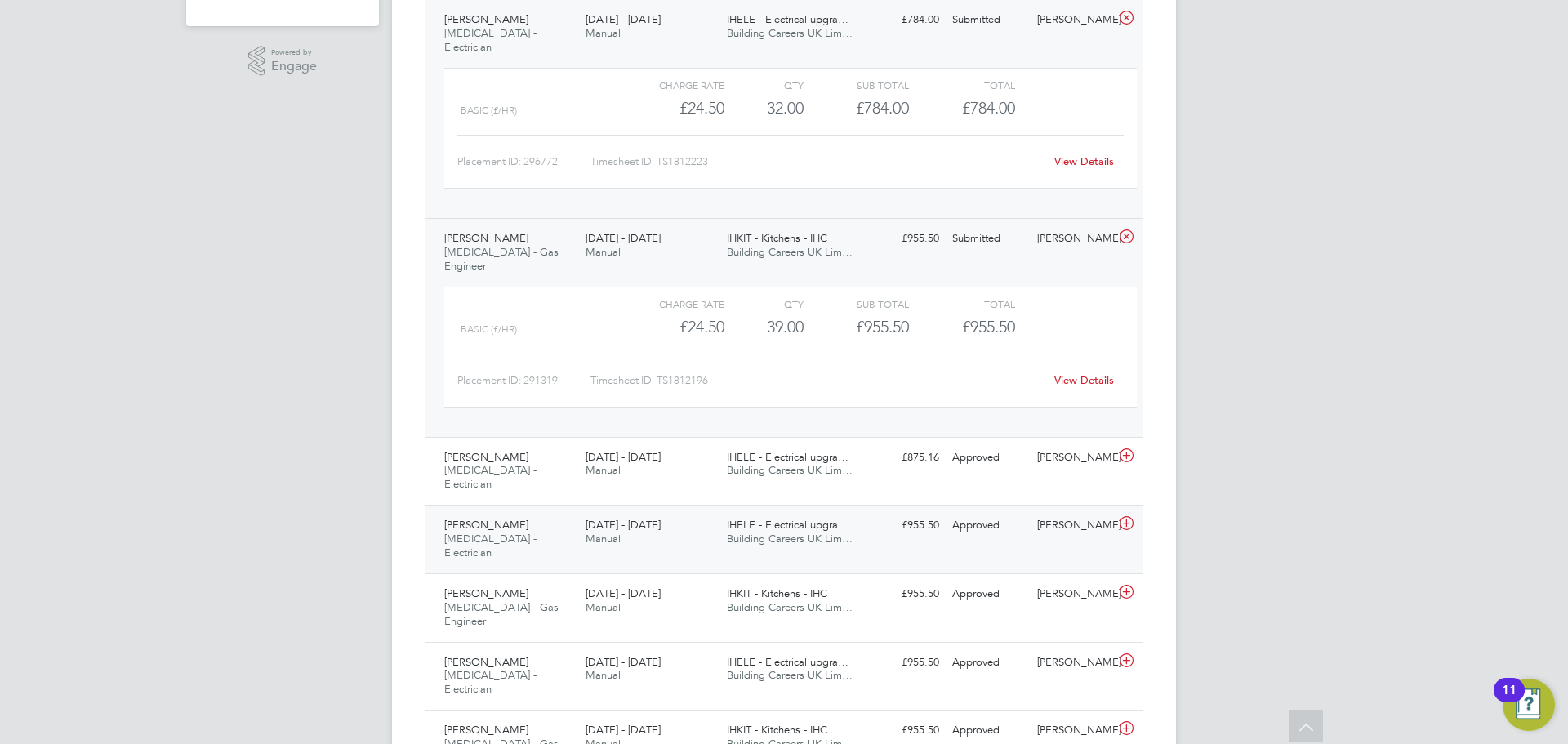
click at [704, 512] on div "[DATE] - [DATE] Manual" at bounding box center [650, 532] width 141 height 41
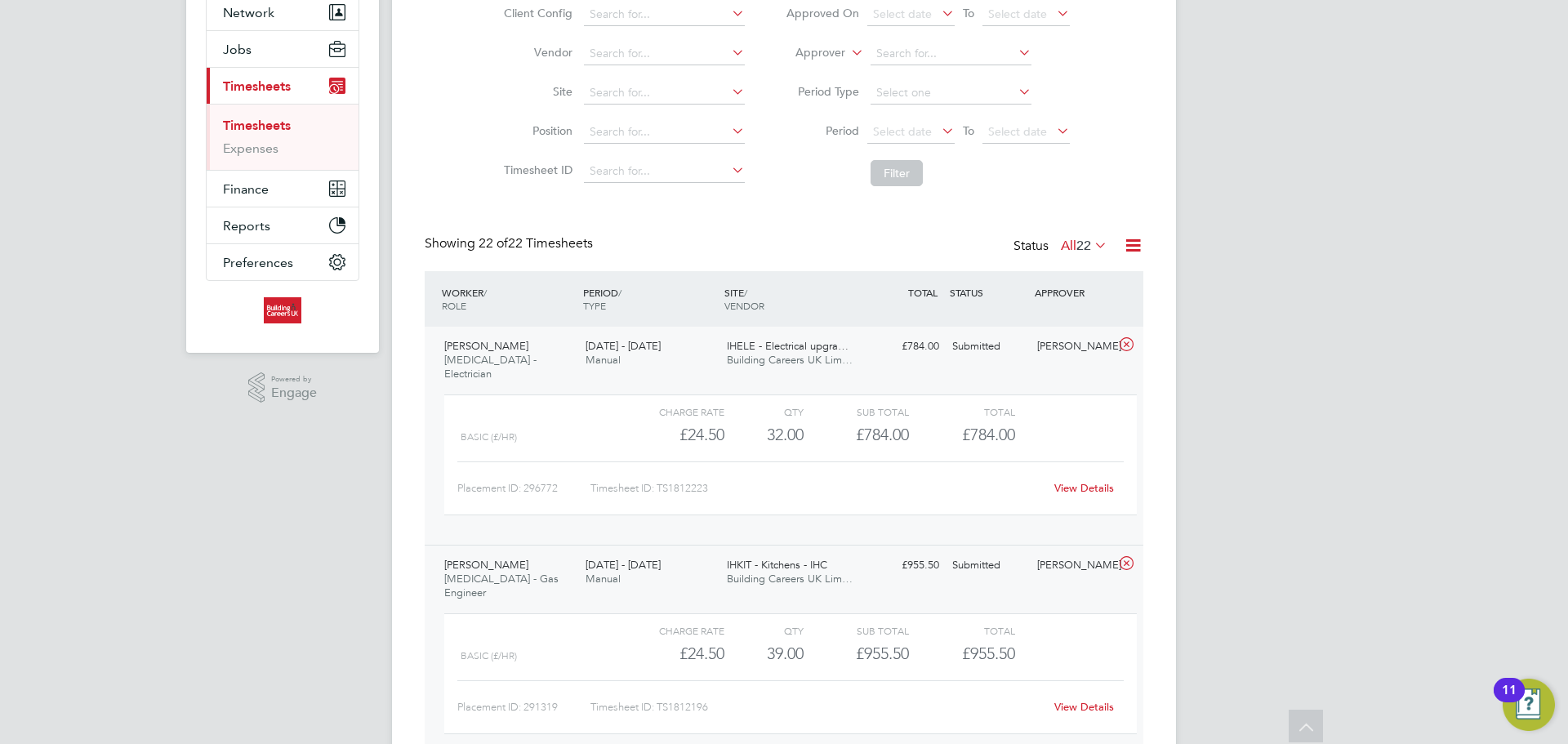
click at [876, 352] on div "£784.00 Submitted" at bounding box center [903, 347] width 85 height 27
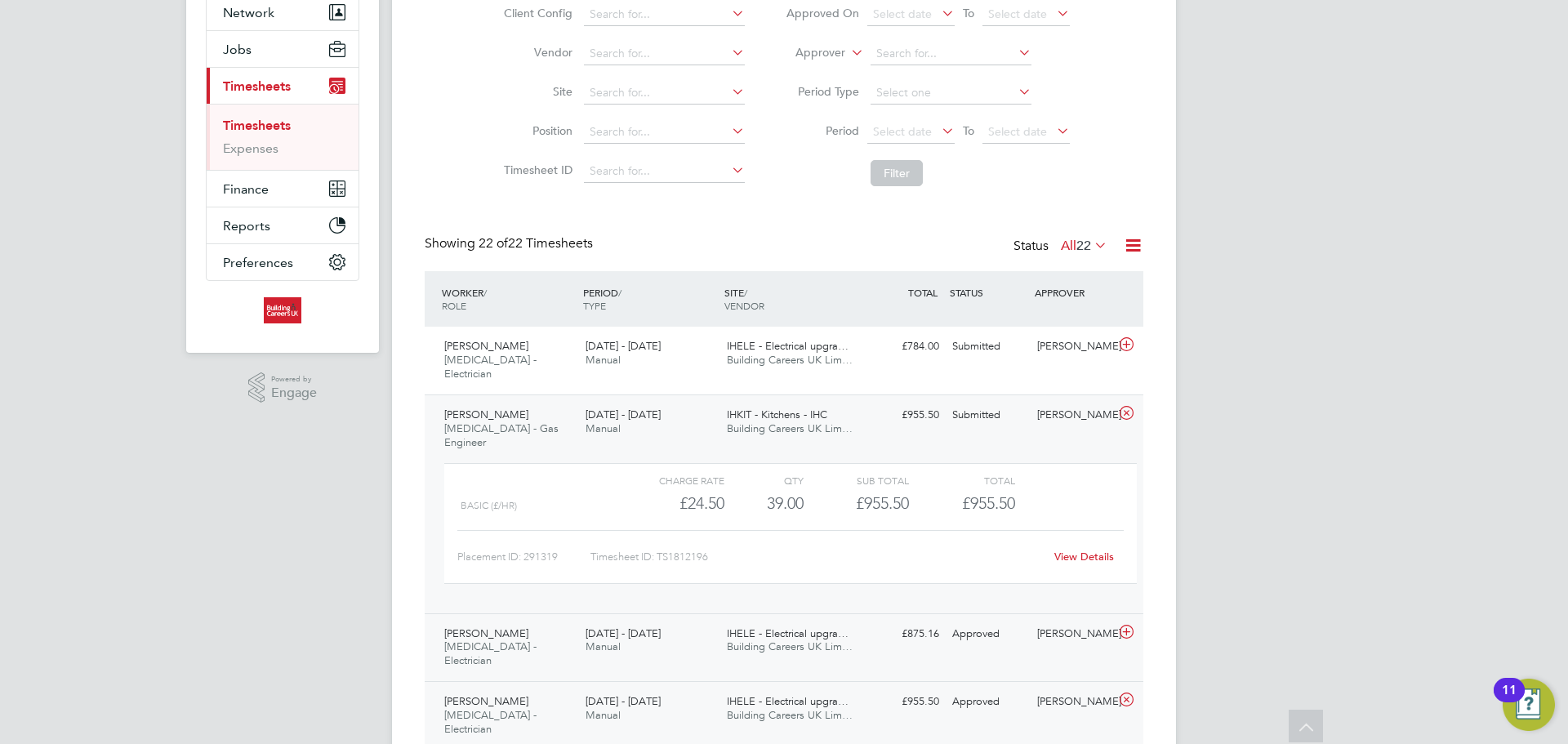
click at [719, 621] on div "[DATE] - [DATE] Manual" at bounding box center [650, 641] width 141 height 41
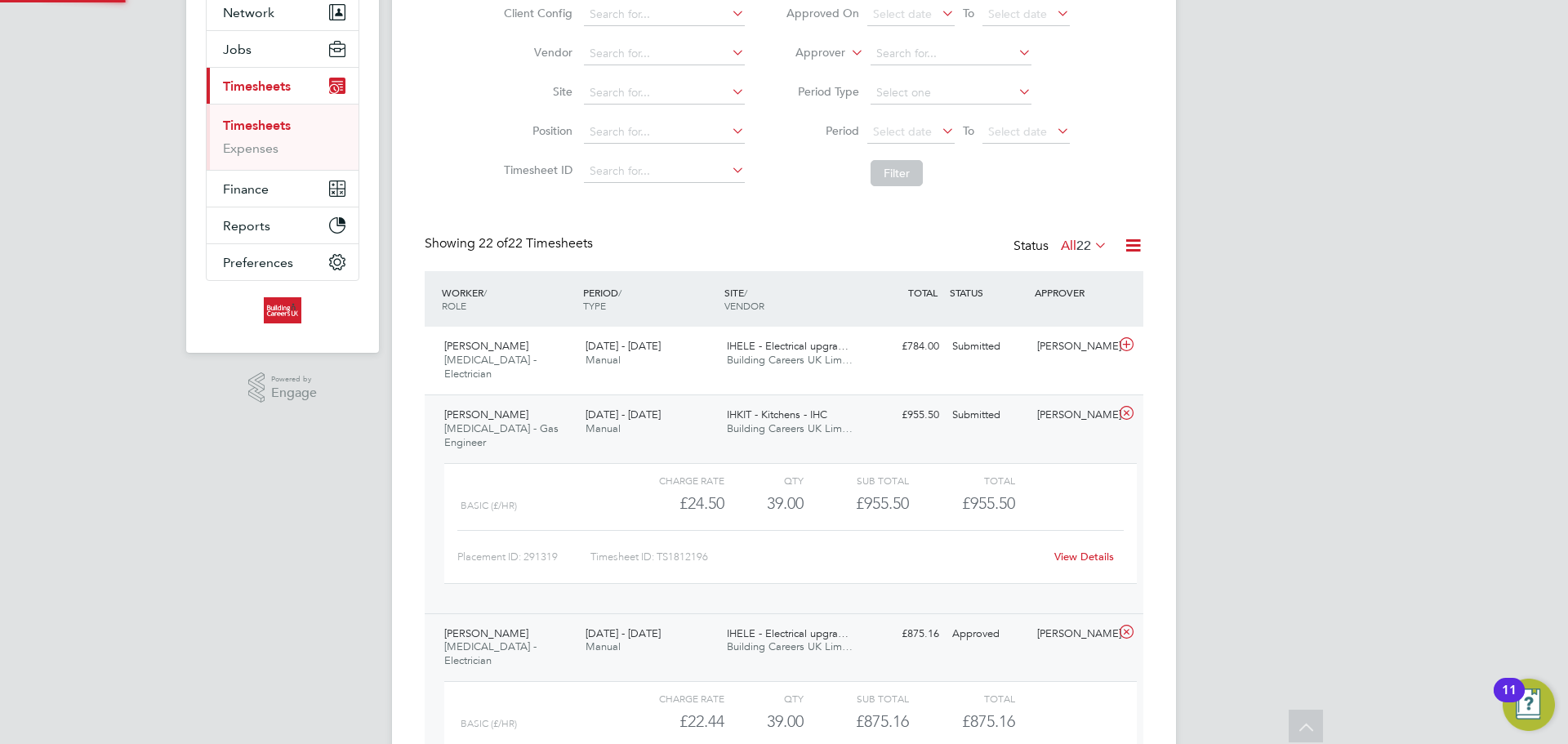
click at [705, 621] on div "[DATE] - [DATE] Manual" at bounding box center [650, 641] width 141 height 41
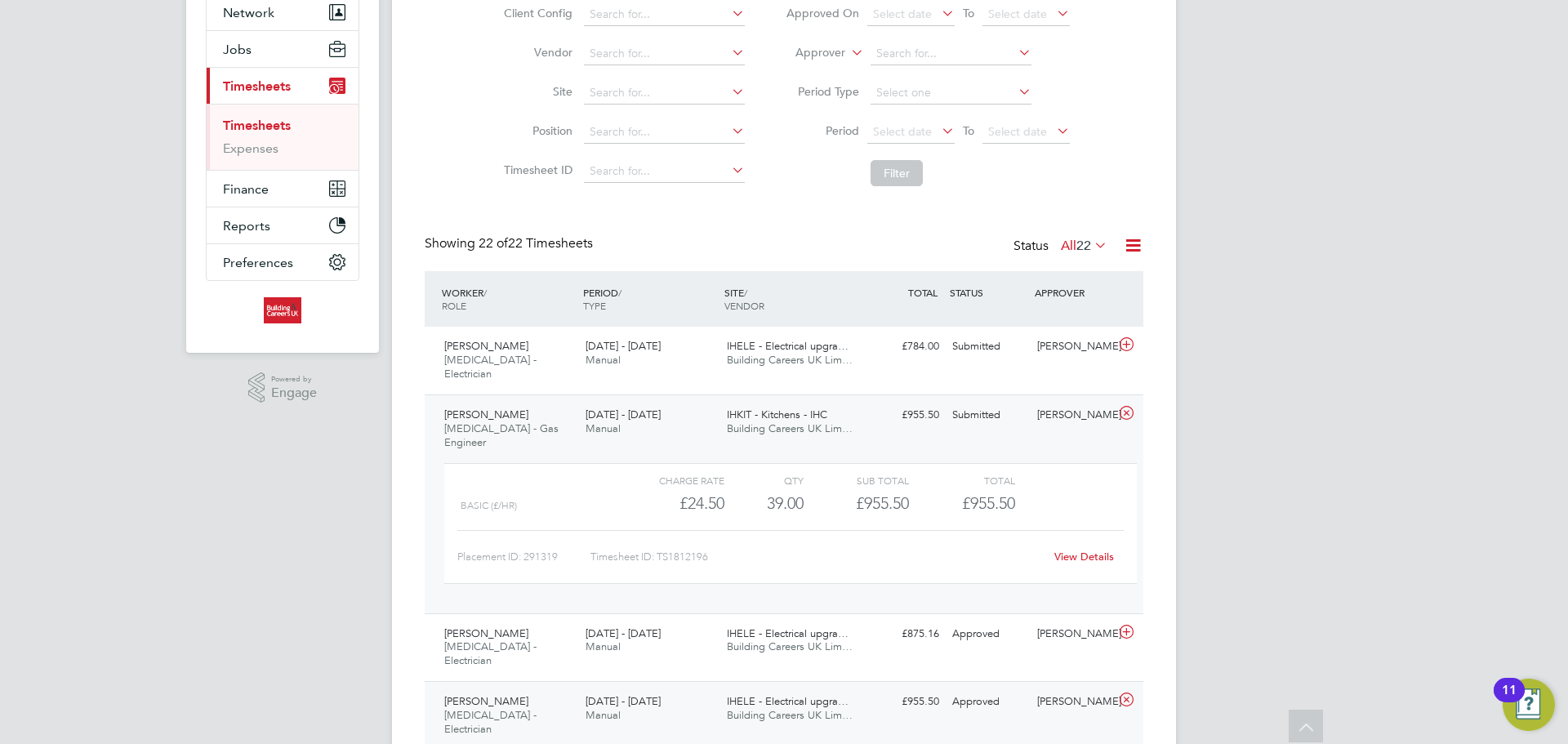
click at [858, 406] on div "IHKIT - Kitchens - IHC Building Careers UK Lim…" at bounding box center [791, 422] width 141 height 41
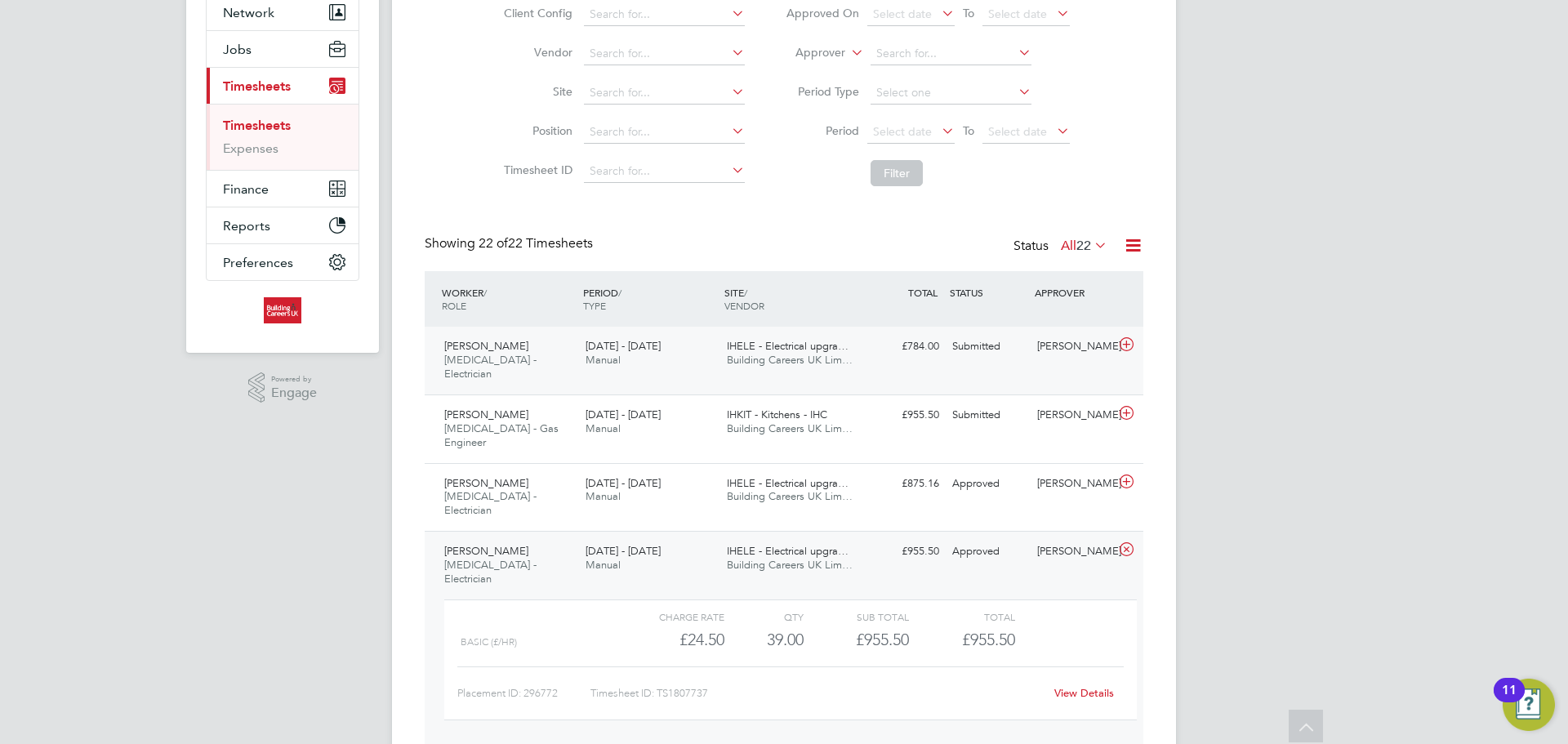
click at [861, 348] on div "£784.00 Submitted" at bounding box center [903, 347] width 85 height 27
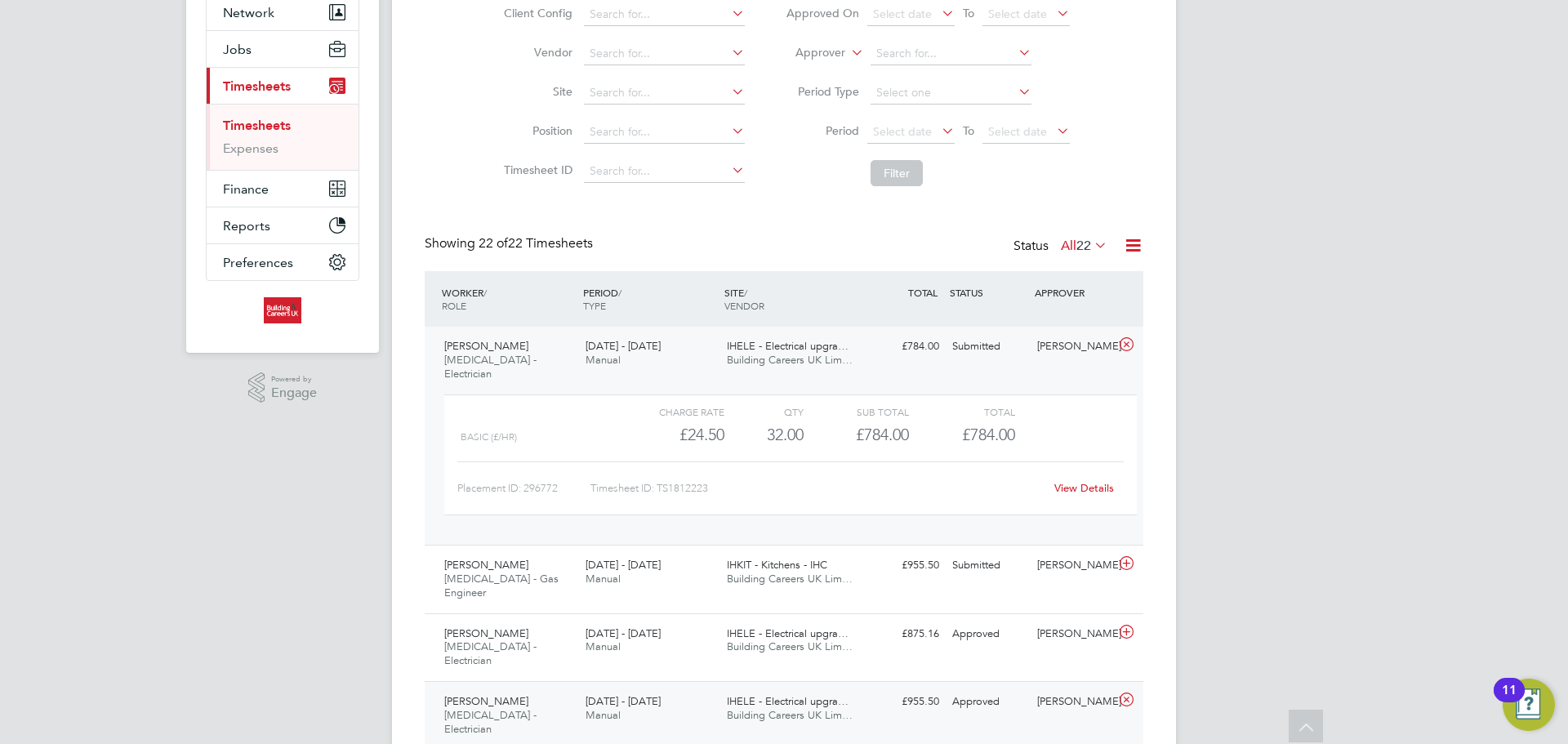
click at [861, 348] on div "£784.00 Submitted" at bounding box center [903, 347] width 85 height 27
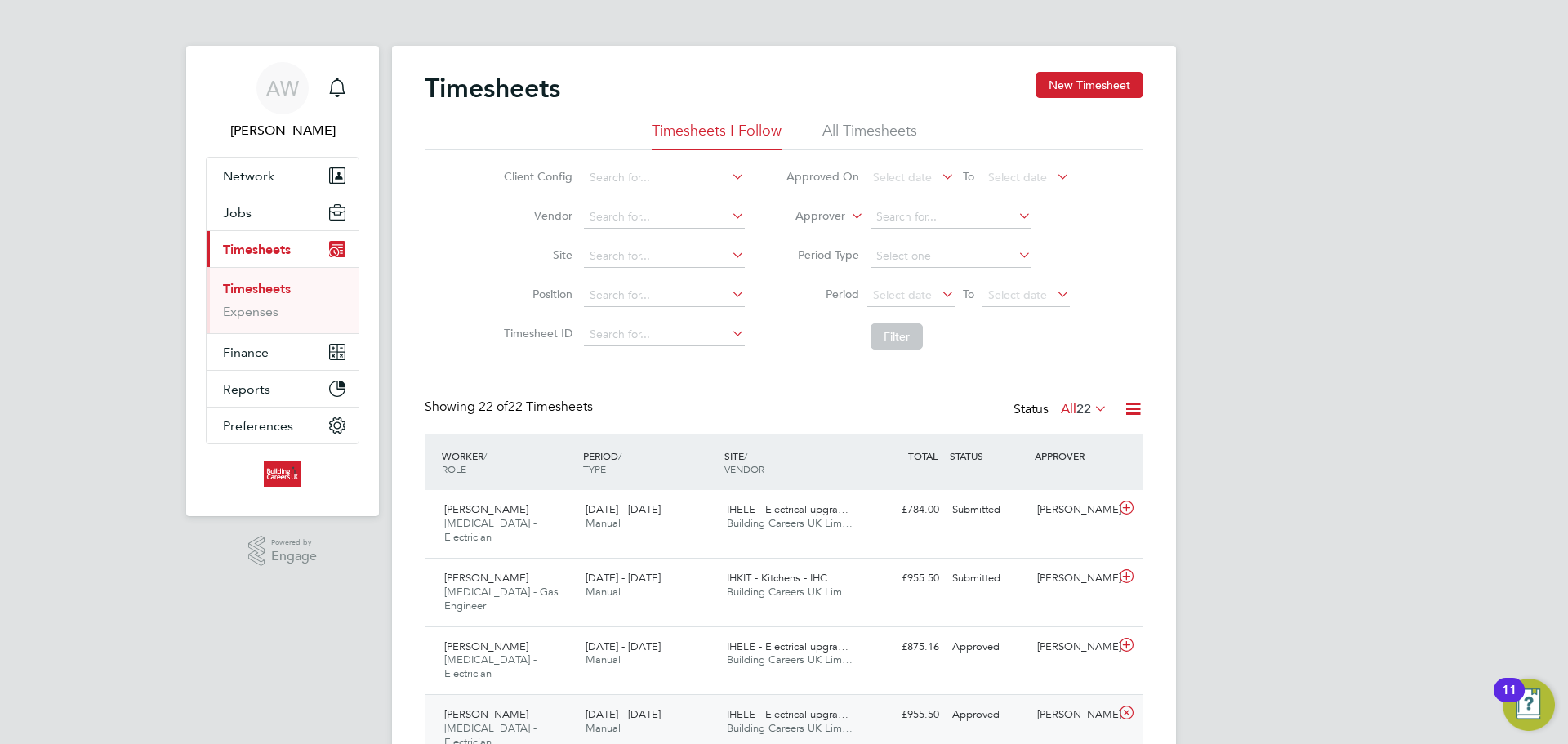
click at [874, 135] on li "All Timesheets" at bounding box center [869, 135] width 94 height 30
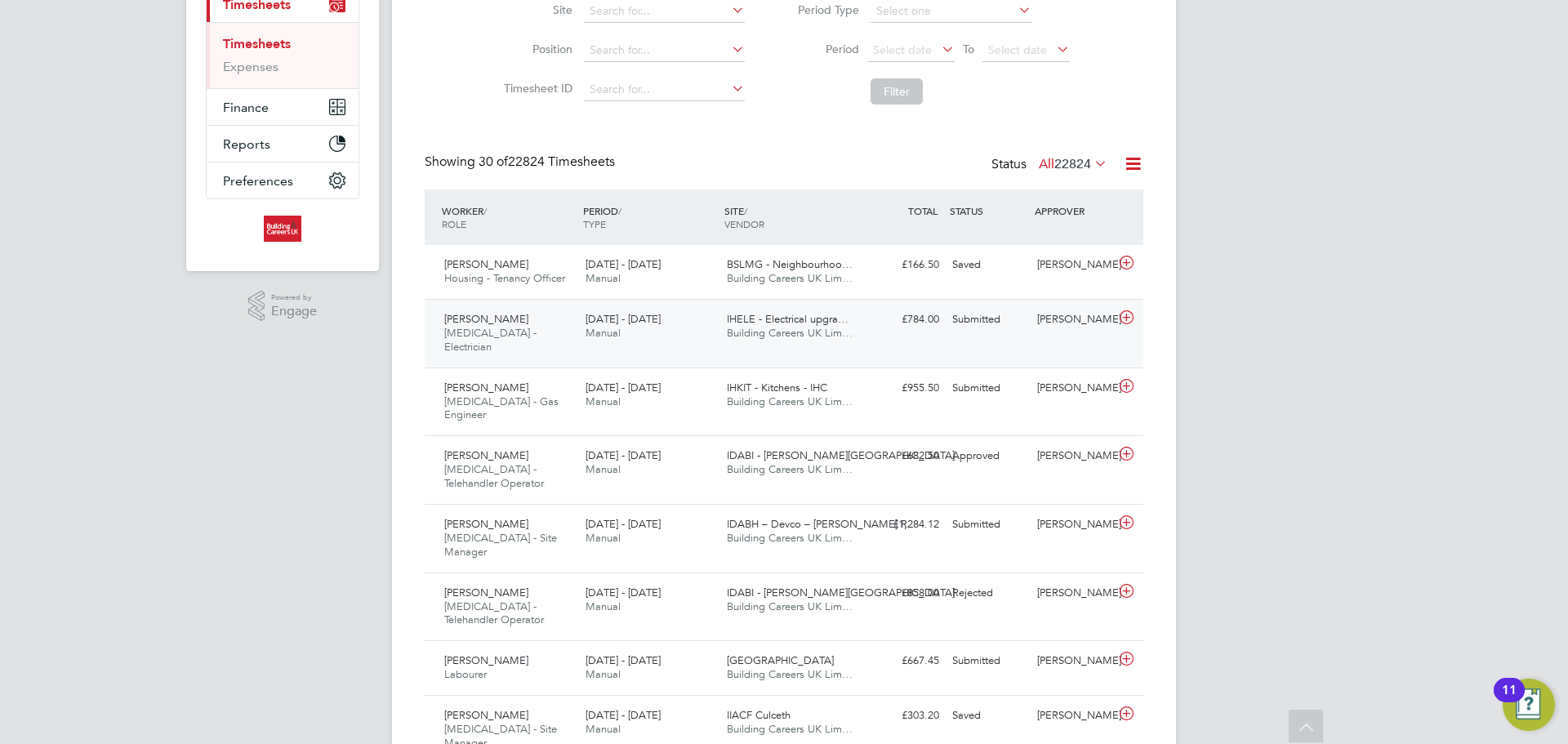
click at [871, 330] on div "£784.00 Submitted" at bounding box center [903, 319] width 85 height 27
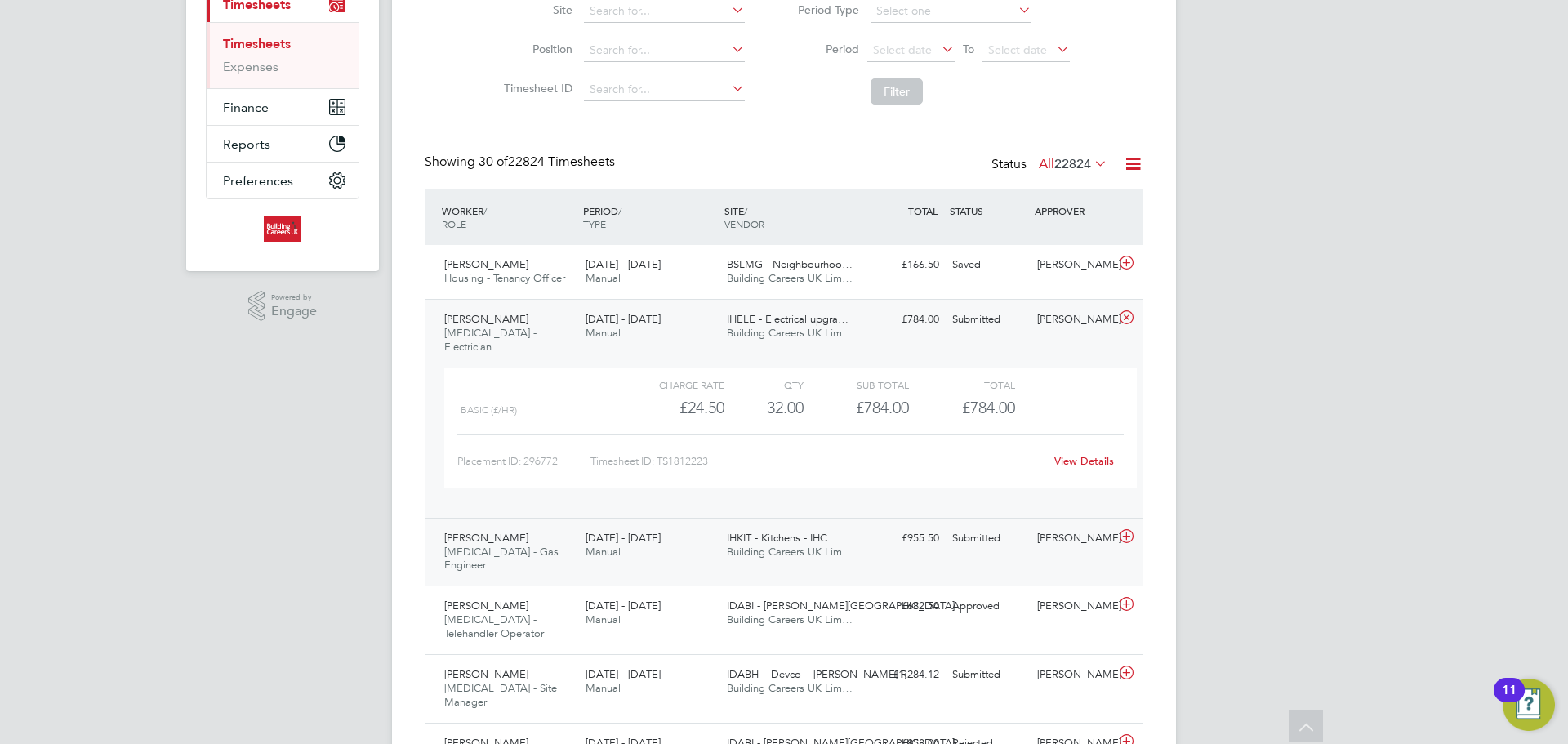
click at [871, 549] on div "[PERSON_NAME] [MEDICAL_DATA] - Gas Engineer [DATE] - [DATE] [DATE] - [DATE] Man…" at bounding box center [784, 552] width 719 height 69
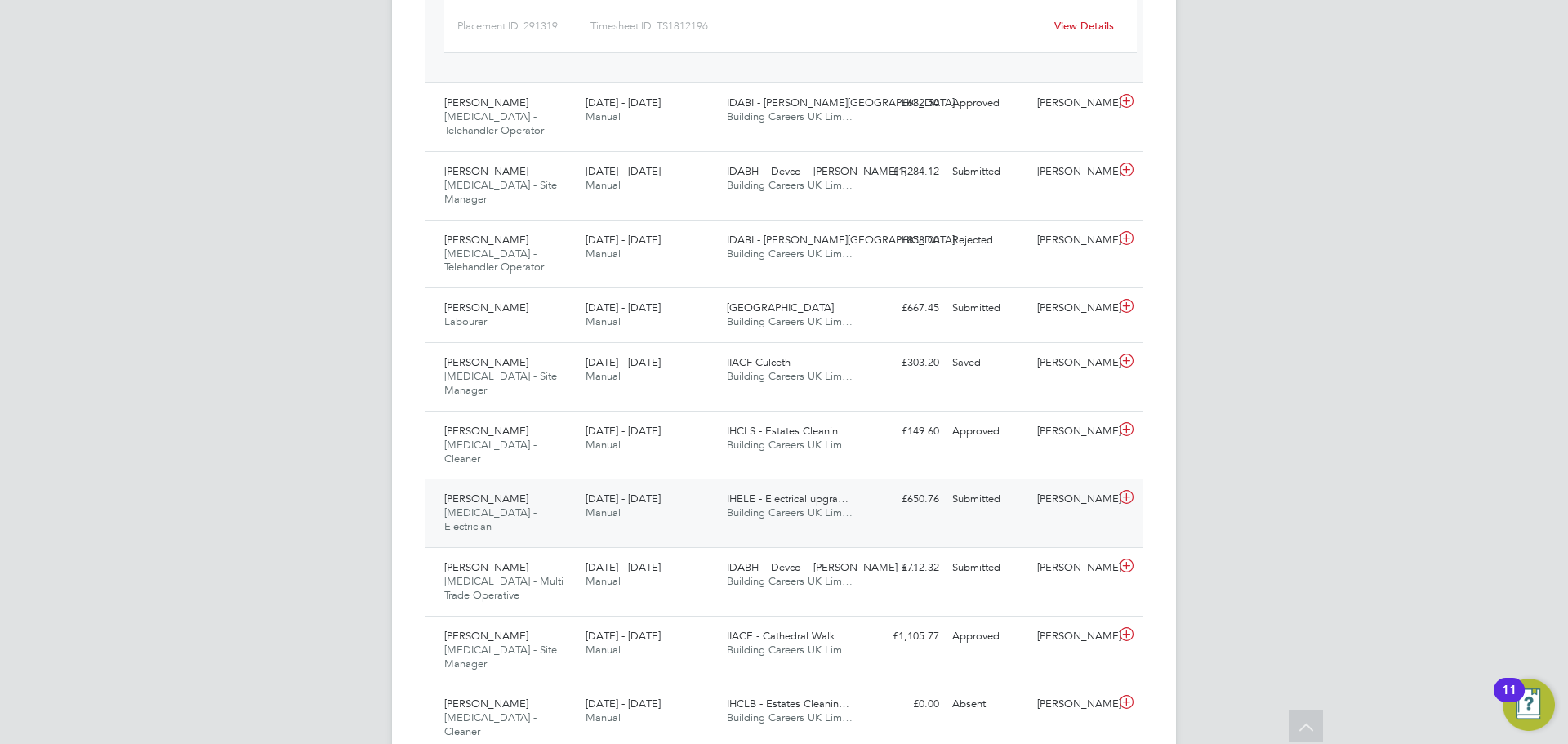
click at [877, 479] on div "[PERSON_NAME] [MEDICAL_DATA] - Electrician [DATE] - [DATE] [DATE] - [DATE] Manu…" at bounding box center [784, 513] width 719 height 69
